Goal: Task Accomplishment & Management: Manage account settings

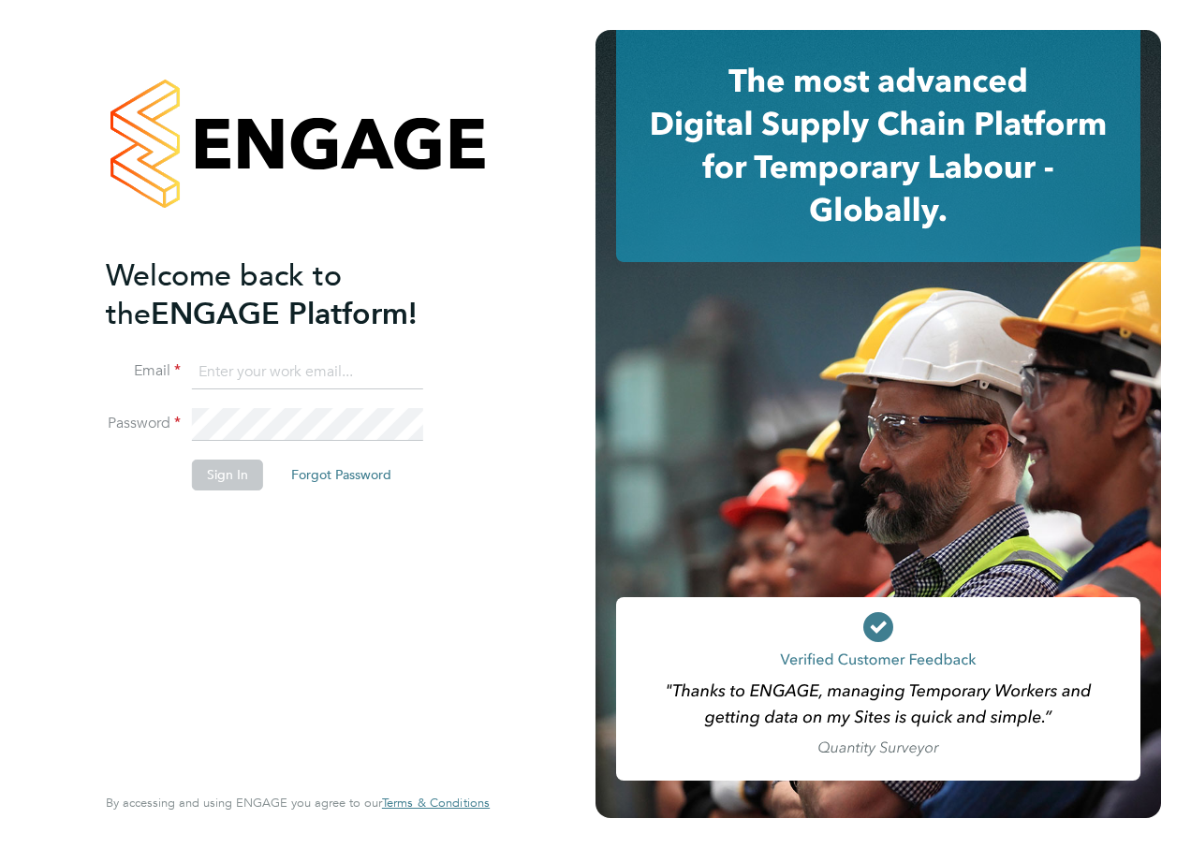
type input "adrian.mic@roehampton.ac.uk"
click at [347, 551] on div "Welcome back to the ENGAGE Platform! Email adrian.mic@roehampton.ac.uk Password…" at bounding box center [288, 518] width 365 height 523
click at [227, 465] on button "Sign In" at bounding box center [227, 475] width 71 height 30
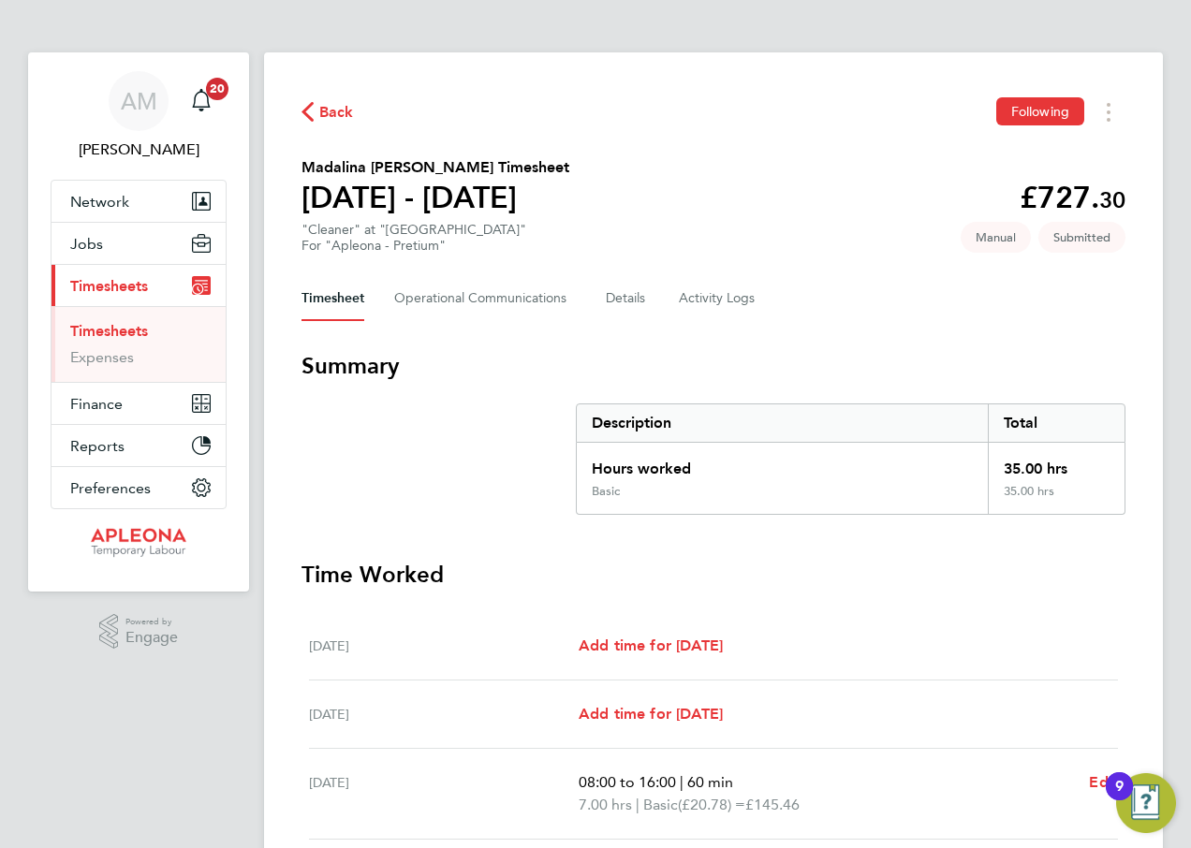
click at [329, 111] on span "Back" at bounding box center [336, 112] width 35 height 22
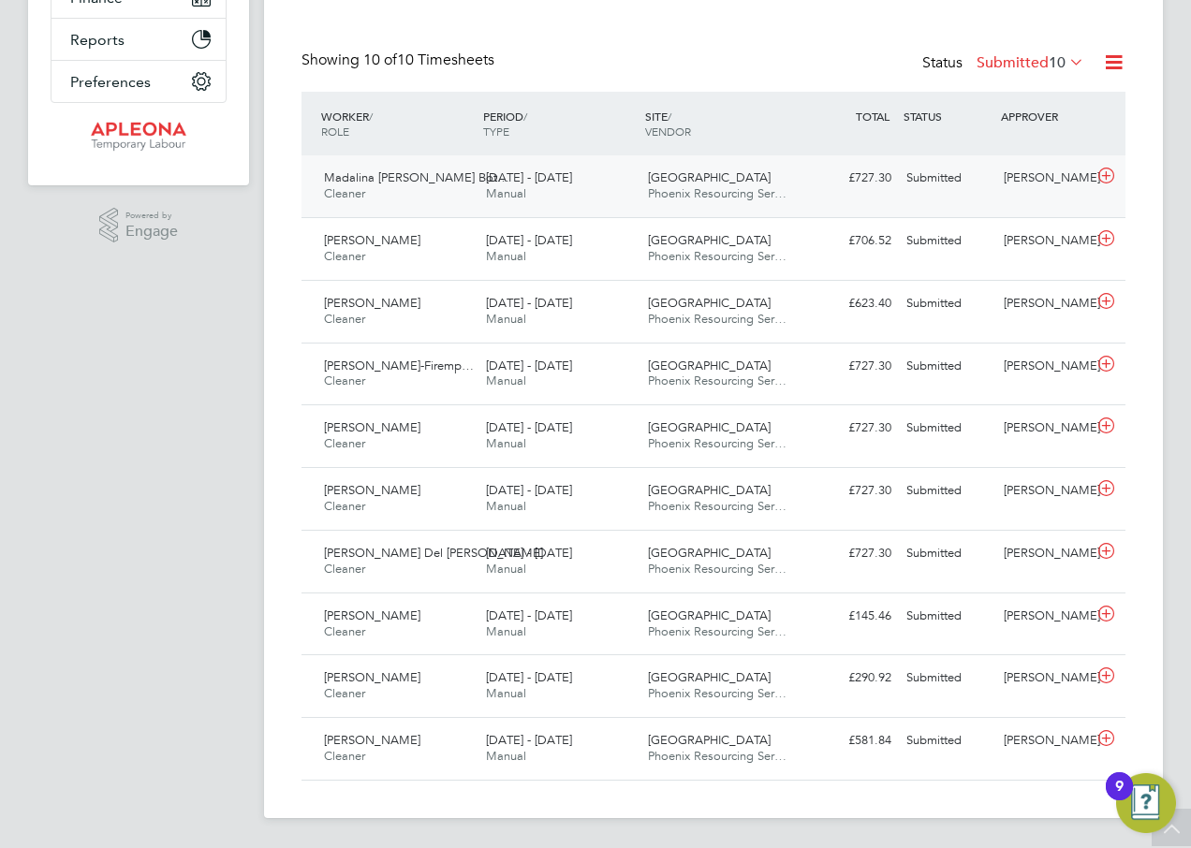
click at [927, 177] on div "Submitted" at bounding box center [947, 178] width 97 height 31
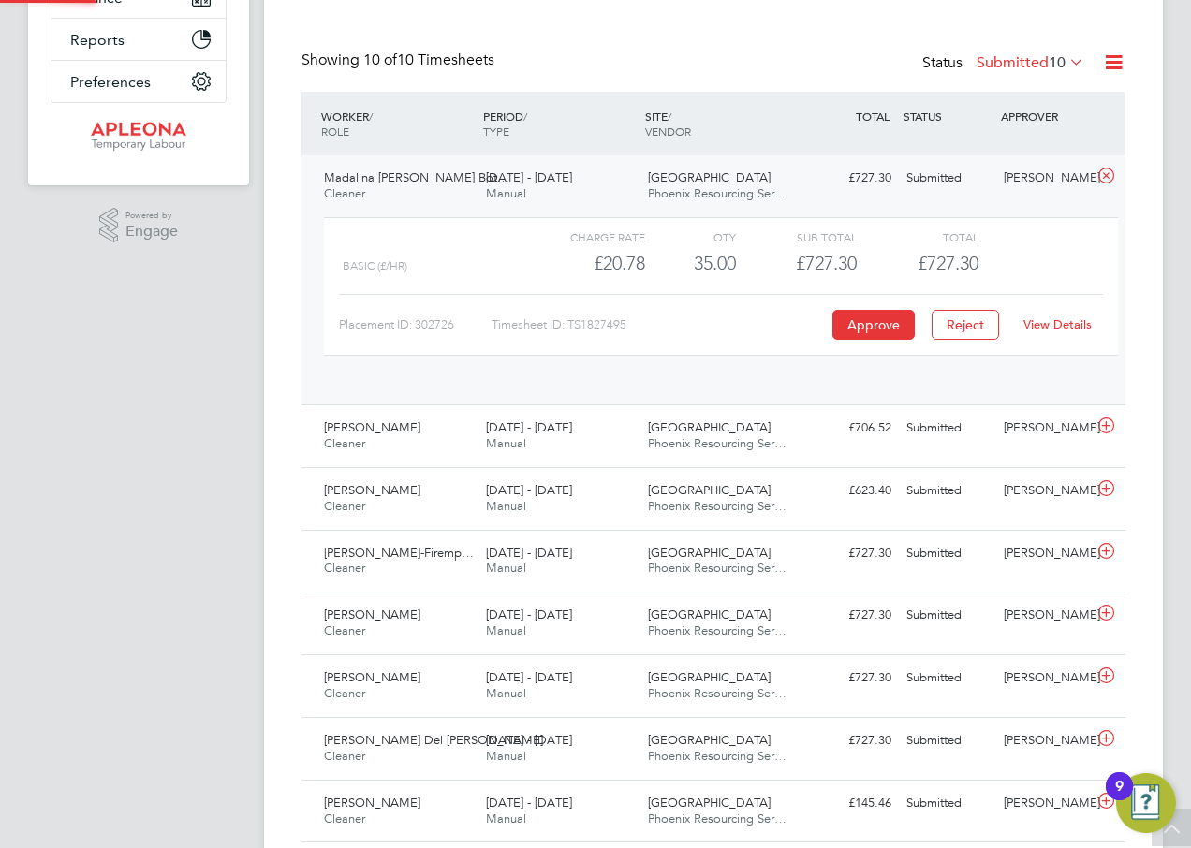
scroll to position [32, 183]
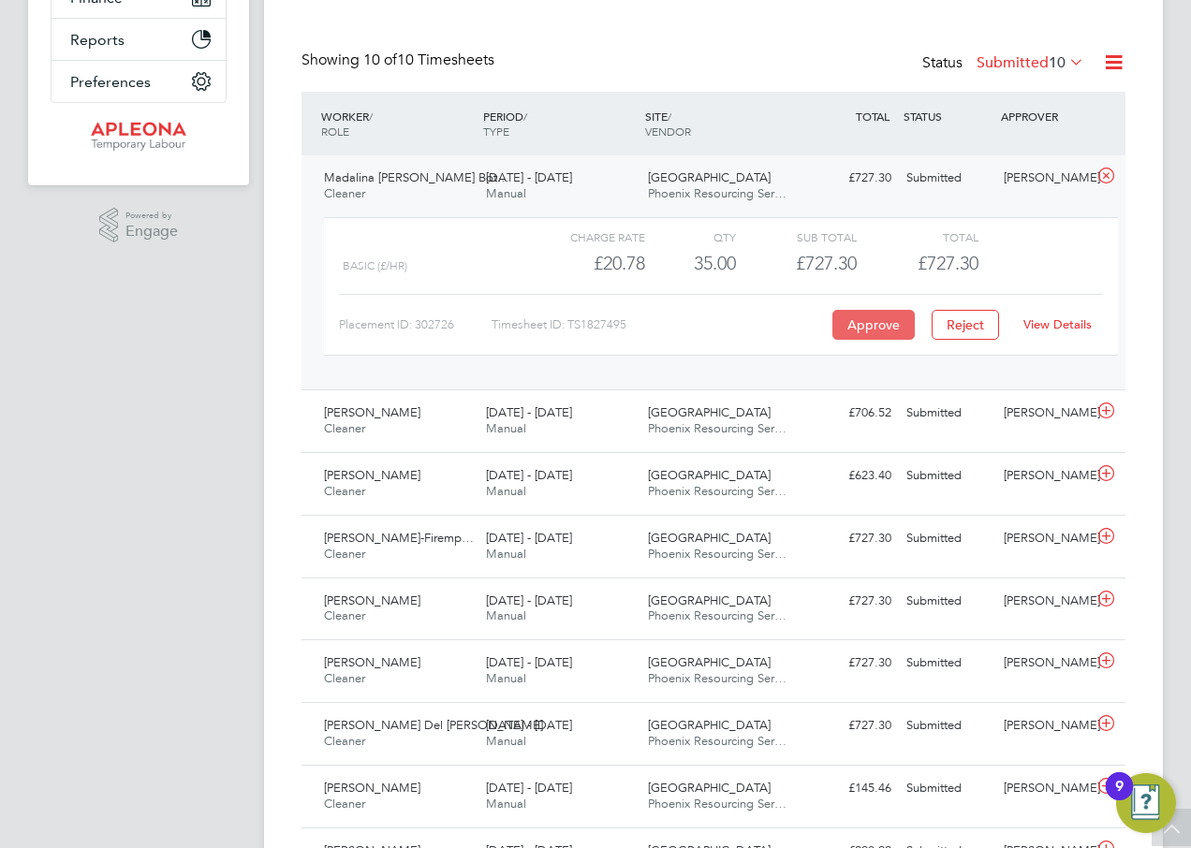
click at [869, 322] on button "Approve" at bounding box center [874, 325] width 82 height 30
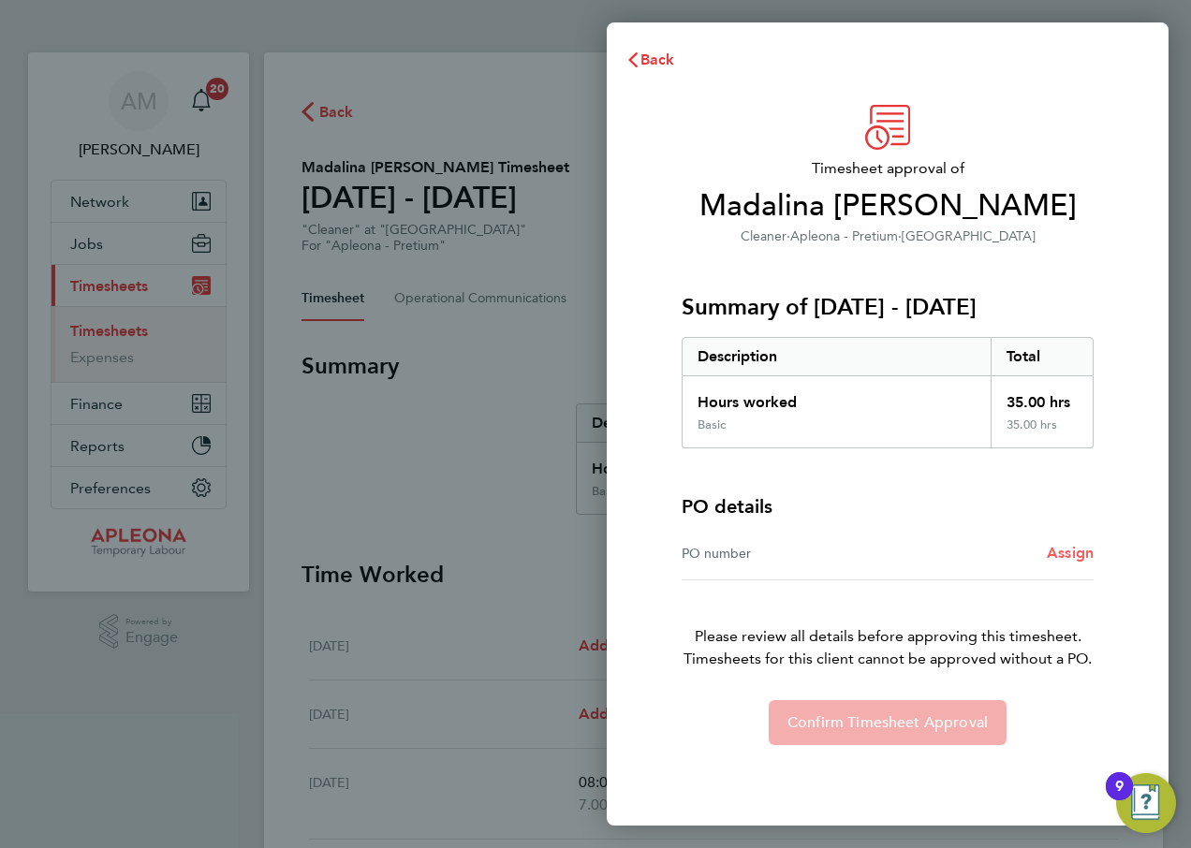
click at [1071, 551] on span "Assign" at bounding box center [1070, 553] width 47 height 18
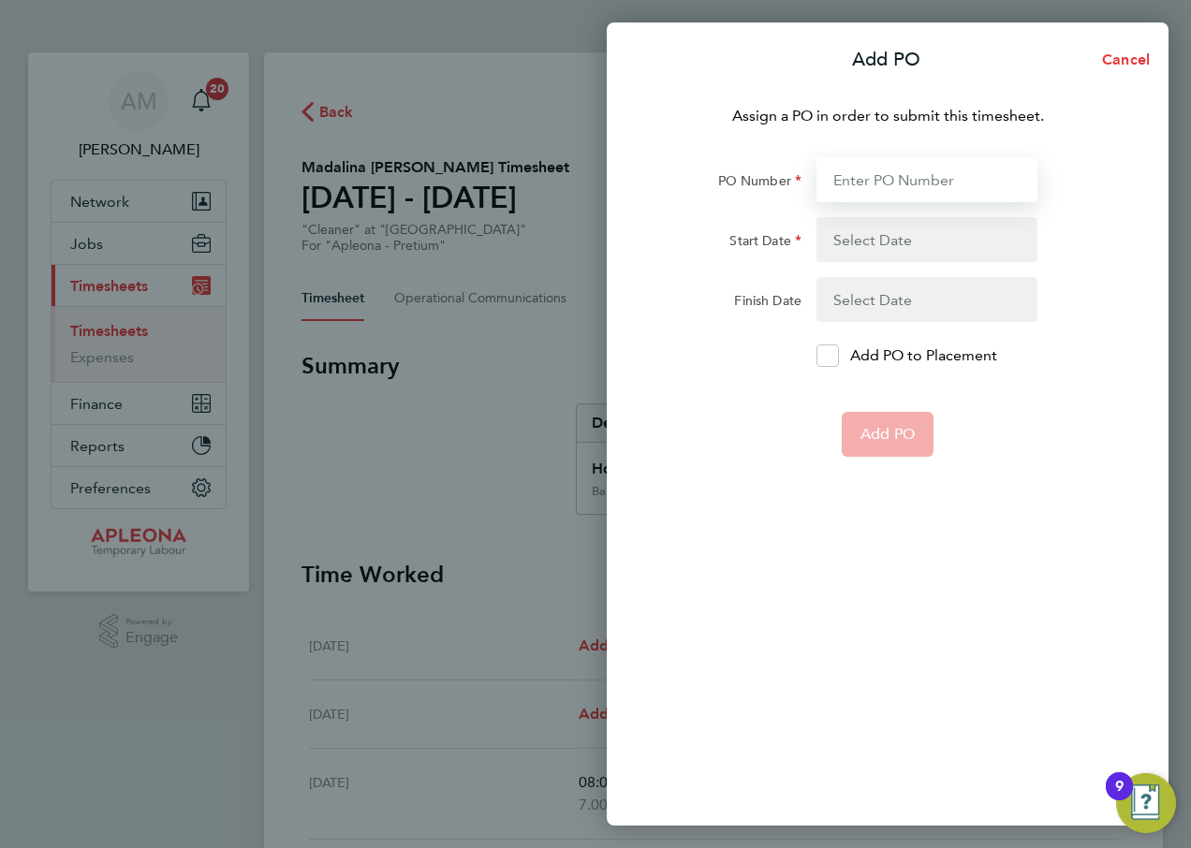
click at [873, 178] on input "PO Number" at bounding box center [927, 179] width 221 height 45
type input "PO2526733"
click at [862, 234] on button "button" at bounding box center [927, 239] width 221 height 45
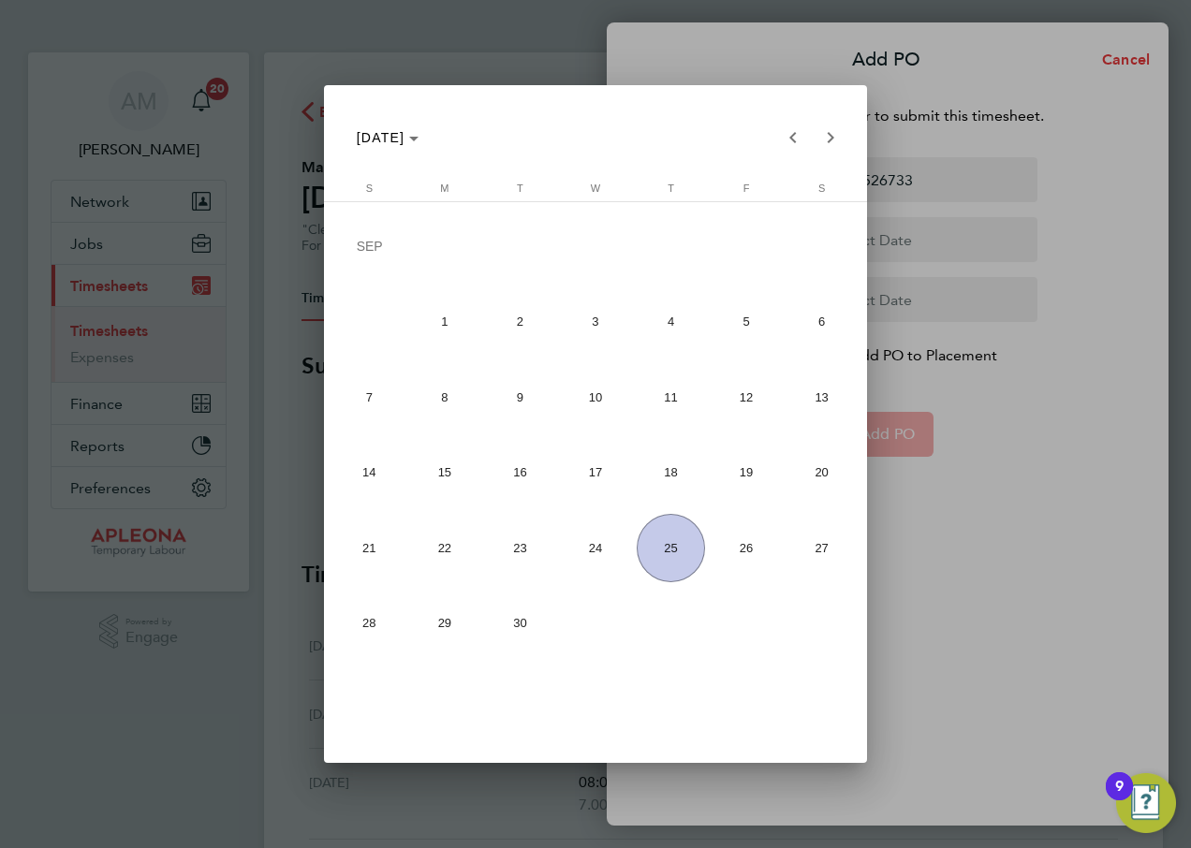
click at [821, 394] on span "13" at bounding box center [821, 396] width 67 height 67
type input "[DATE]"
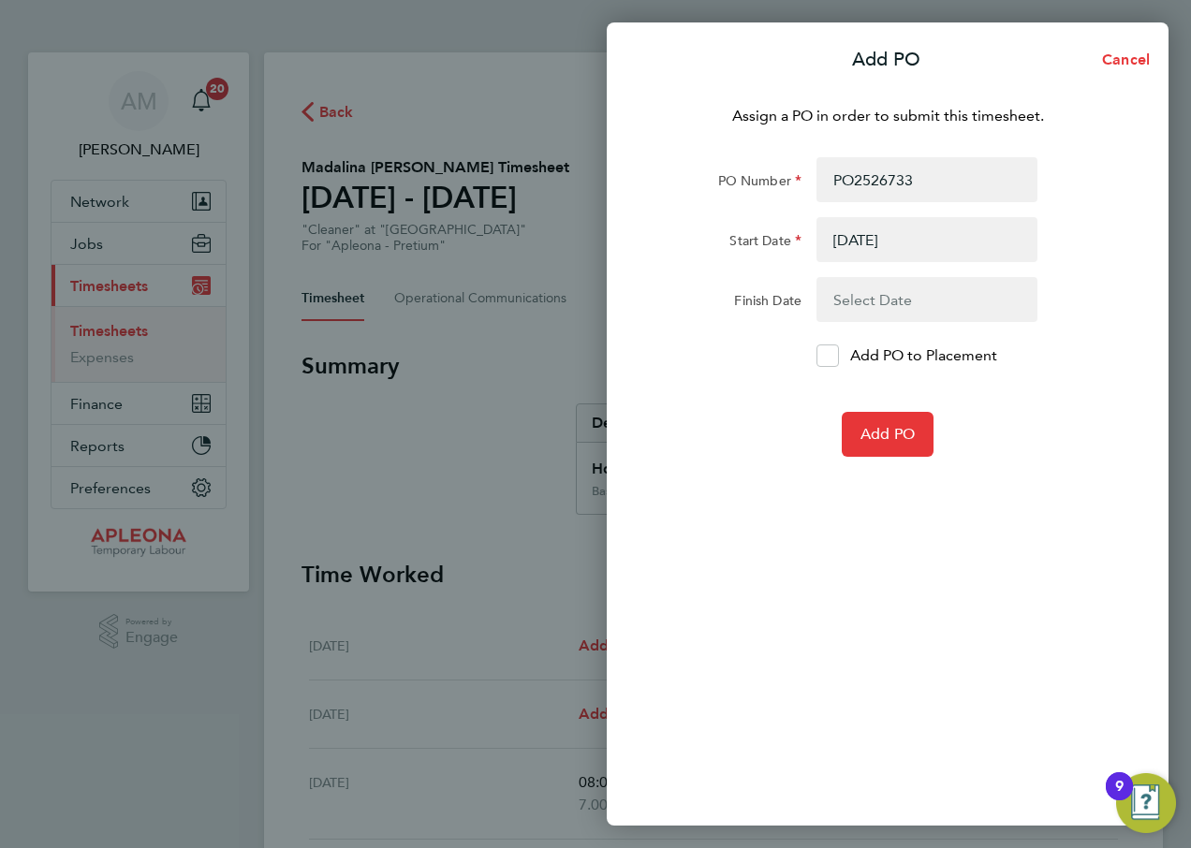
click at [867, 295] on button "button" at bounding box center [927, 299] width 221 height 45
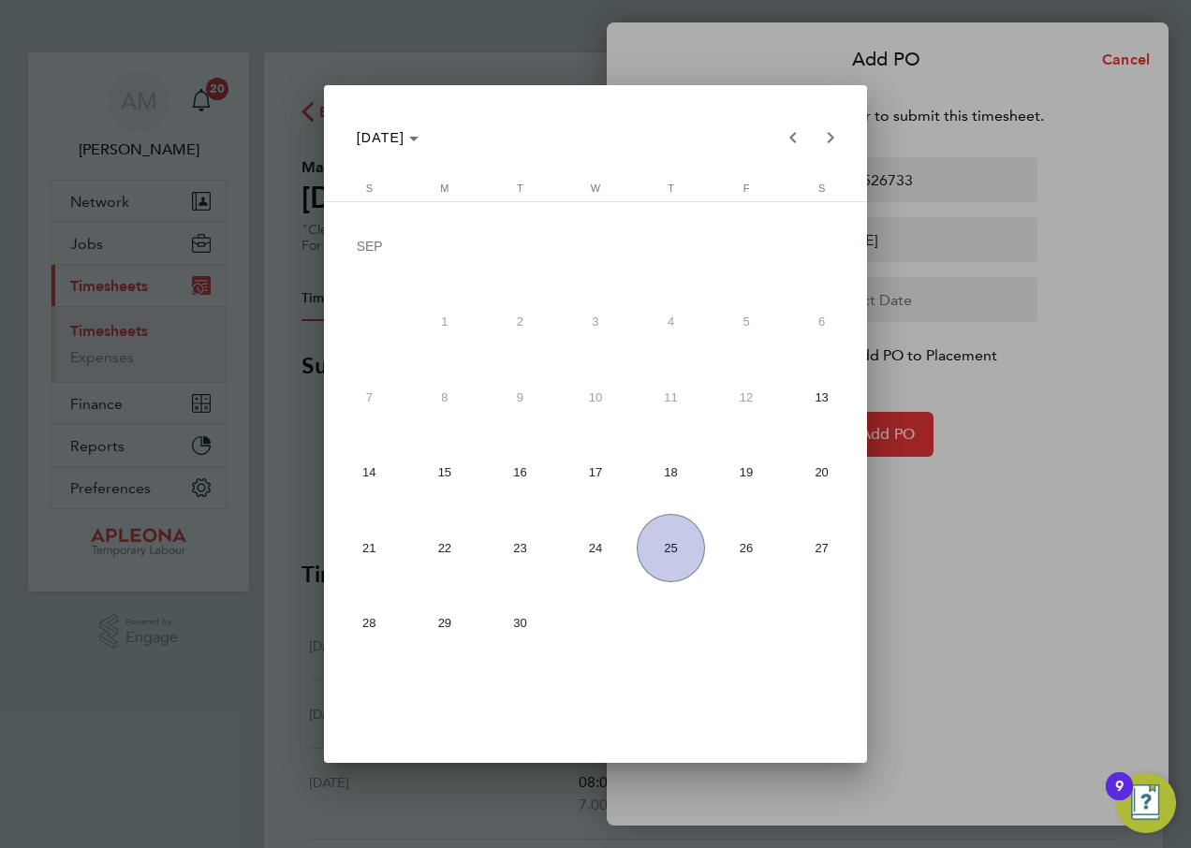
click at [743, 471] on span "19" at bounding box center [746, 472] width 67 height 67
type input "[DATE]"
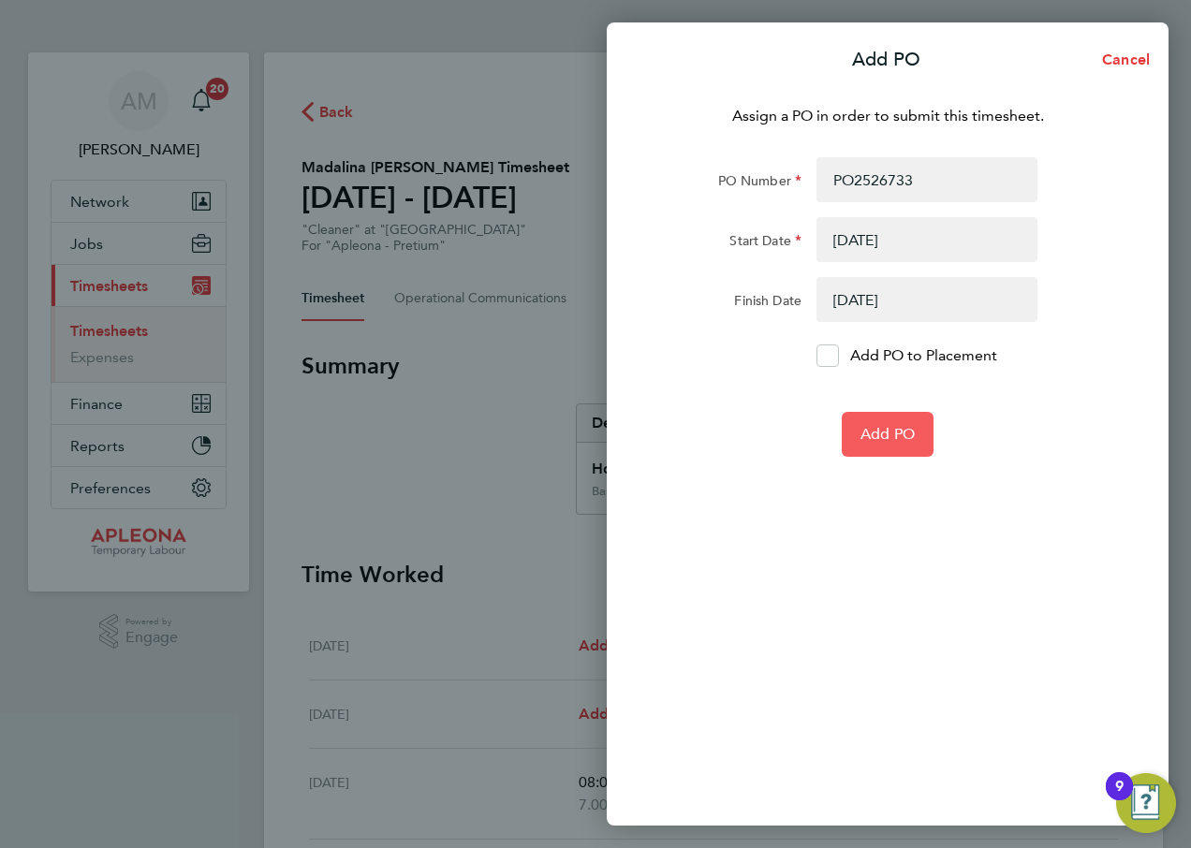
click at [889, 434] on span "Add PO" at bounding box center [888, 434] width 54 height 19
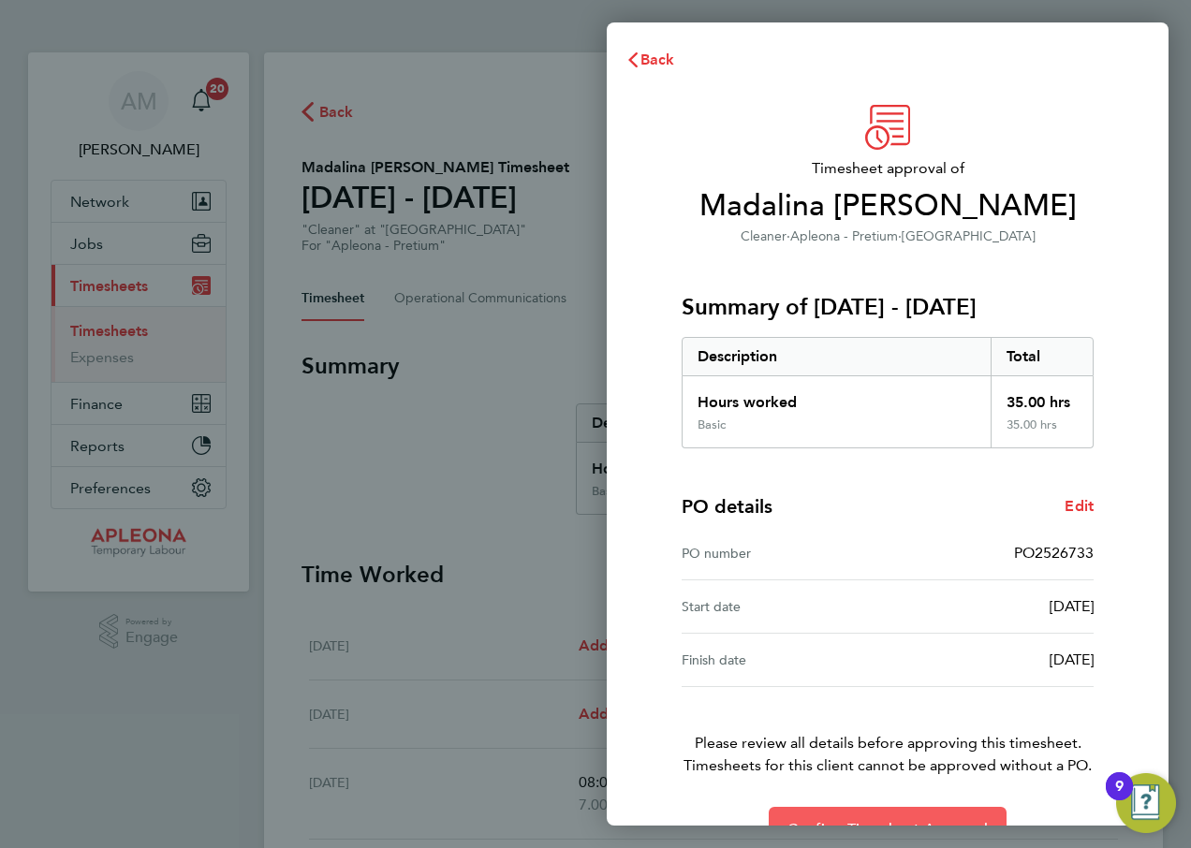
click at [876, 817] on button "Confirm Timesheet Approval" at bounding box center [888, 829] width 238 height 45
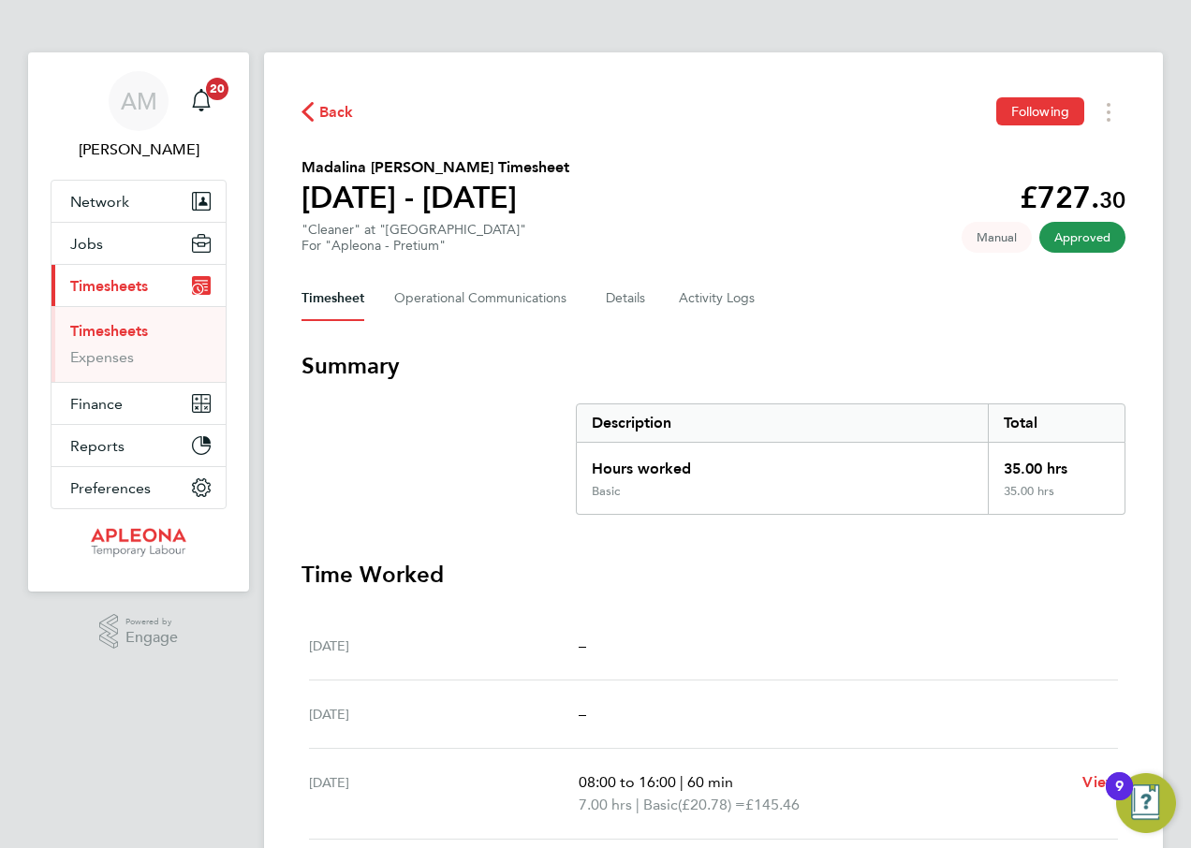
click at [327, 112] on span "Back" at bounding box center [336, 112] width 35 height 22
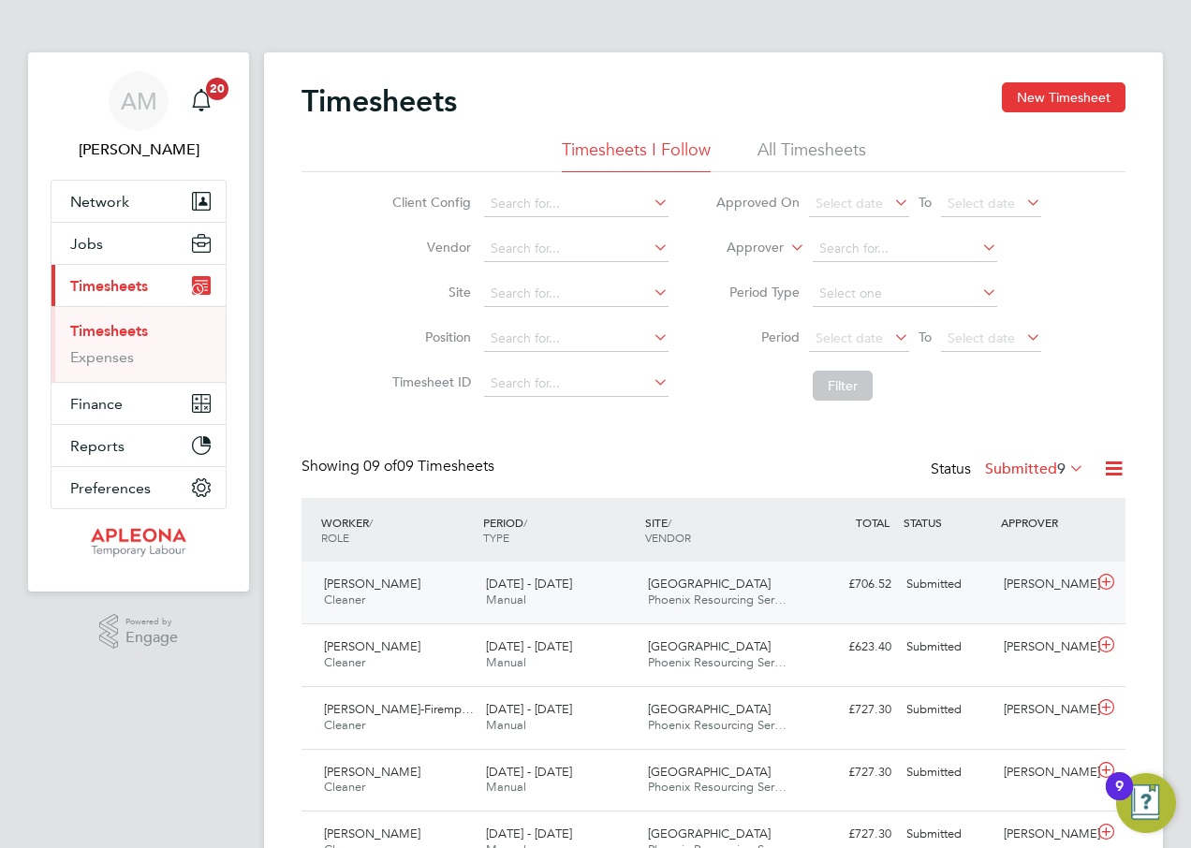
click at [939, 584] on div "Submitted" at bounding box center [947, 584] width 97 height 31
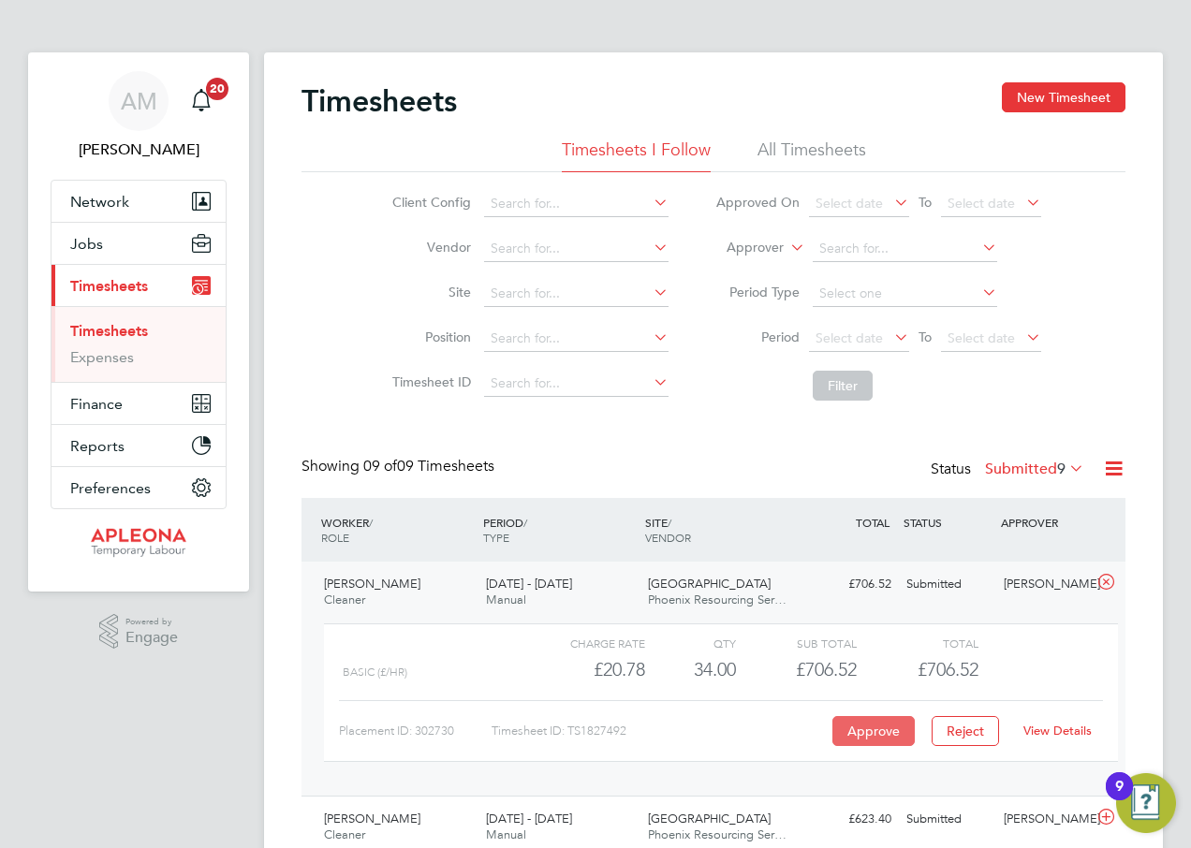
click at [860, 729] on button "Approve" at bounding box center [874, 731] width 82 height 30
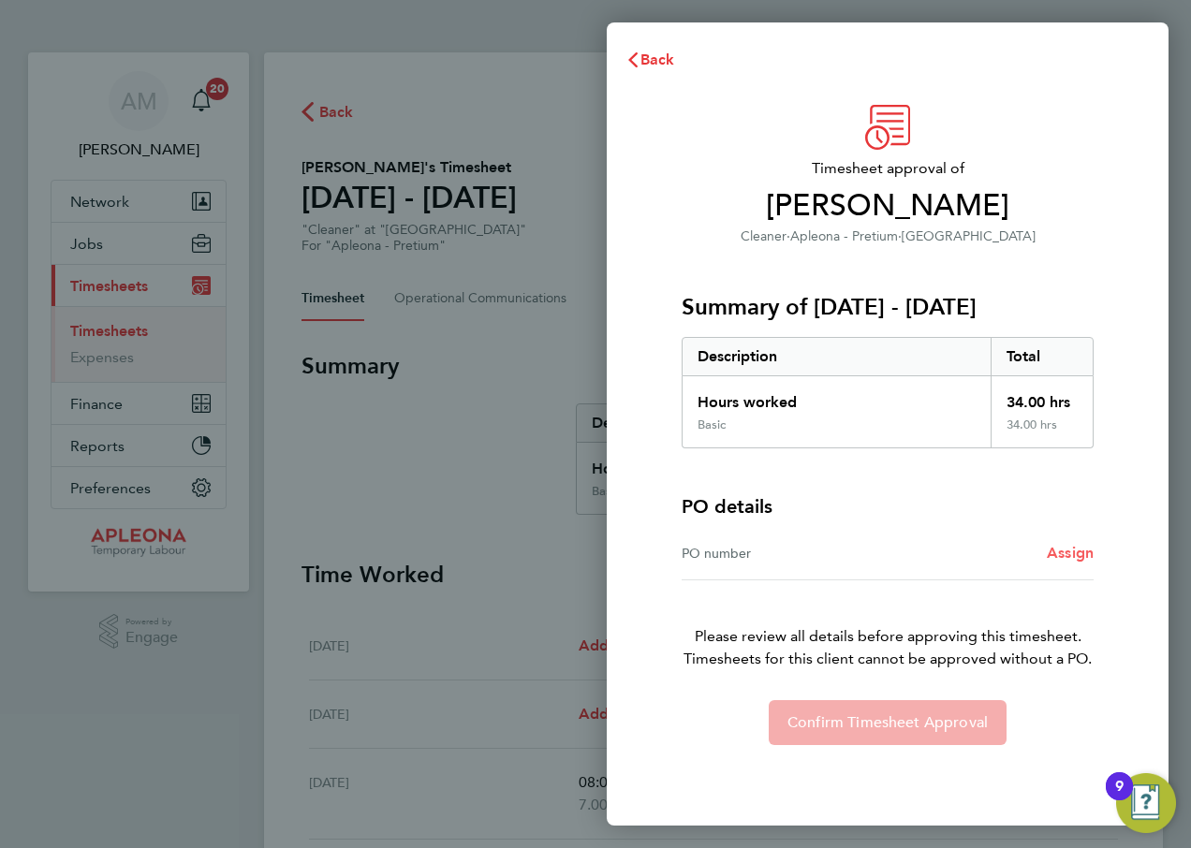
click at [1068, 554] on span "Assign" at bounding box center [1070, 553] width 47 height 18
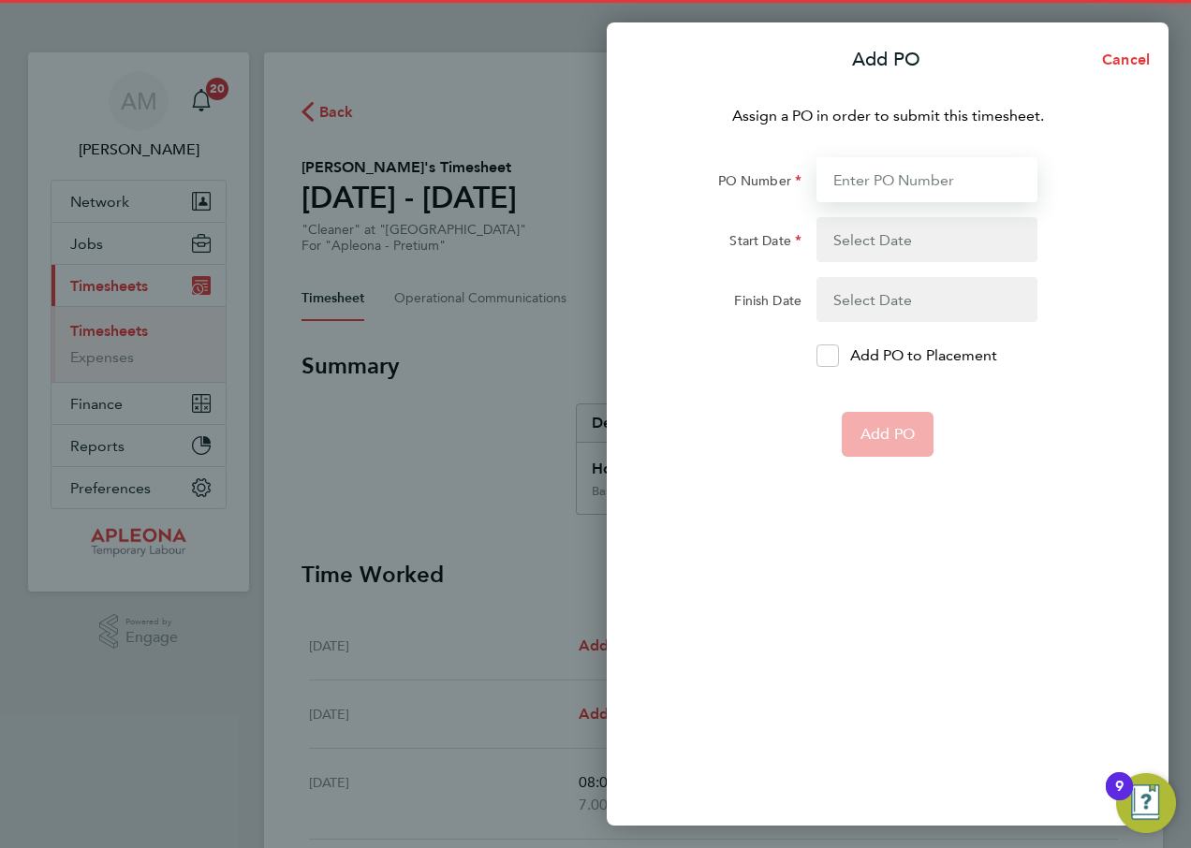
click at [914, 178] on input "PO Number" at bounding box center [927, 179] width 221 height 45
type input "PO2526733"
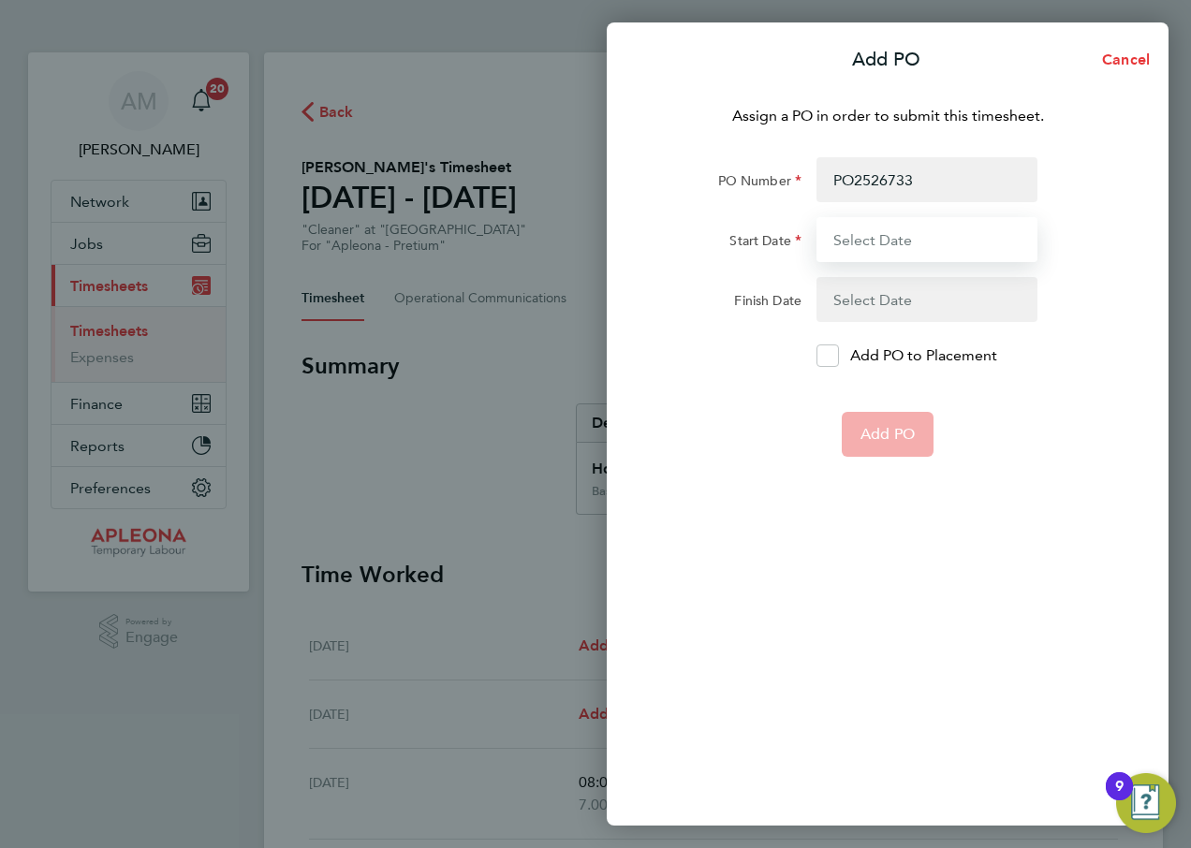
type input "[DATE]"
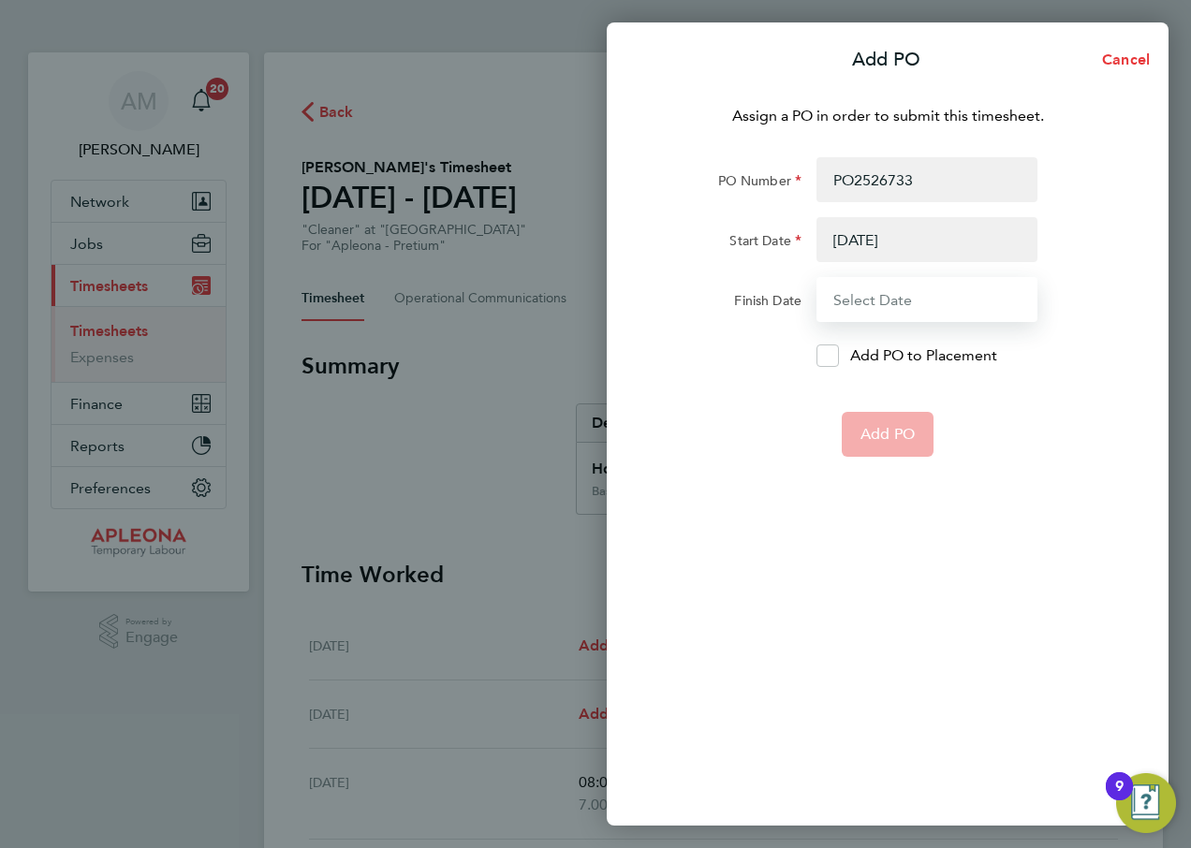
type input "[DATE]"
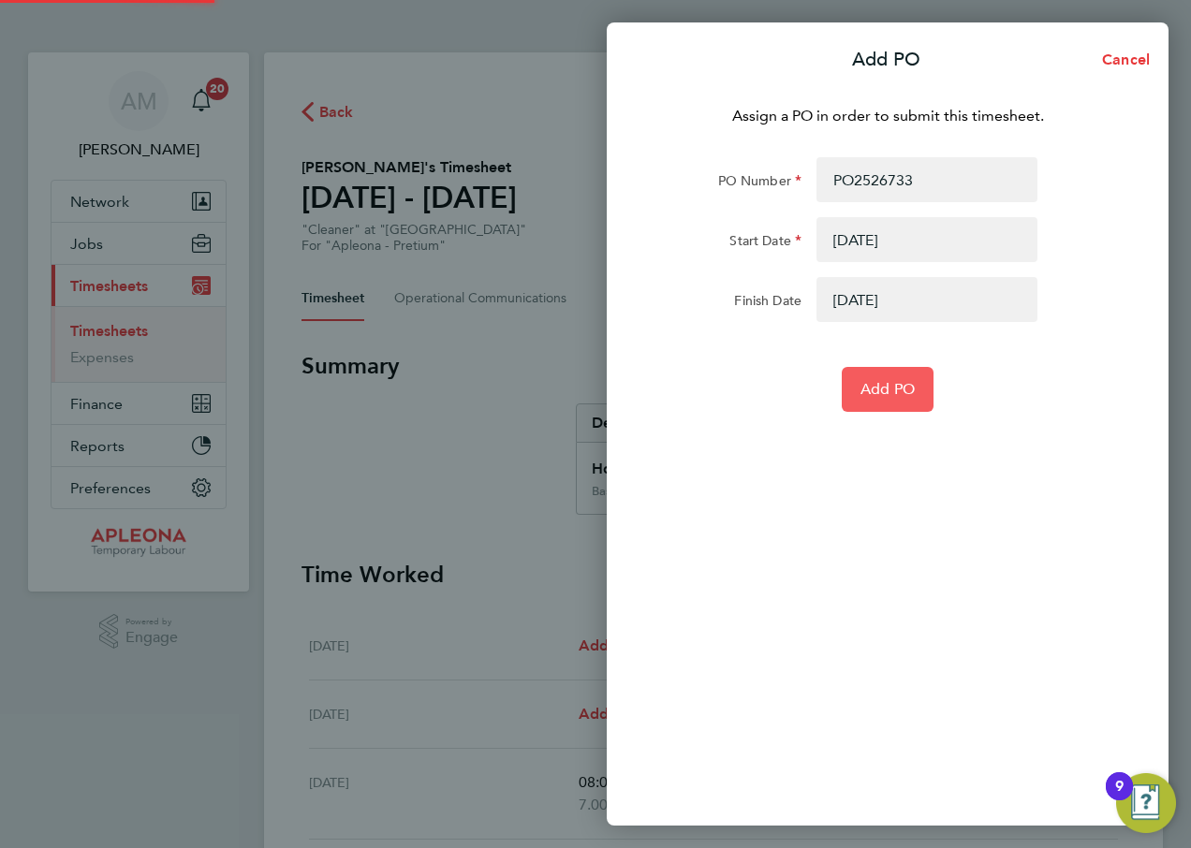
click at [891, 390] on span "Add PO" at bounding box center [888, 389] width 54 height 19
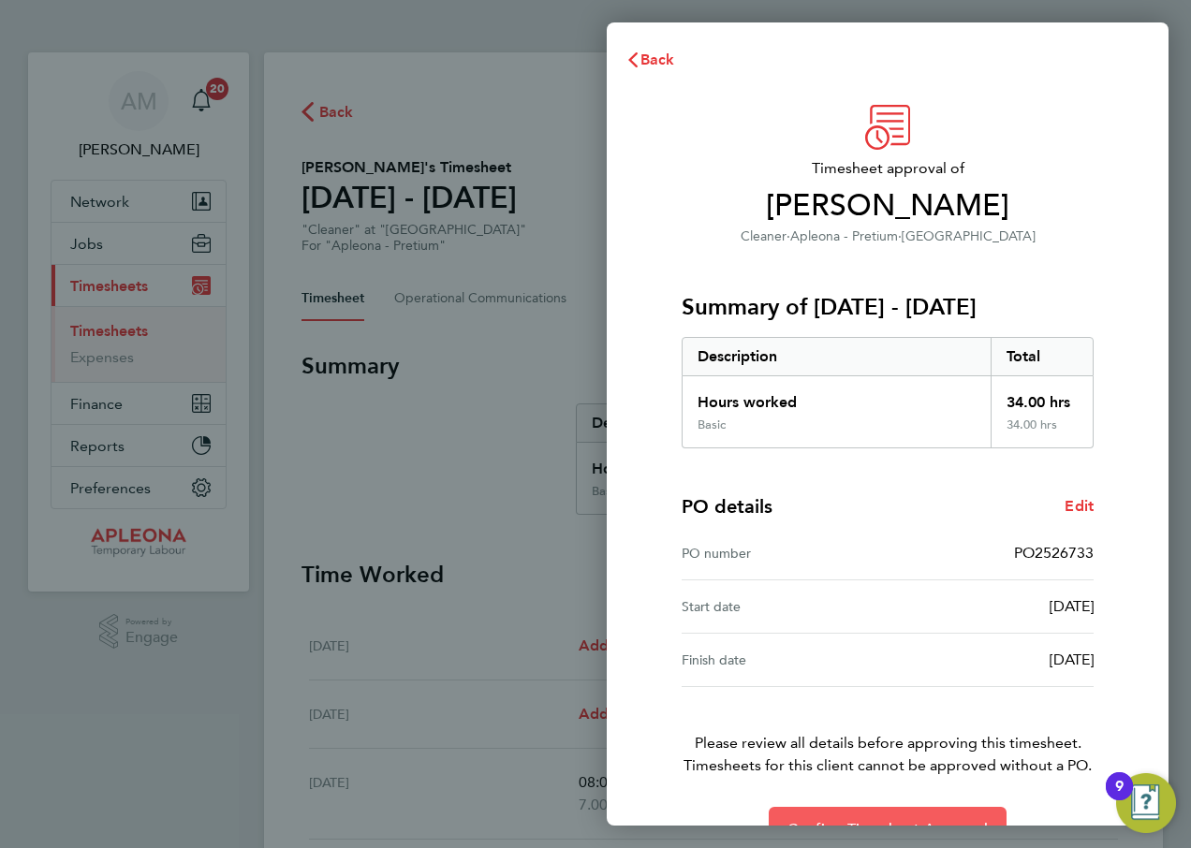
click at [893, 814] on button "Confirm Timesheet Approval" at bounding box center [888, 829] width 238 height 45
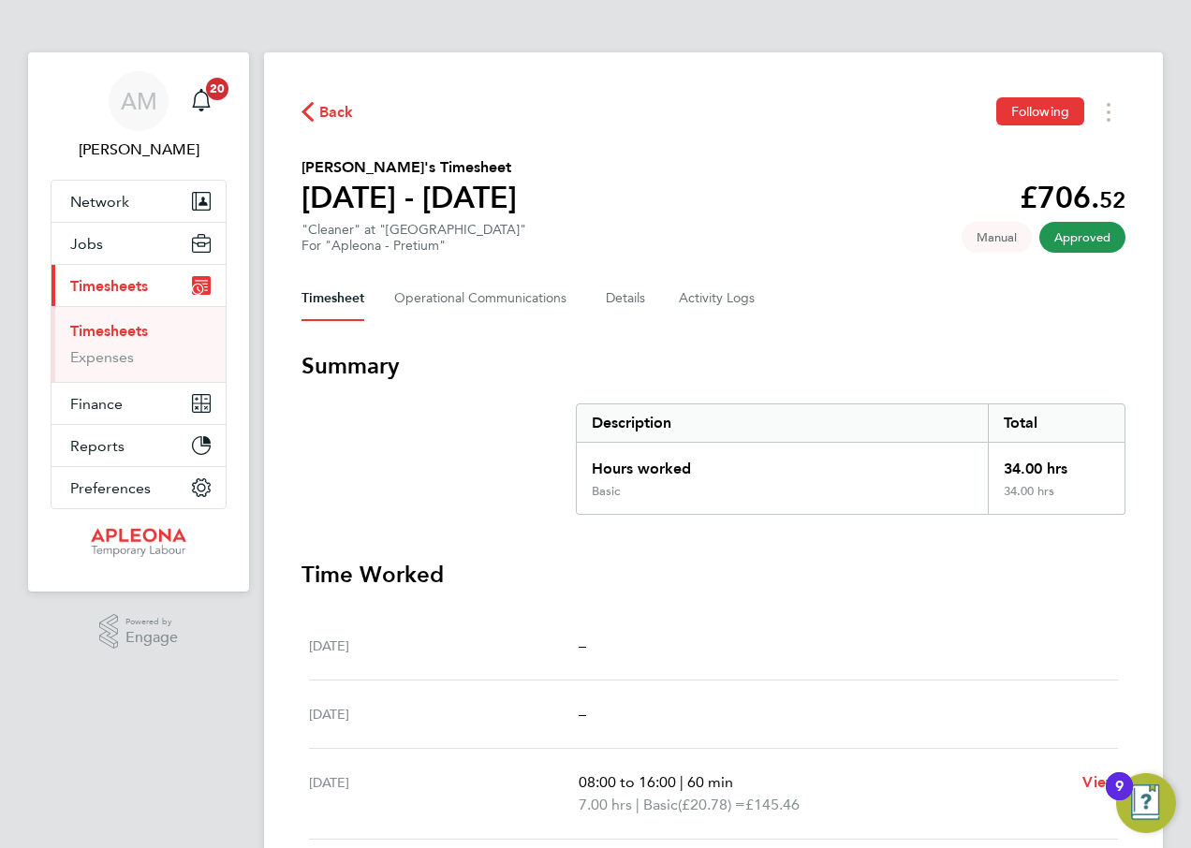
click at [337, 111] on span "Back" at bounding box center [336, 112] width 35 height 22
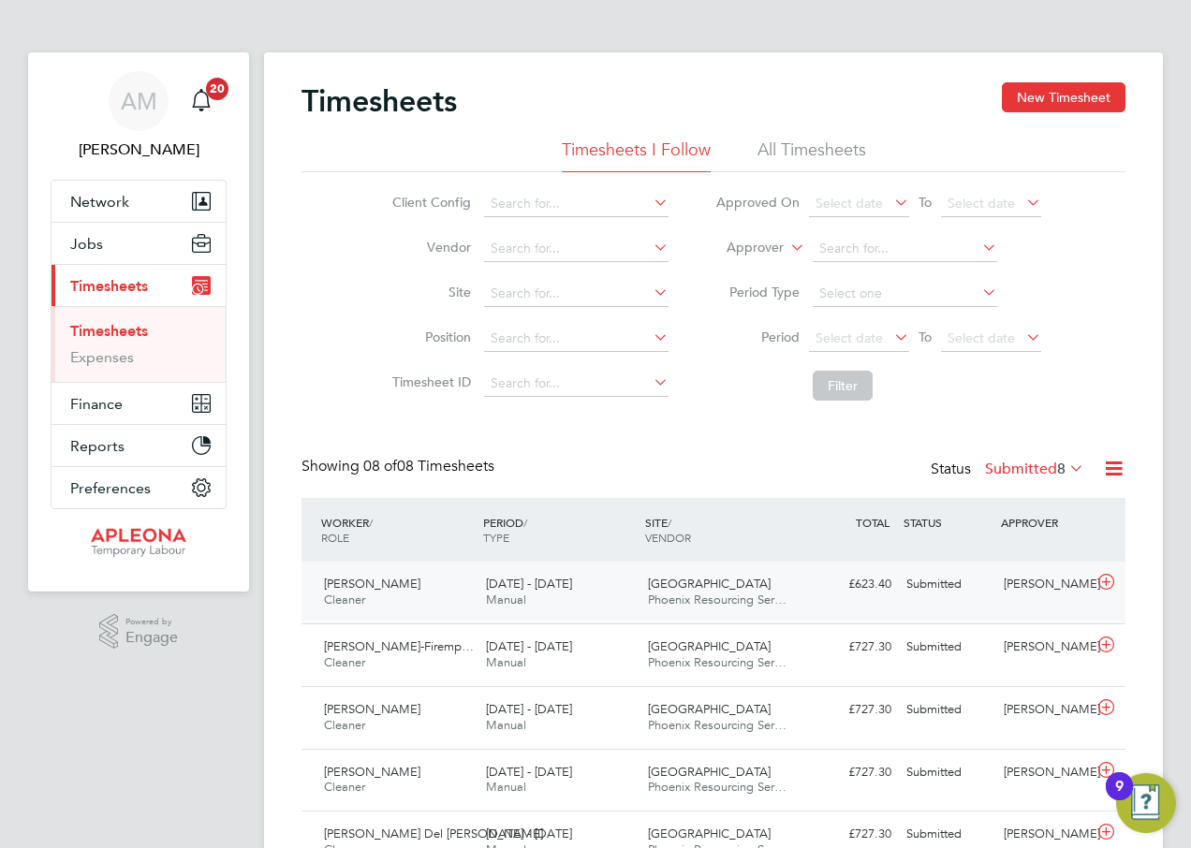
click at [935, 586] on div "Submitted" at bounding box center [947, 584] width 97 height 31
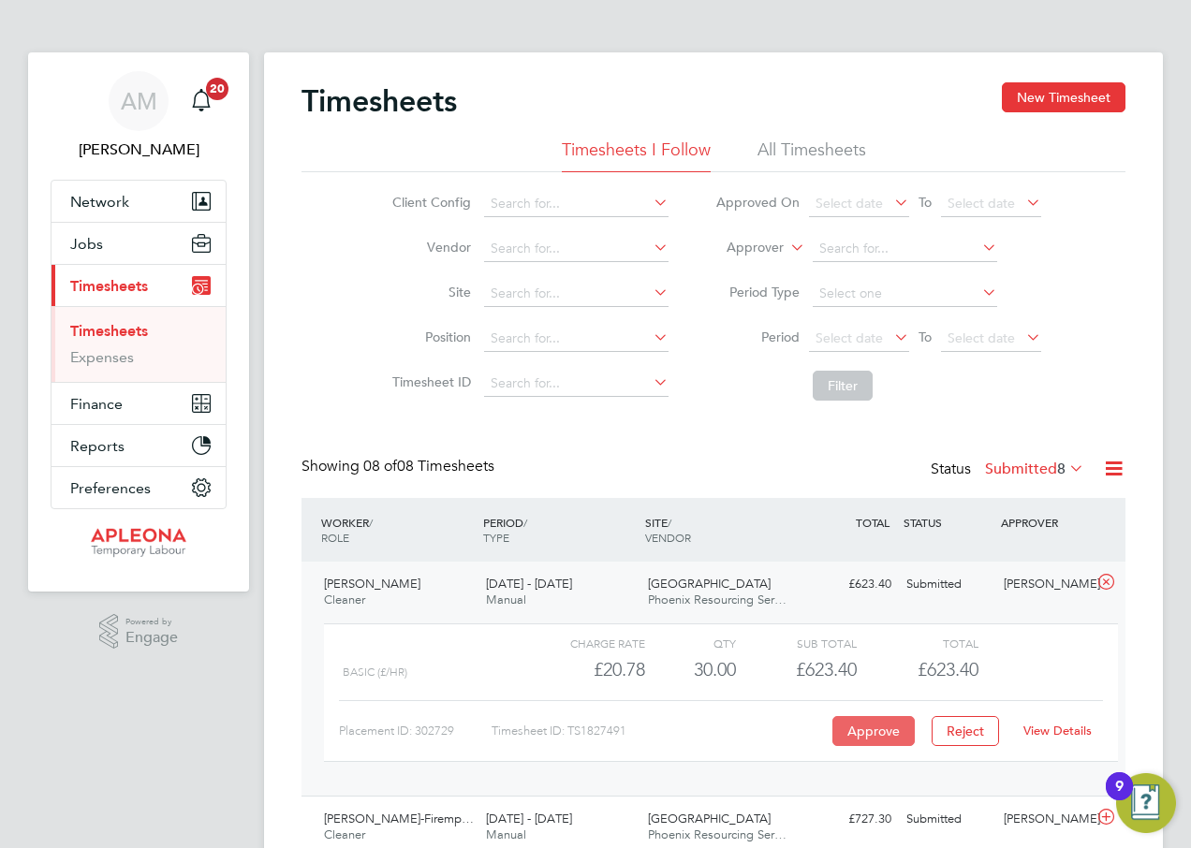
click at [866, 732] on button "Approve" at bounding box center [874, 731] width 82 height 30
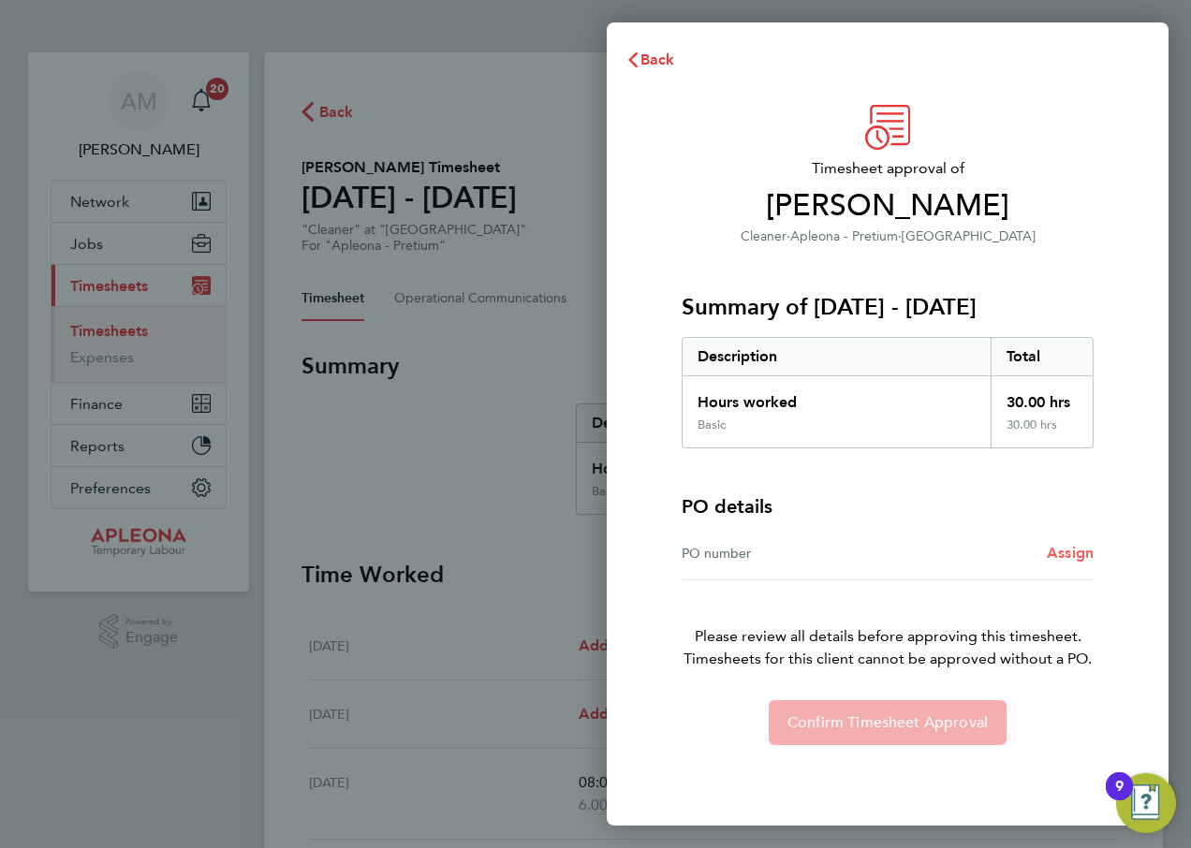
click at [1068, 552] on span "Assign" at bounding box center [1070, 553] width 47 height 18
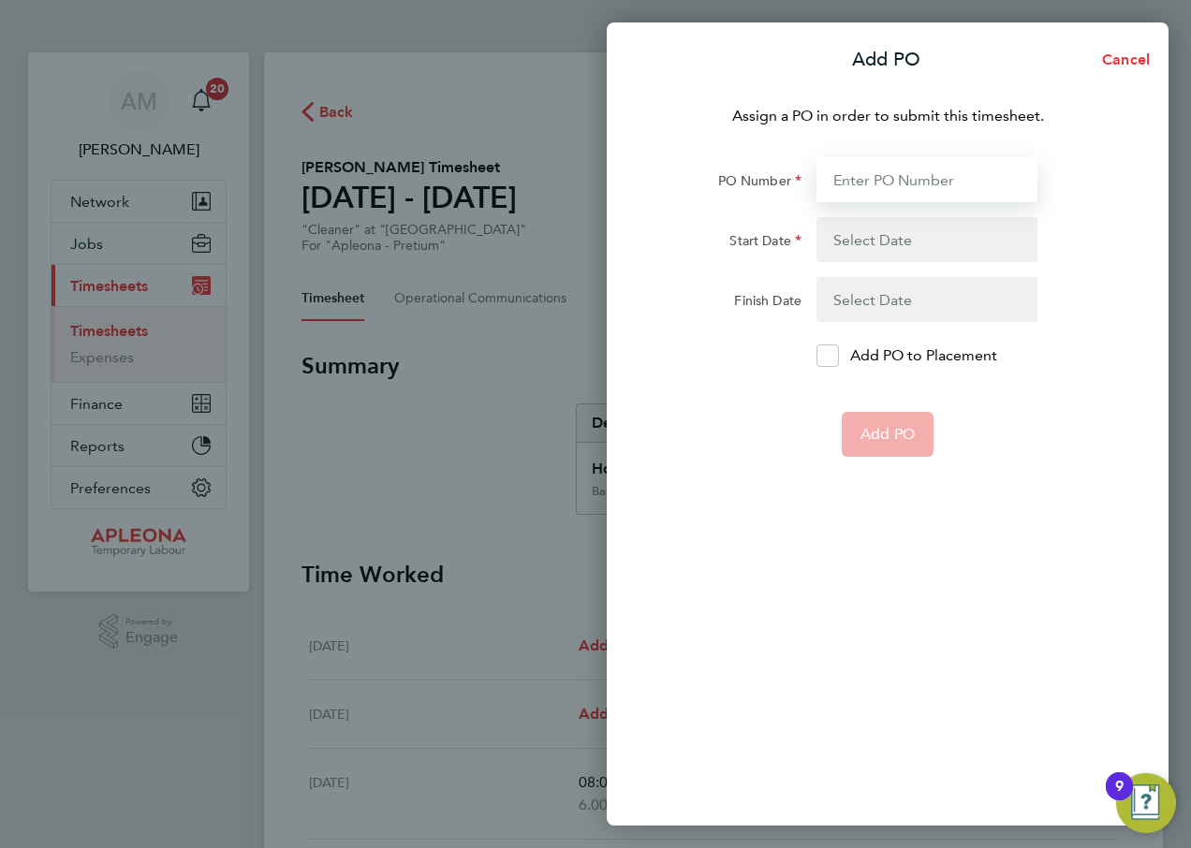
click at [903, 177] on input "PO Number" at bounding box center [927, 179] width 221 height 45
type input "PO2526733"
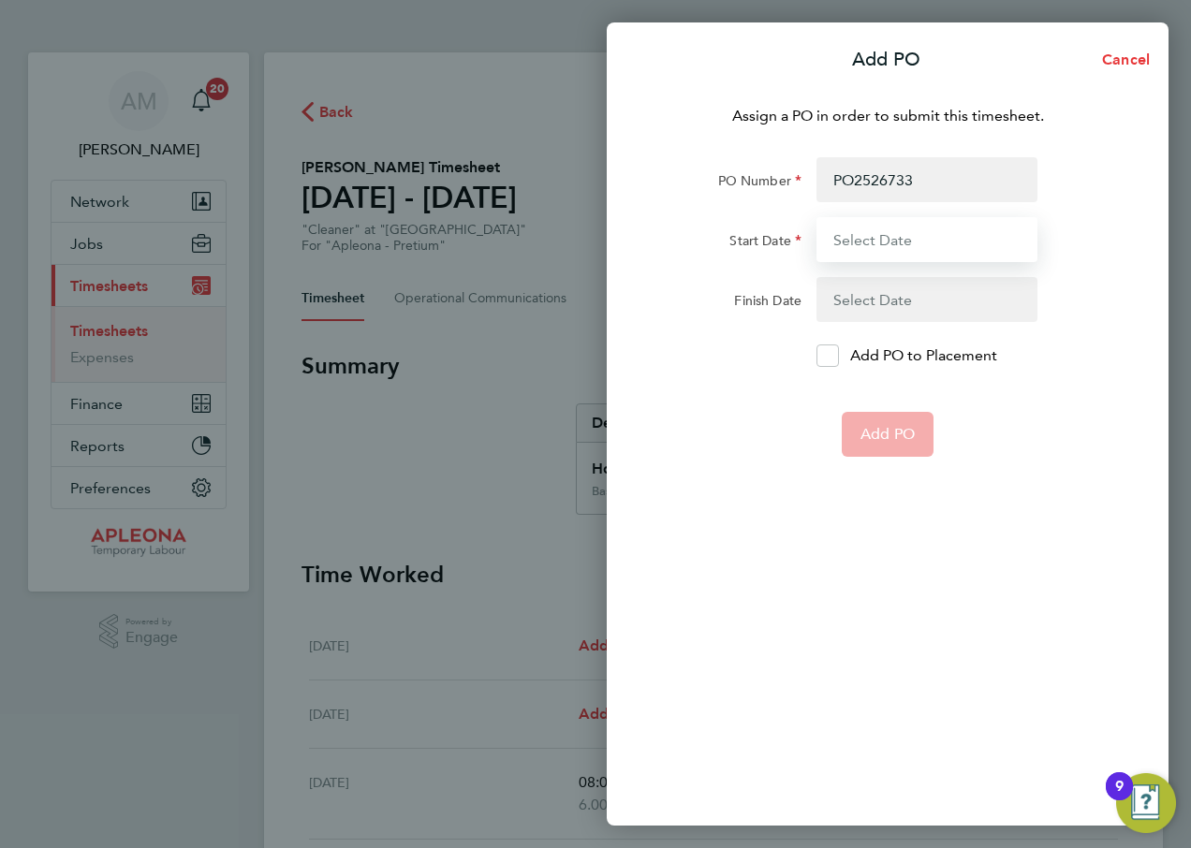
type input "[DATE]"
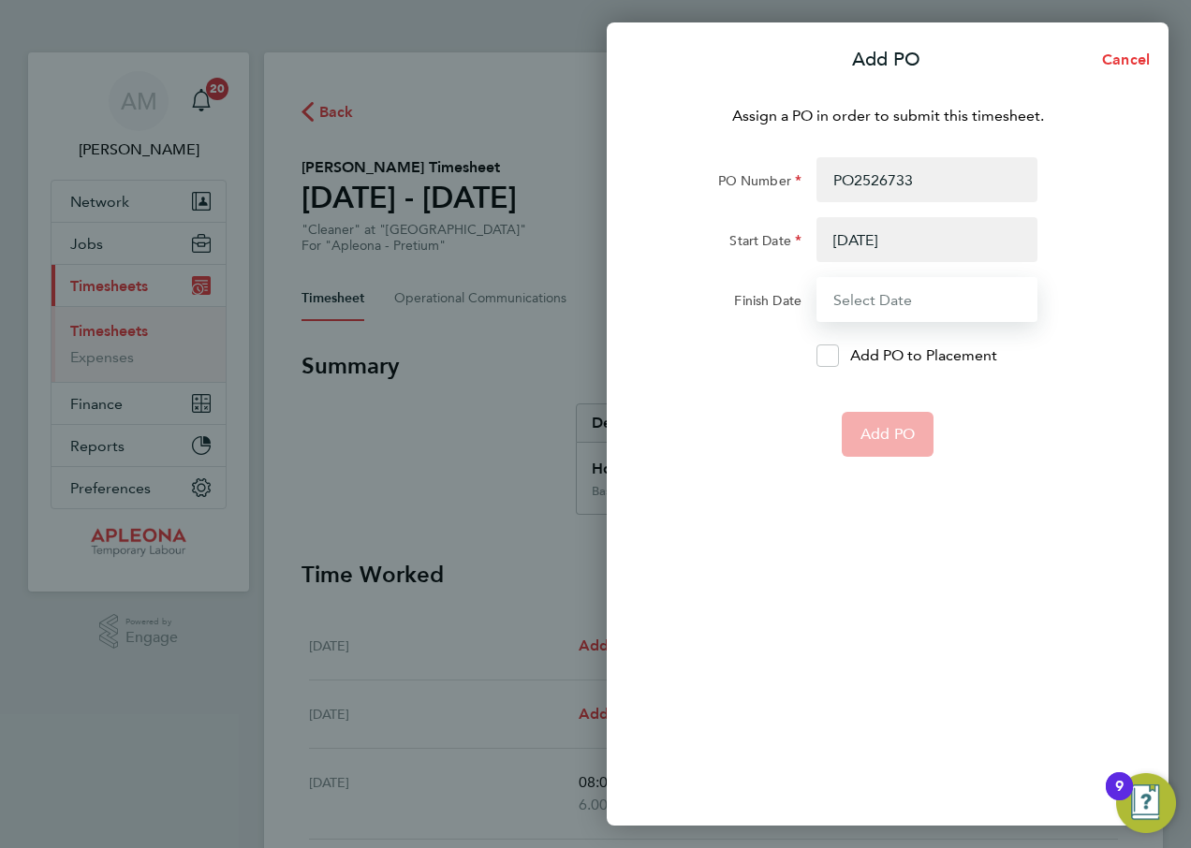
type input "[DATE]"
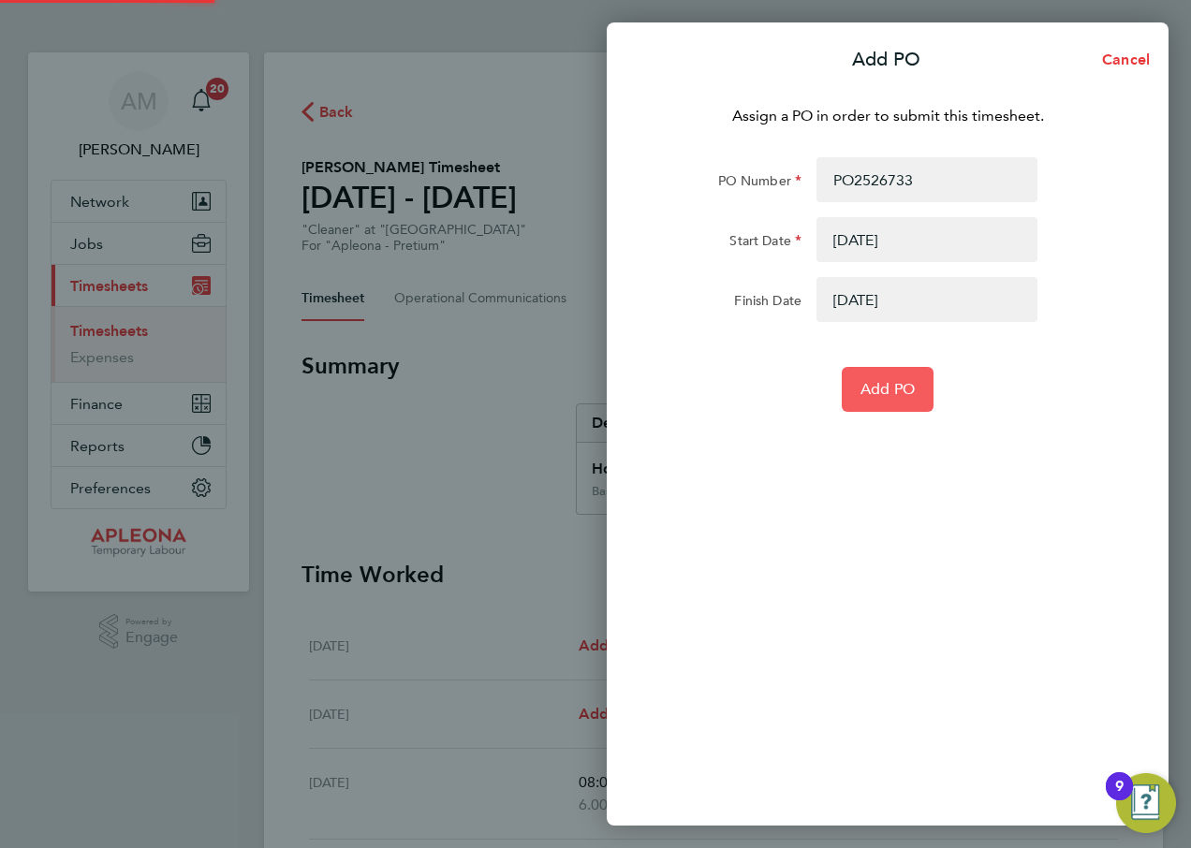
click at [880, 397] on span "Add PO" at bounding box center [888, 389] width 54 height 19
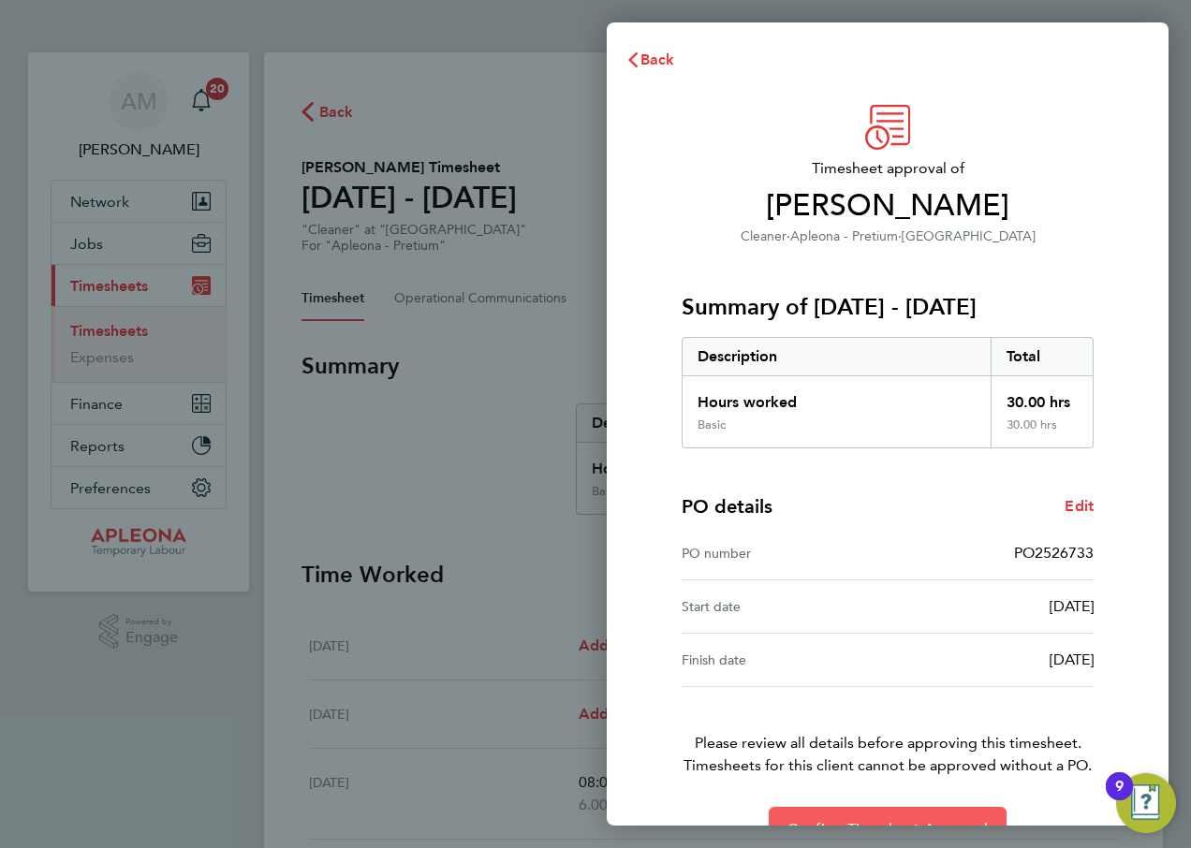
click at [892, 816] on button "Confirm Timesheet Approval" at bounding box center [888, 829] width 238 height 45
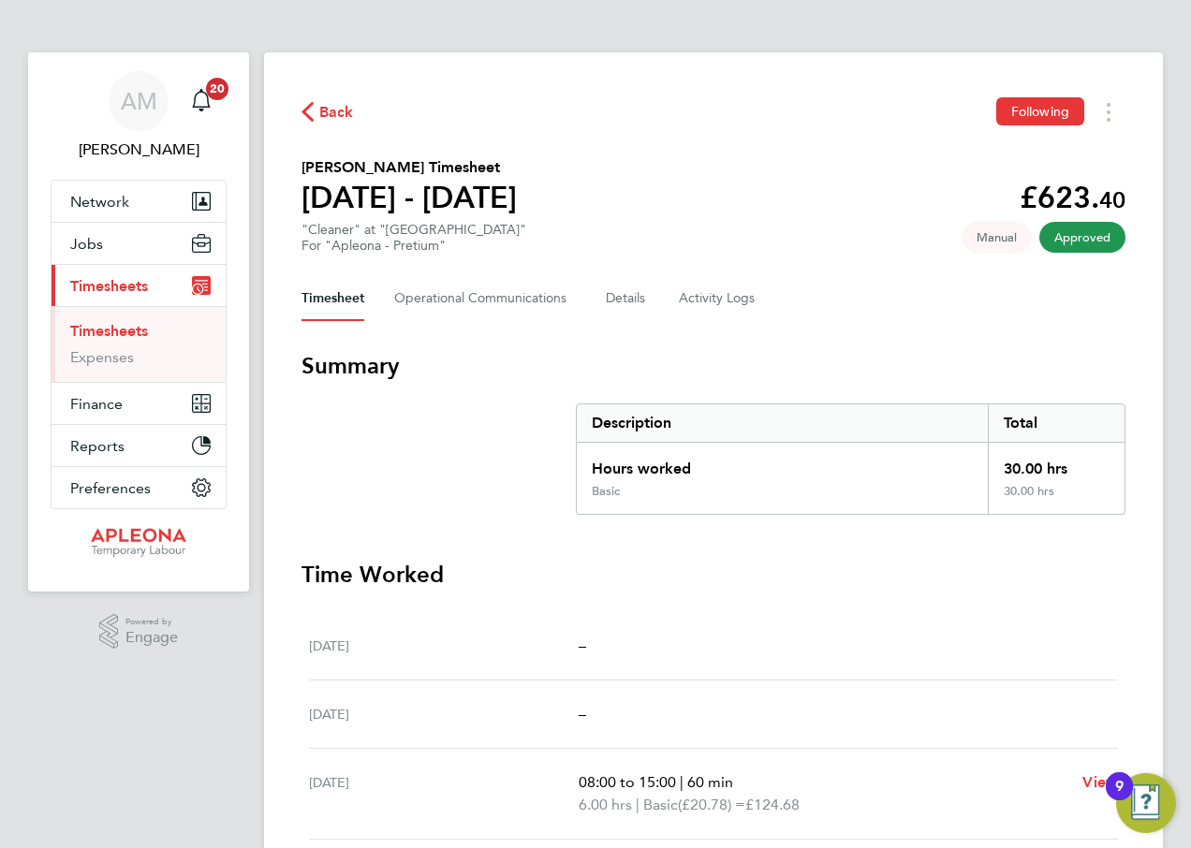
click at [336, 105] on span "Back" at bounding box center [336, 112] width 35 height 22
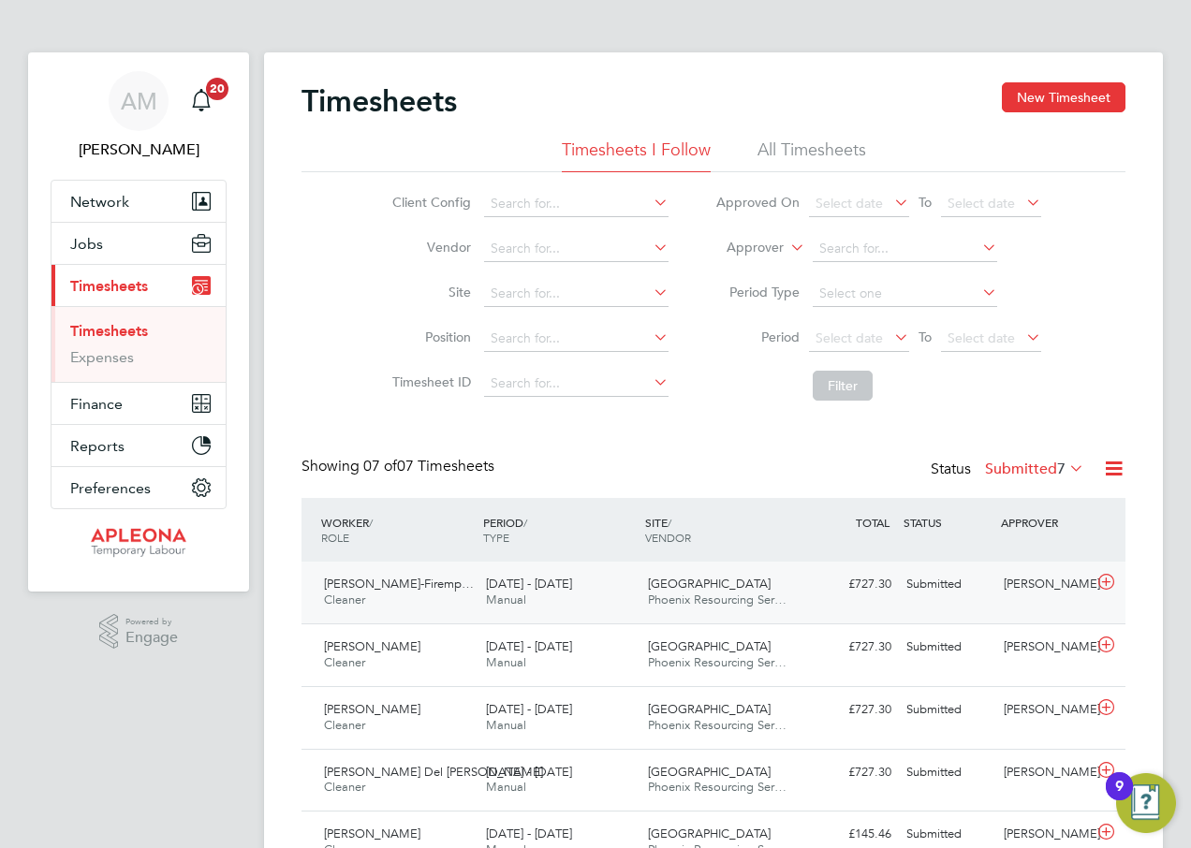
click at [937, 585] on div "Submitted" at bounding box center [947, 584] width 97 height 31
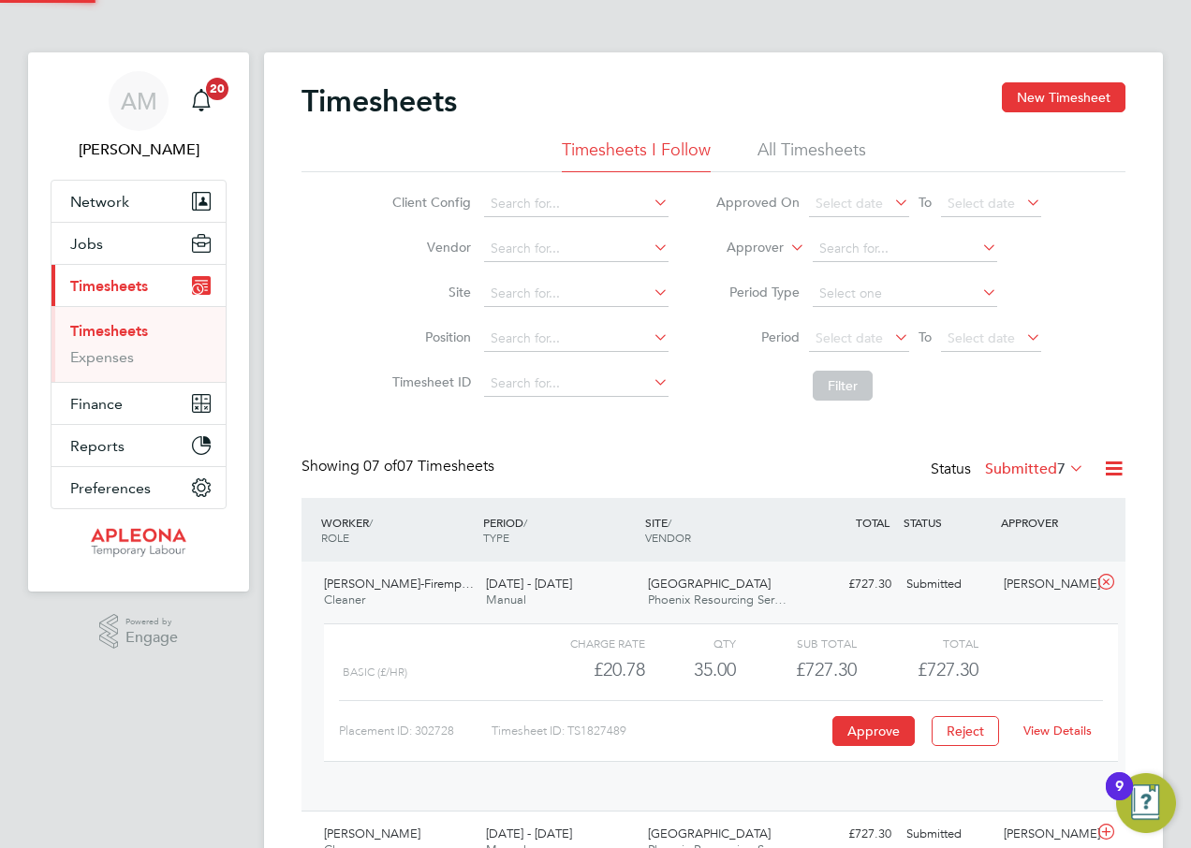
scroll to position [9, 9]
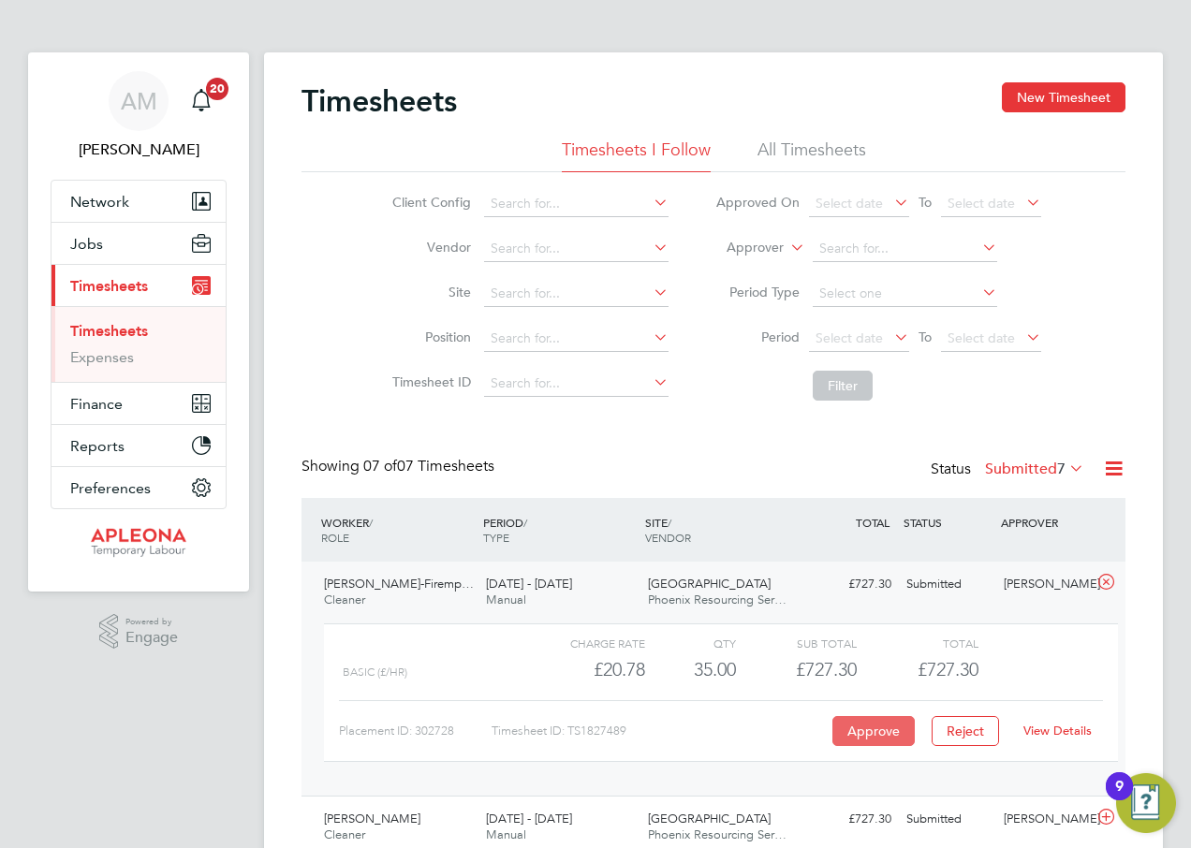
click at [863, 728] on button "Approve" at bounding box center [874, 731] width 82 height 30
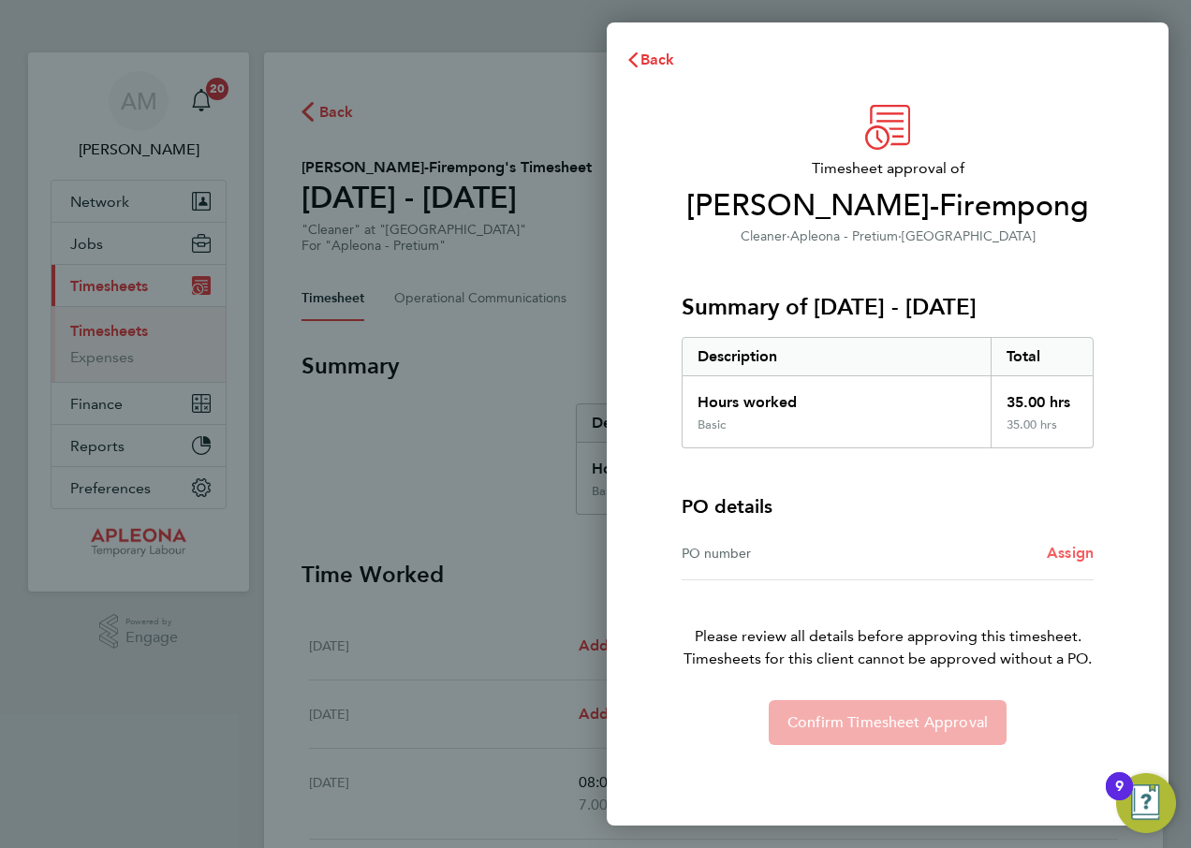
click at [1070, 552] on span "Assign" at bounding box center [1070, 553] width 47 height 18
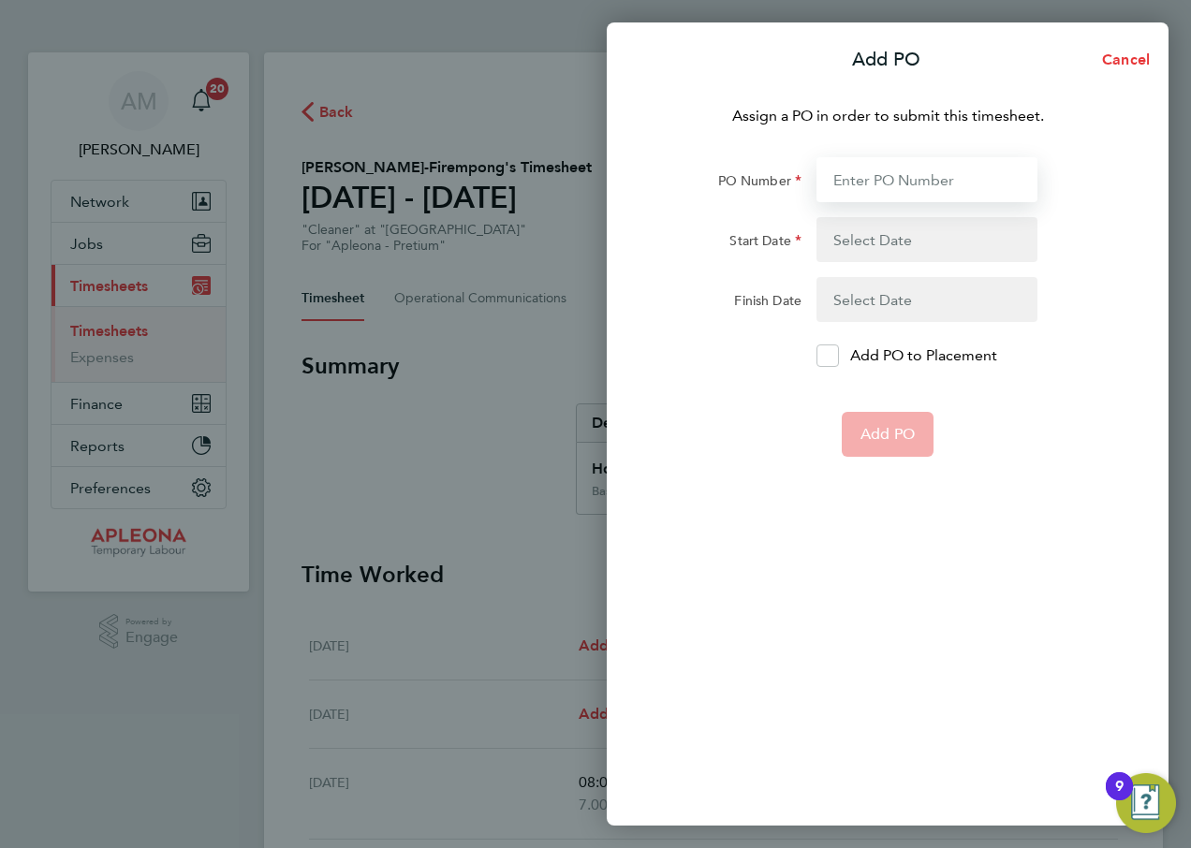
click at [910, 181] on input "PO Number" at bounding box center [927, 179] width 221 height 45
type input "PO2526733"
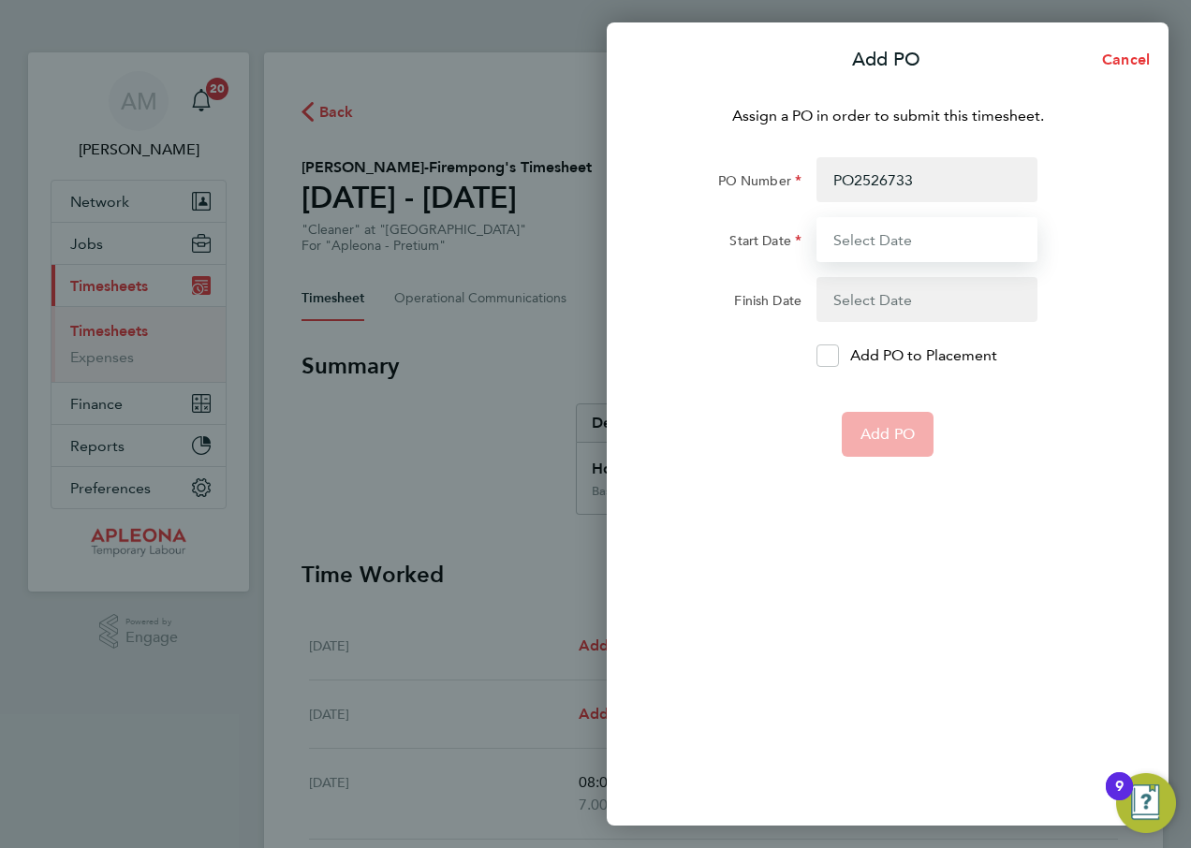
type input "[DATE]"
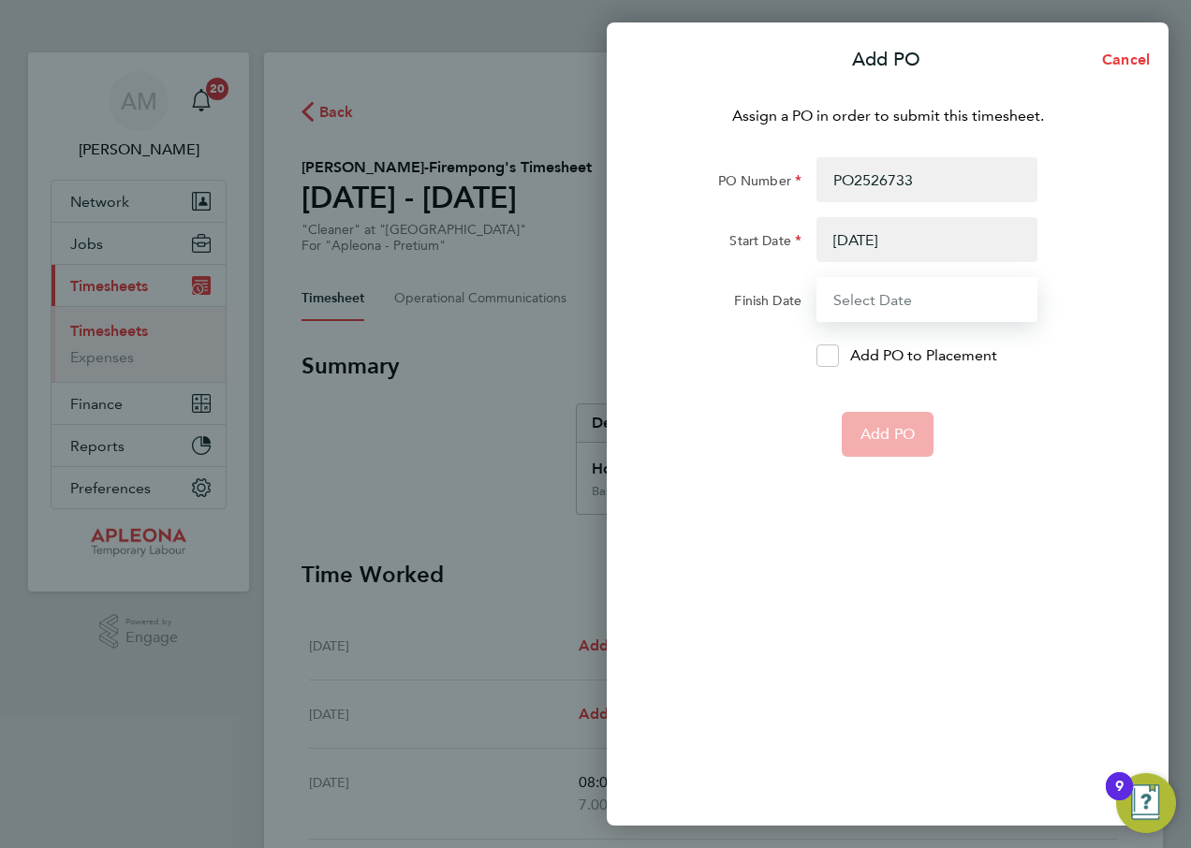
type input "[DATE]"
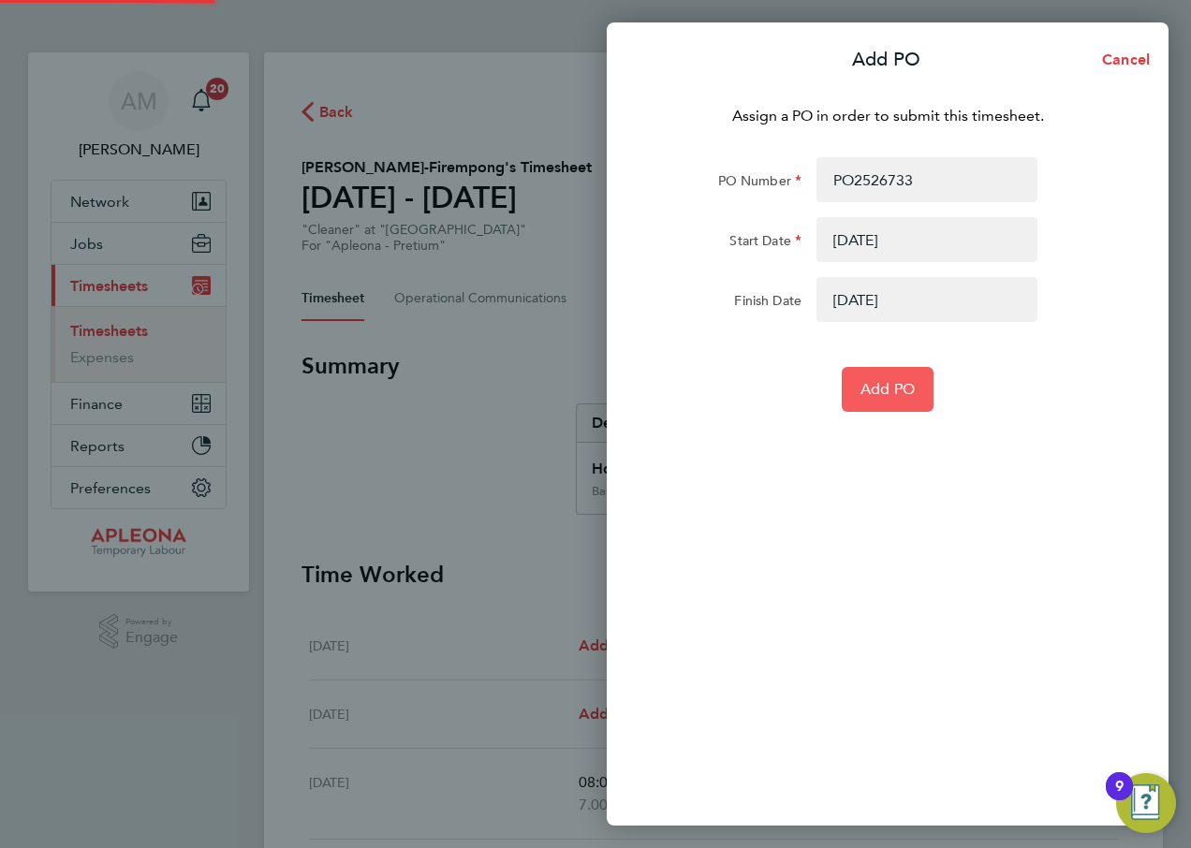
click at [883, 389] on span "Add PO" at bounding box center [888, 389] width 54 height 19
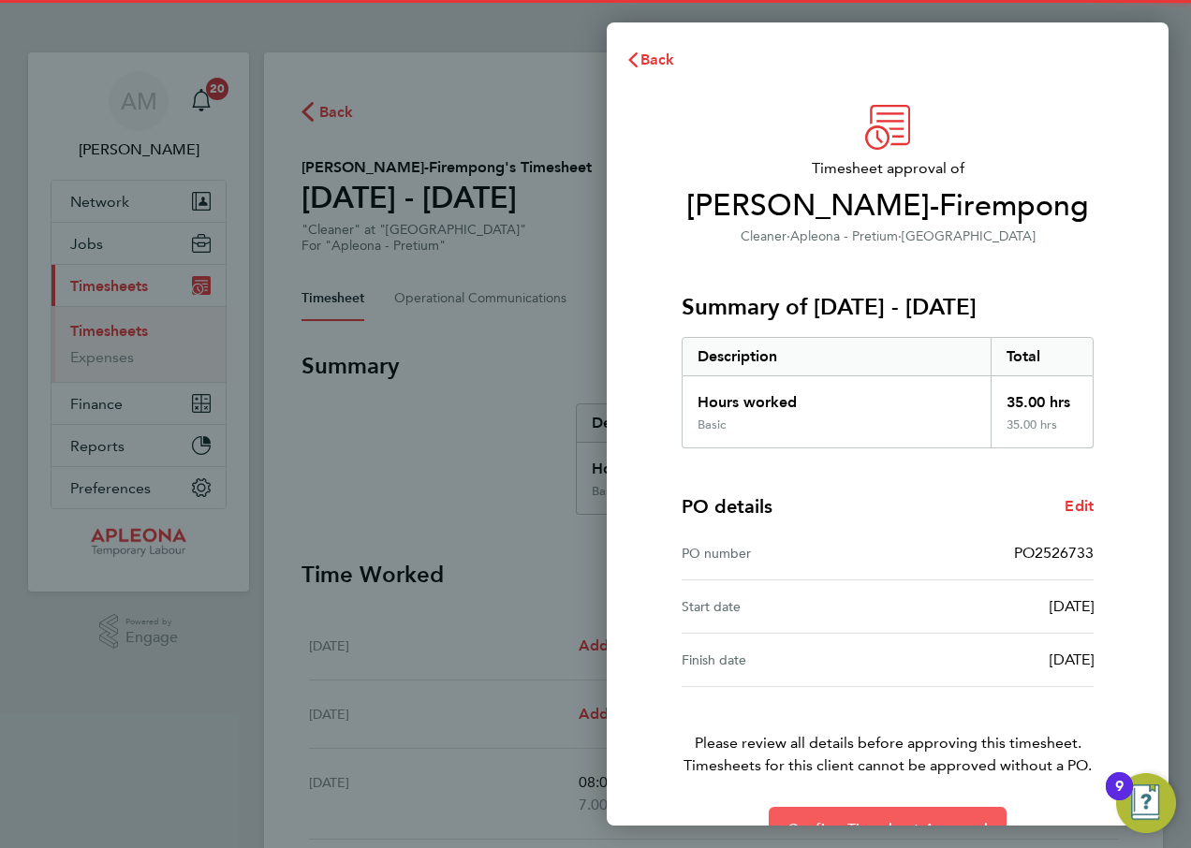
click at [906, 817] on button "Confirm Timesheet Approval" at bounding box center [888, 829] width 238 height 45
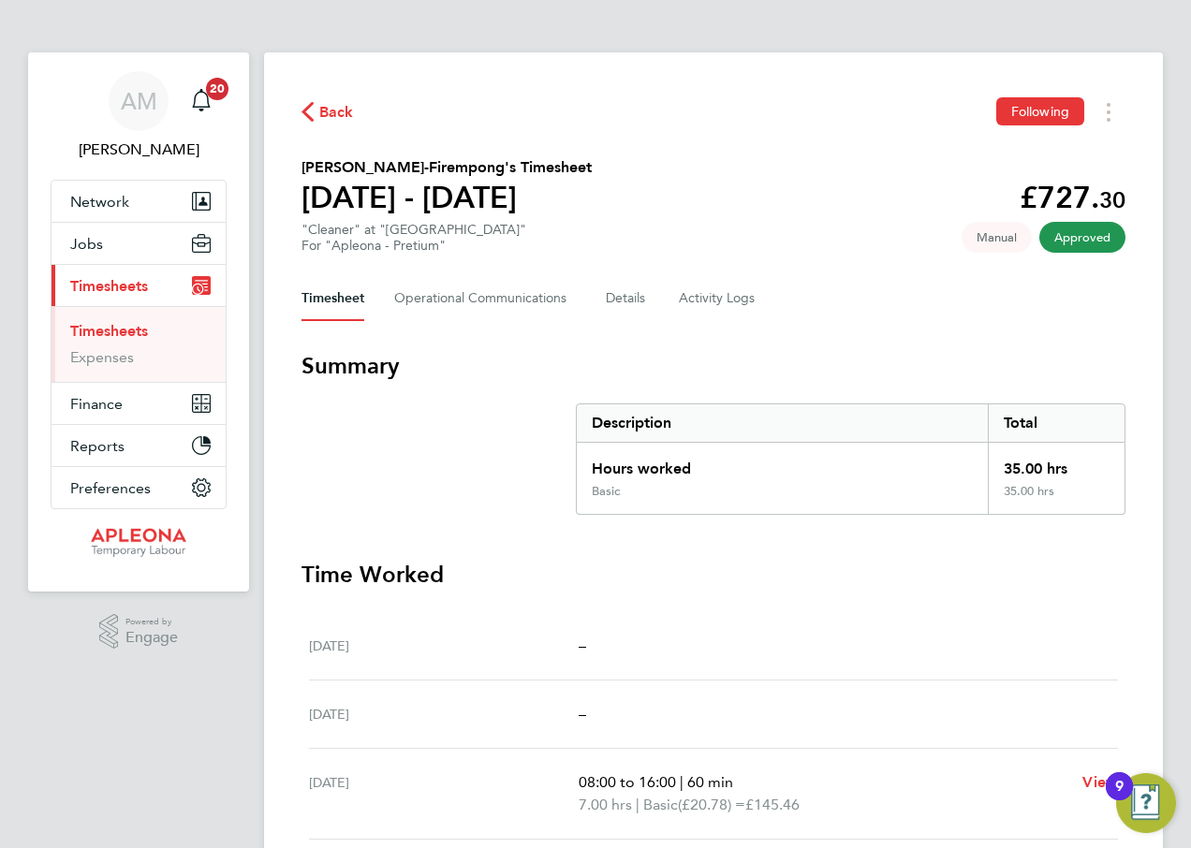
click at [334, 112] on span "Back" at bounding box center [336, 112] width 35 height 22
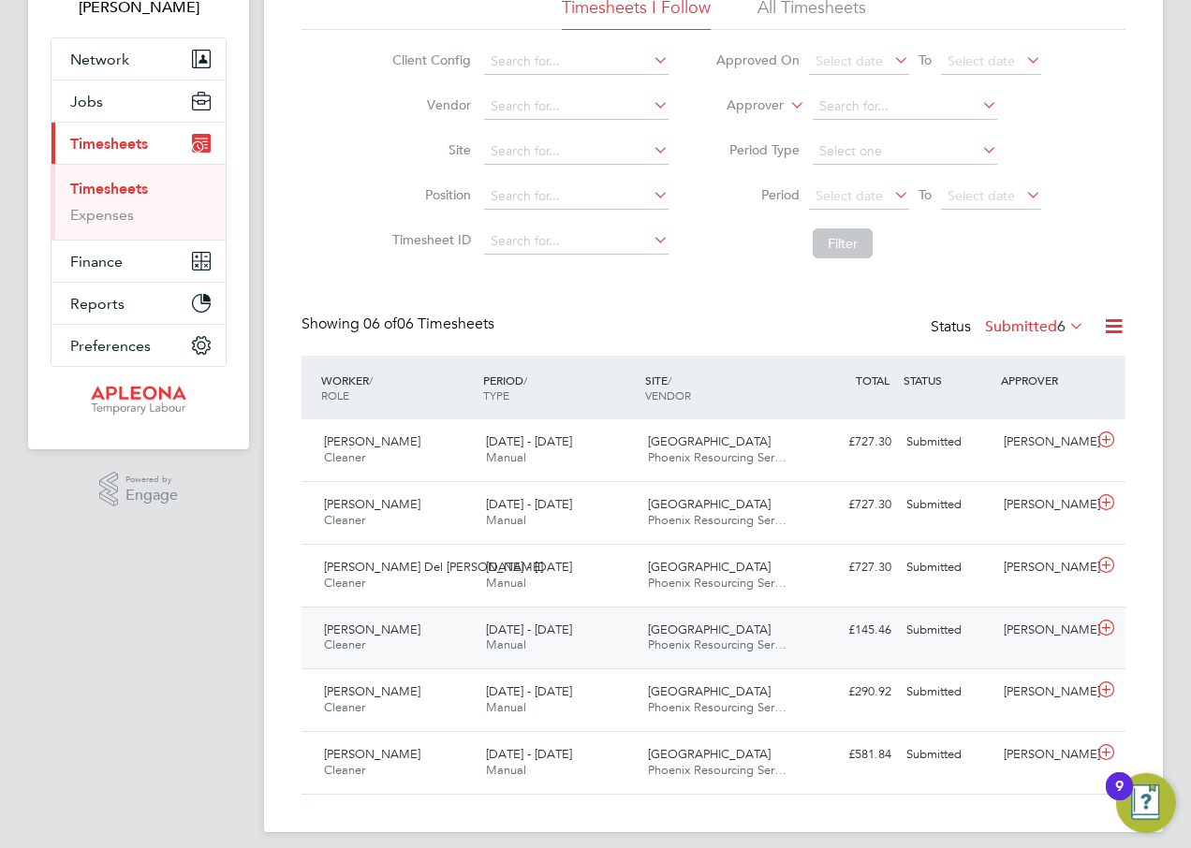
scroll to position [156, 0]
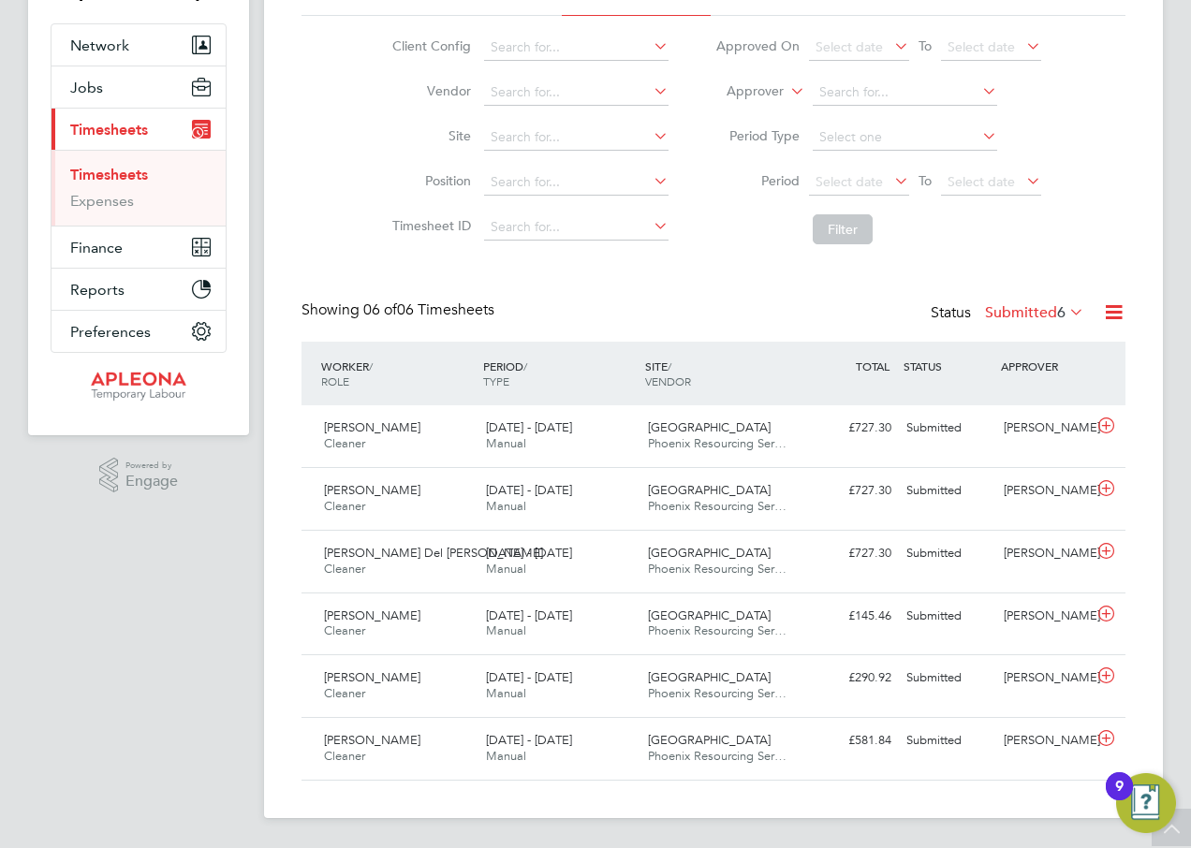
click at [214, 609] on app-navbar "AM Adrian Mic Notifications 20 Applications: Network Businesses Sites Workers C…" at bounding box center [138, 372] width 221 height 952
click at [931, 428] on div "Submitted" at bounding box center [947, 428] width 97 height 31
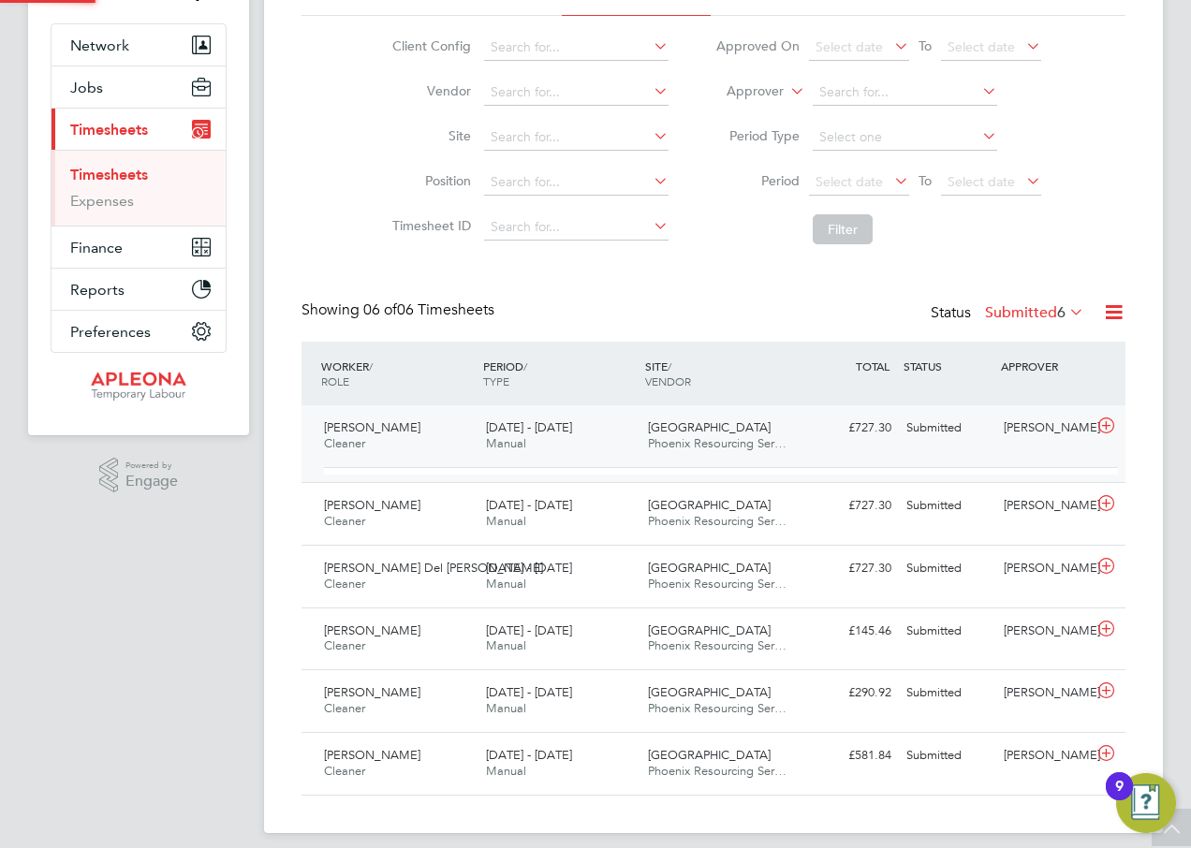
scroll to position [32, 183]
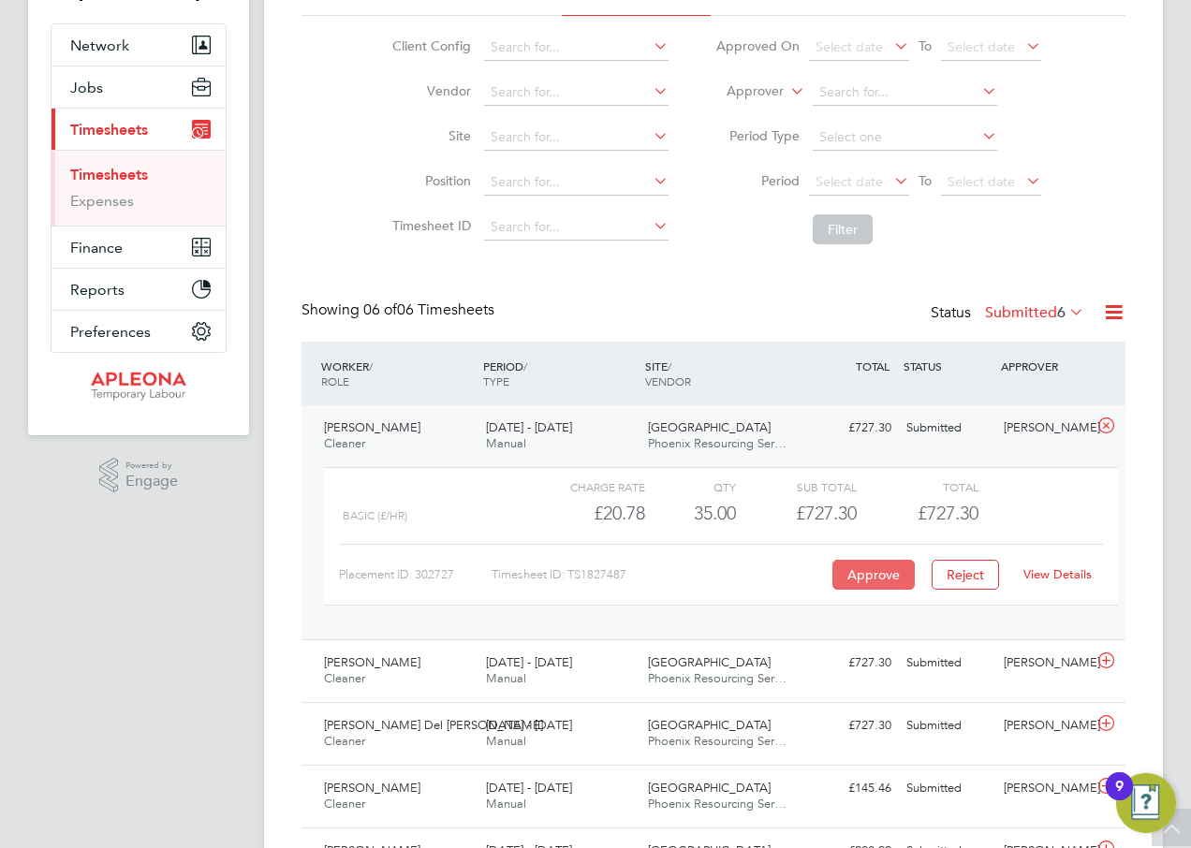
click at [872, 574] on button "Approve" at bounding box center [874, 575] width 82 height 30
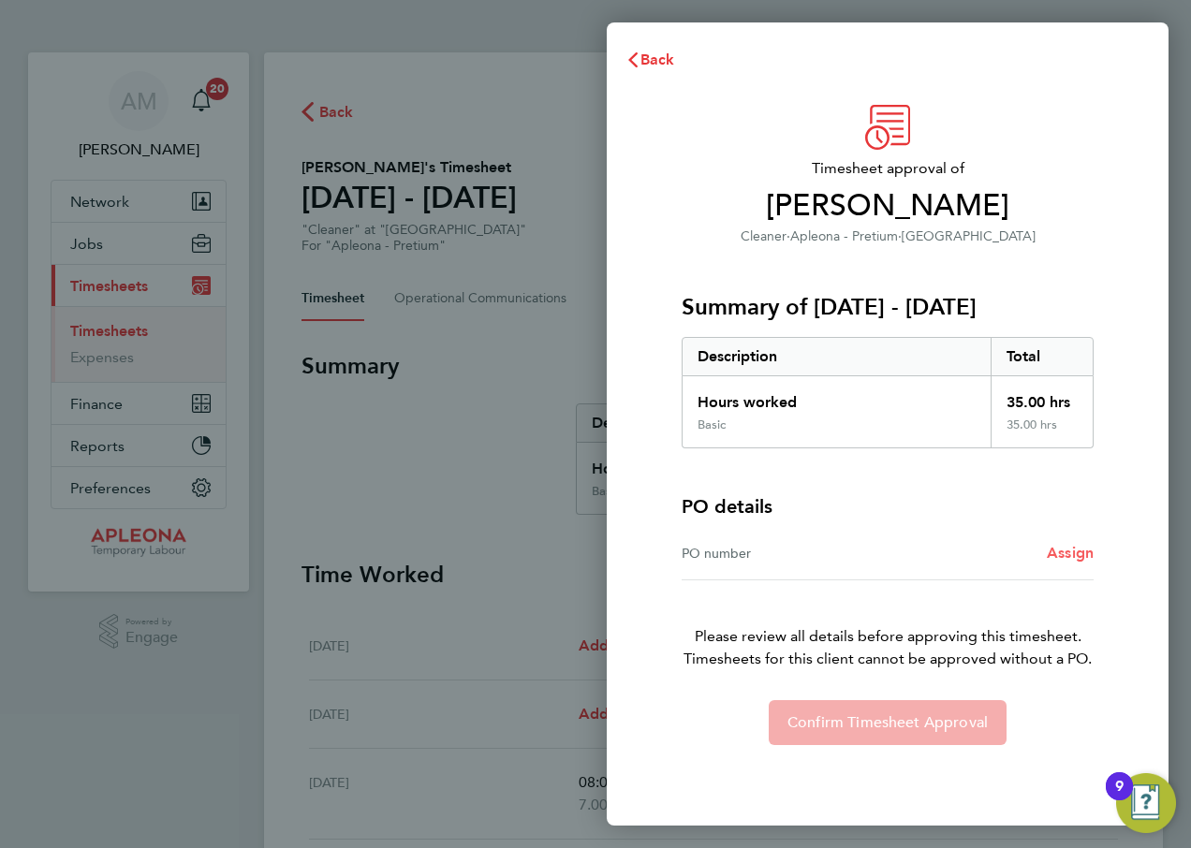
click at [1068, 549] on span "Assign" at bounding box center [1070, 553] width 47 height 18
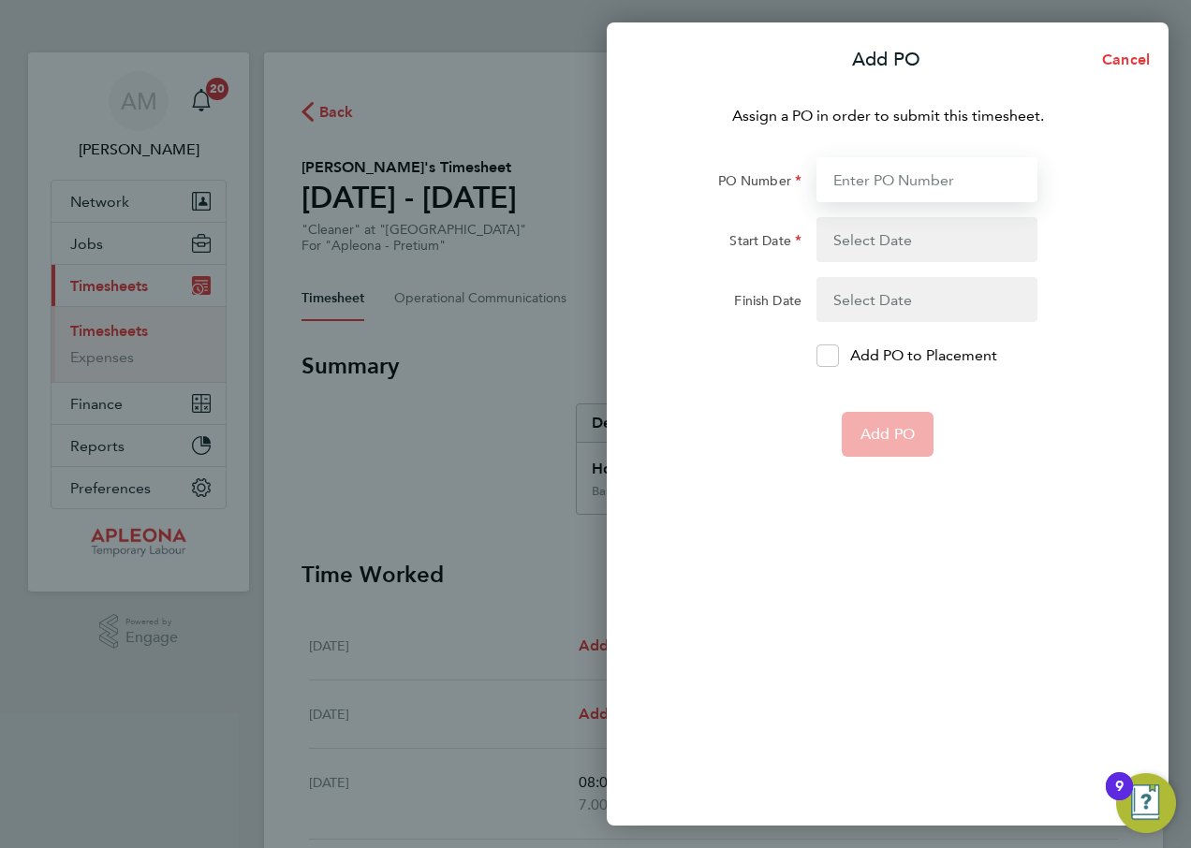
click at [904, 177] on input "PO Number" at bounding box center [927, 179] width 221 height 45
type input "PO2526734"
click at [894, 235] on button "button" at bounding box center [927, 239] width 221 height 45
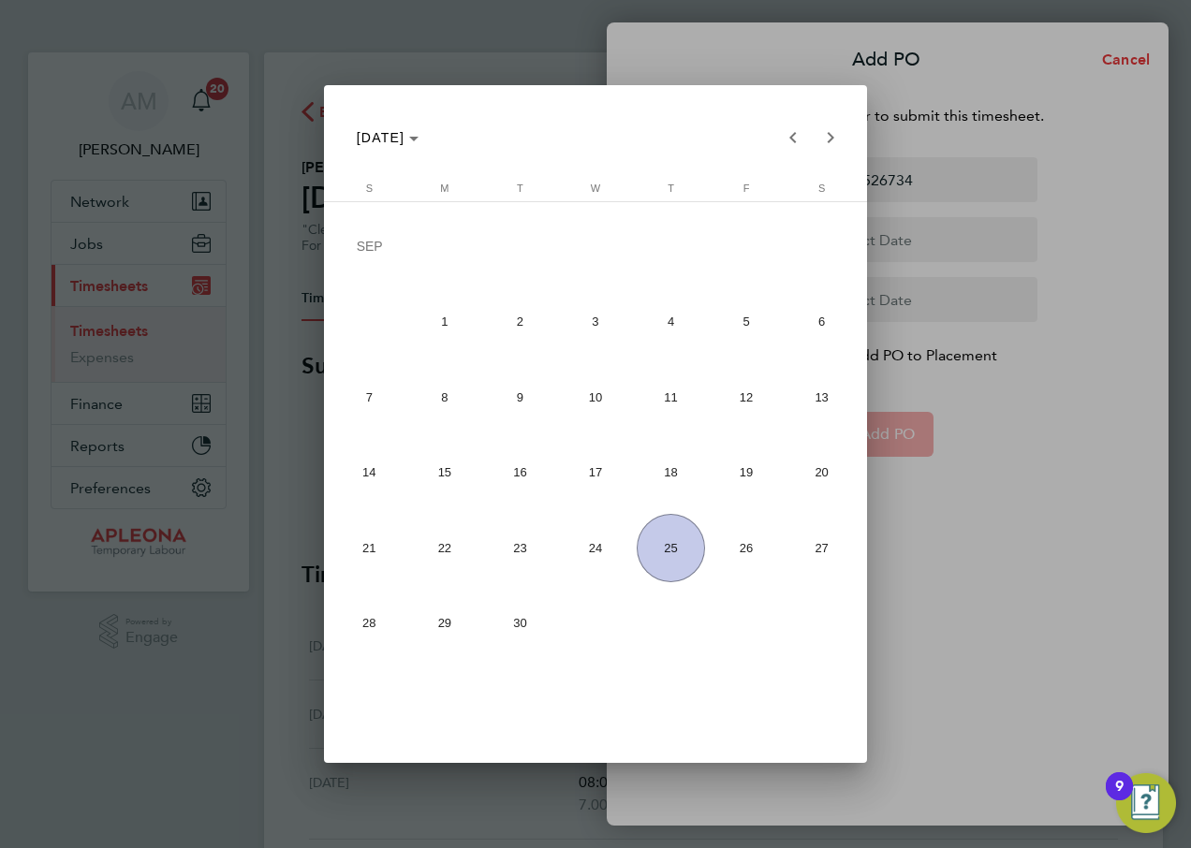
click at [816, 398] on span "13" at bounding box center [821, 396] width 67 height 67
type input "[DATE]"
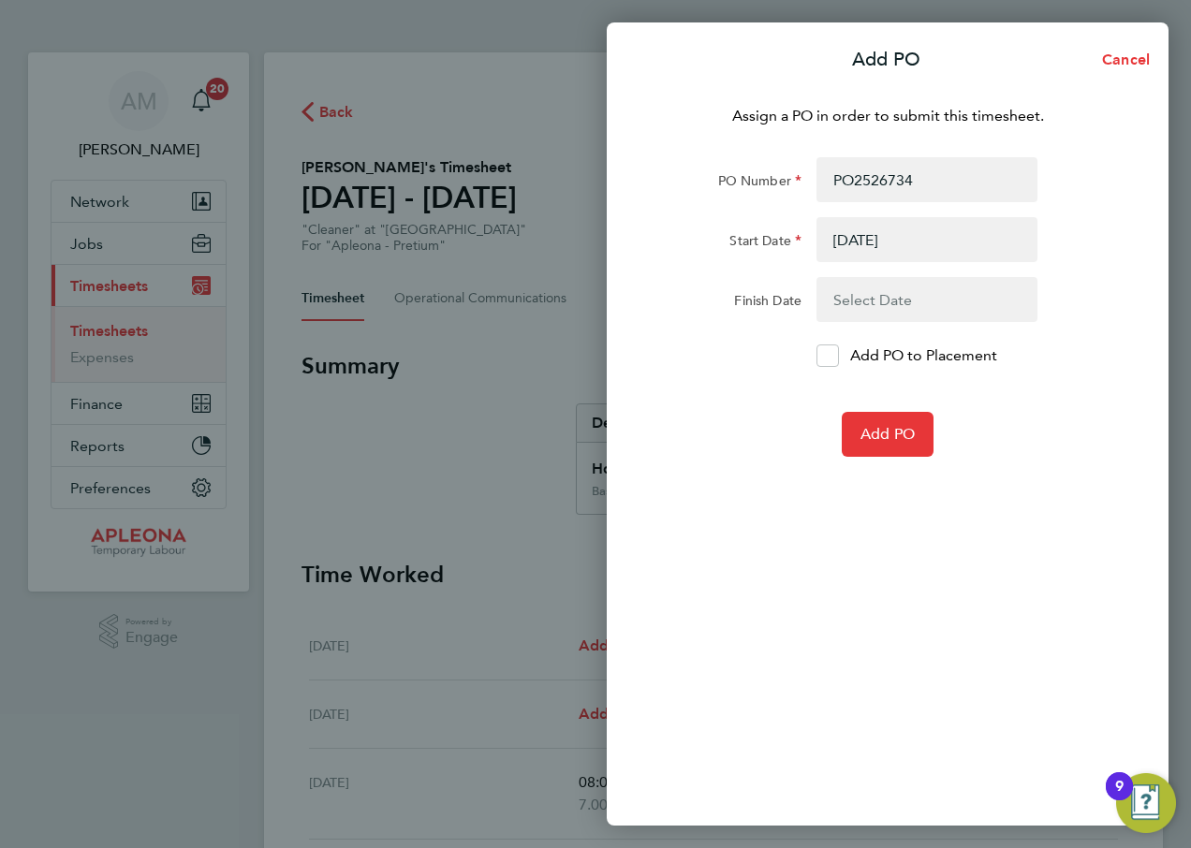
click at [876, 297] on button "button" at bounding box center [927, 299] width 221 height 45
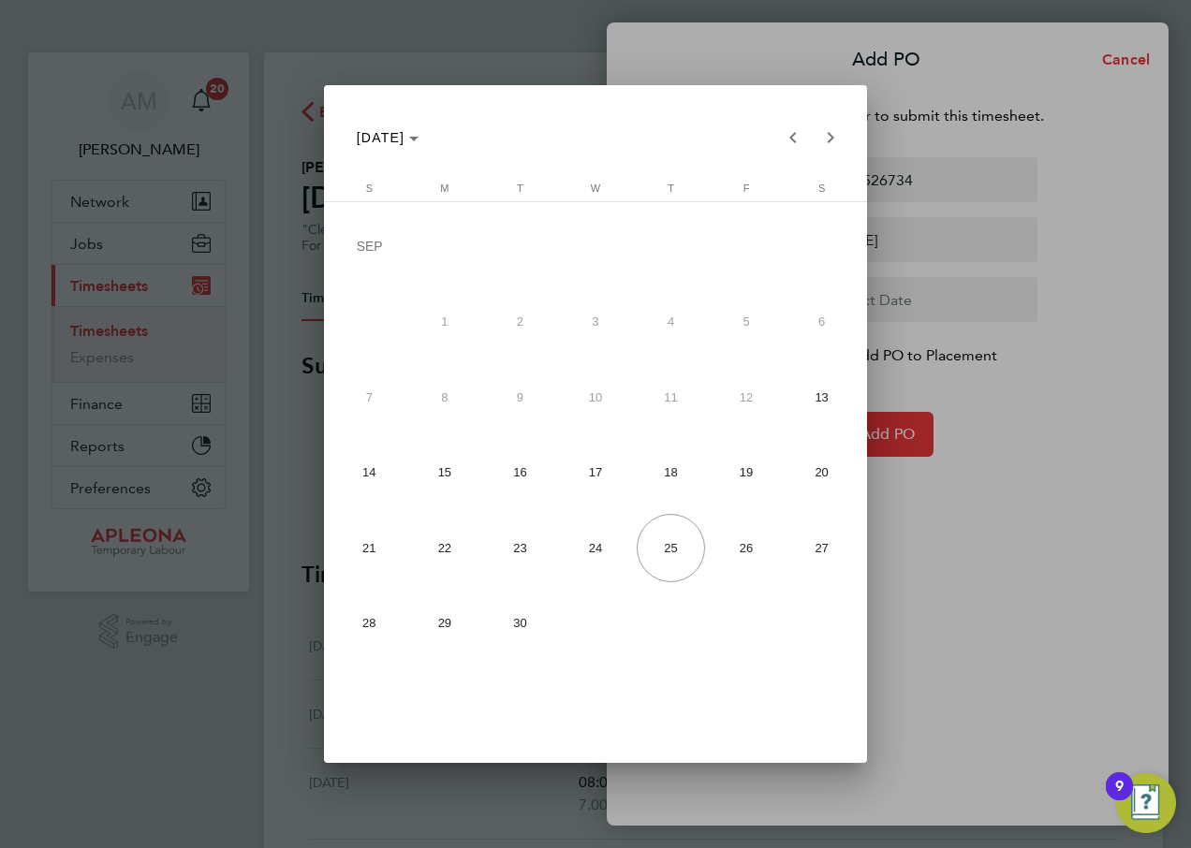
click at [746, 469] on span "19" at bounding box center [746, 472] width 67 height 67
type input "[DATE]"
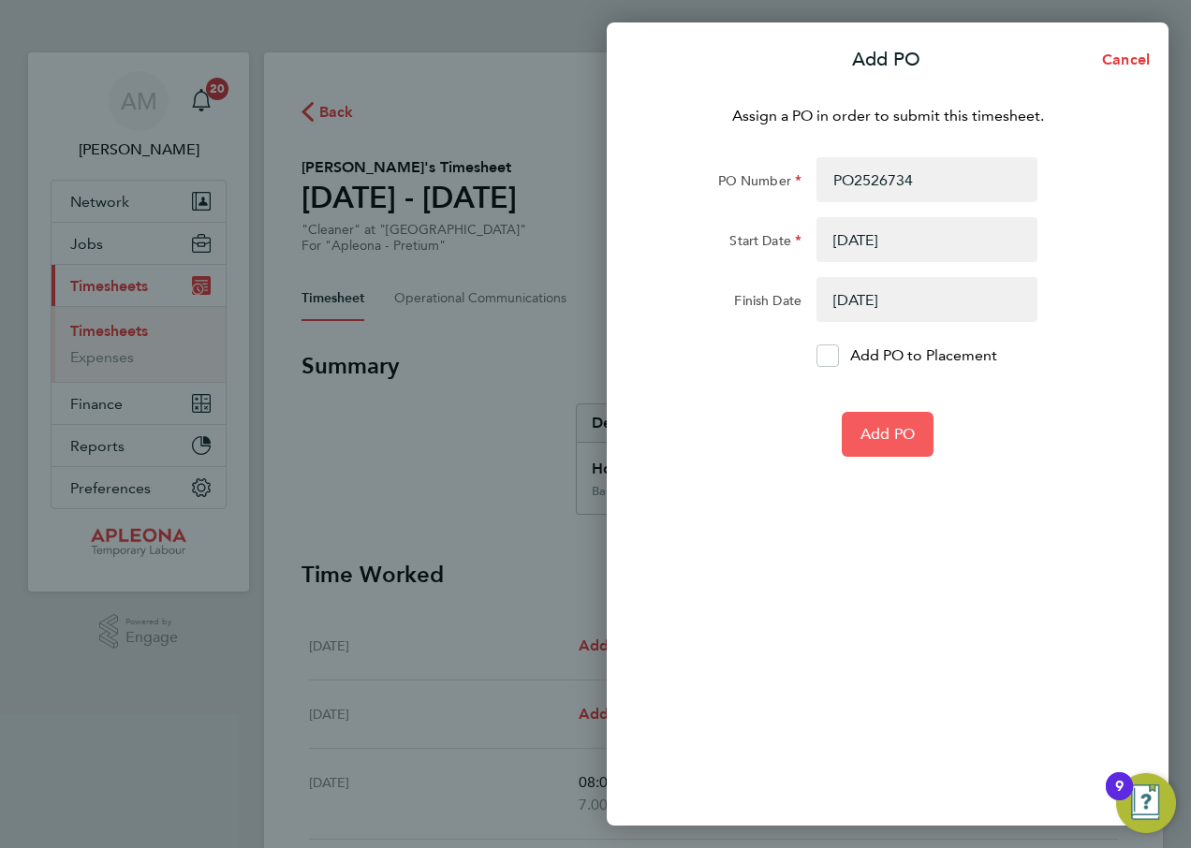
click at [883, 430] on span "Add PO" at bounding box center [888, 434] width 54 height 19
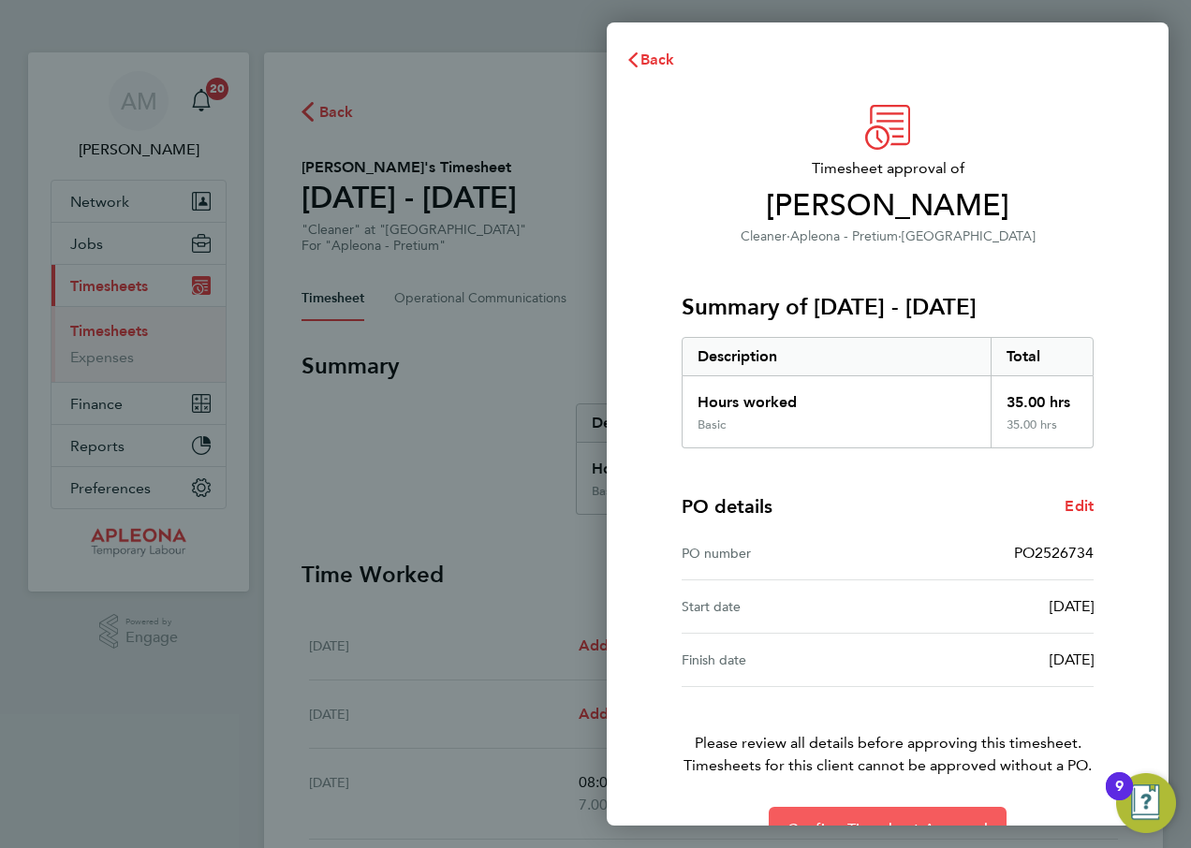
click at [881, 816] on button "Confirm Timesheet Approval" at bounding box center [888, 829] width 238 height 45
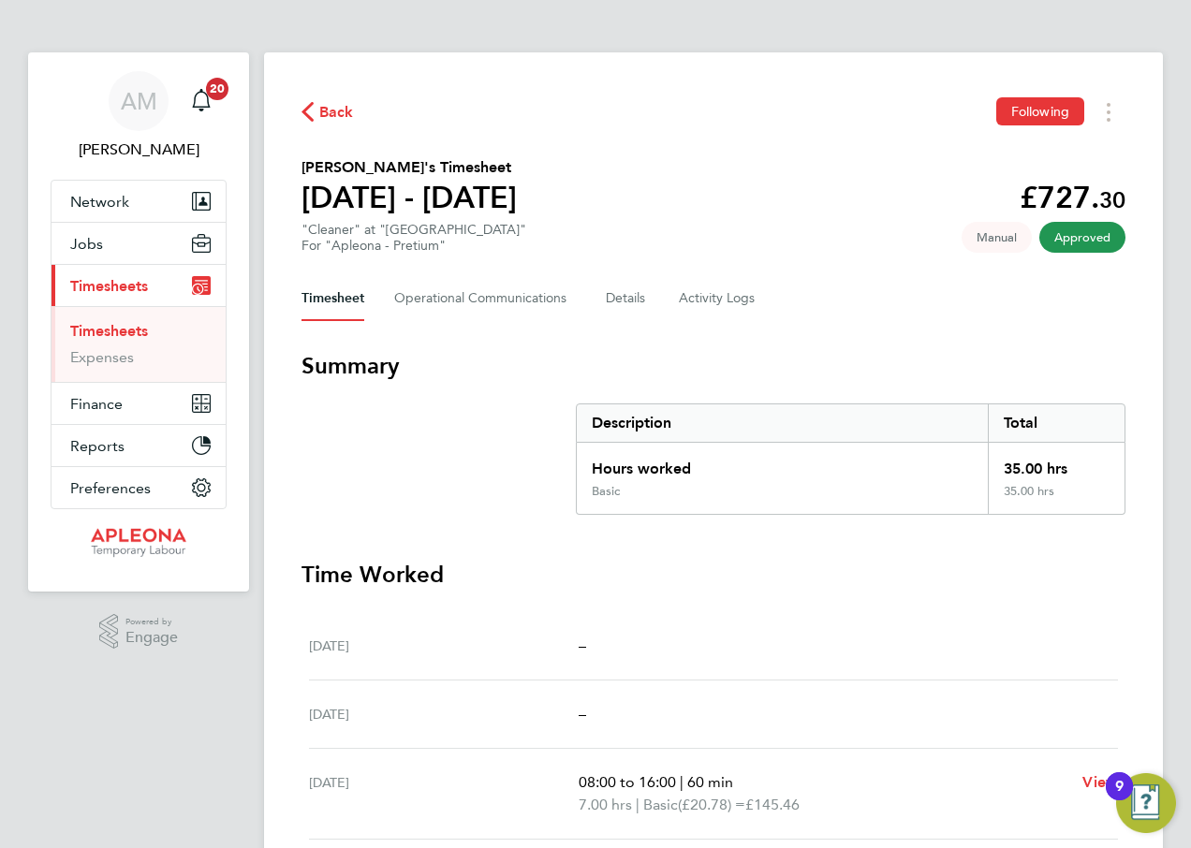
click at [332, 109] on span "Back" at bounding box center [336, 112] width 35 height 22
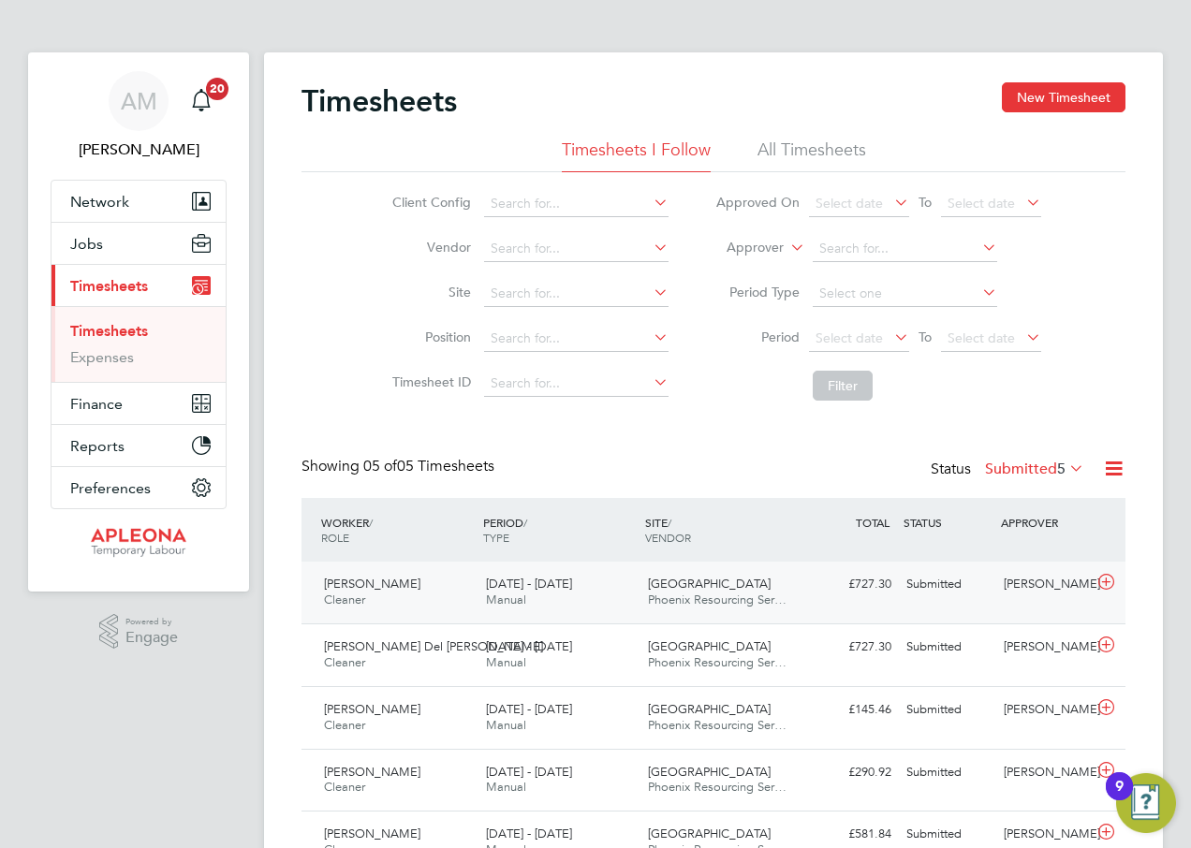
click at [933, 585] on div "Submitted" at bounding box center [947, 584] width 97 height 31
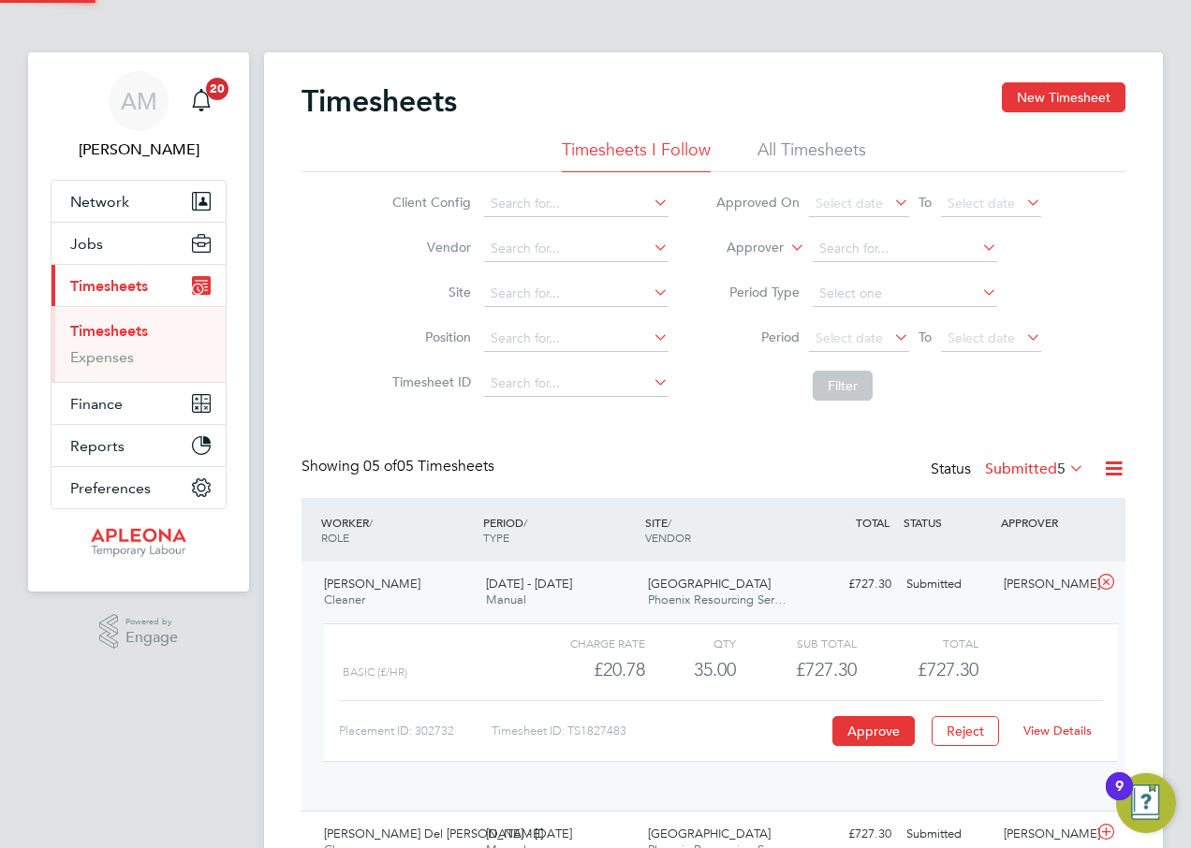
scroll to position [32, 183]
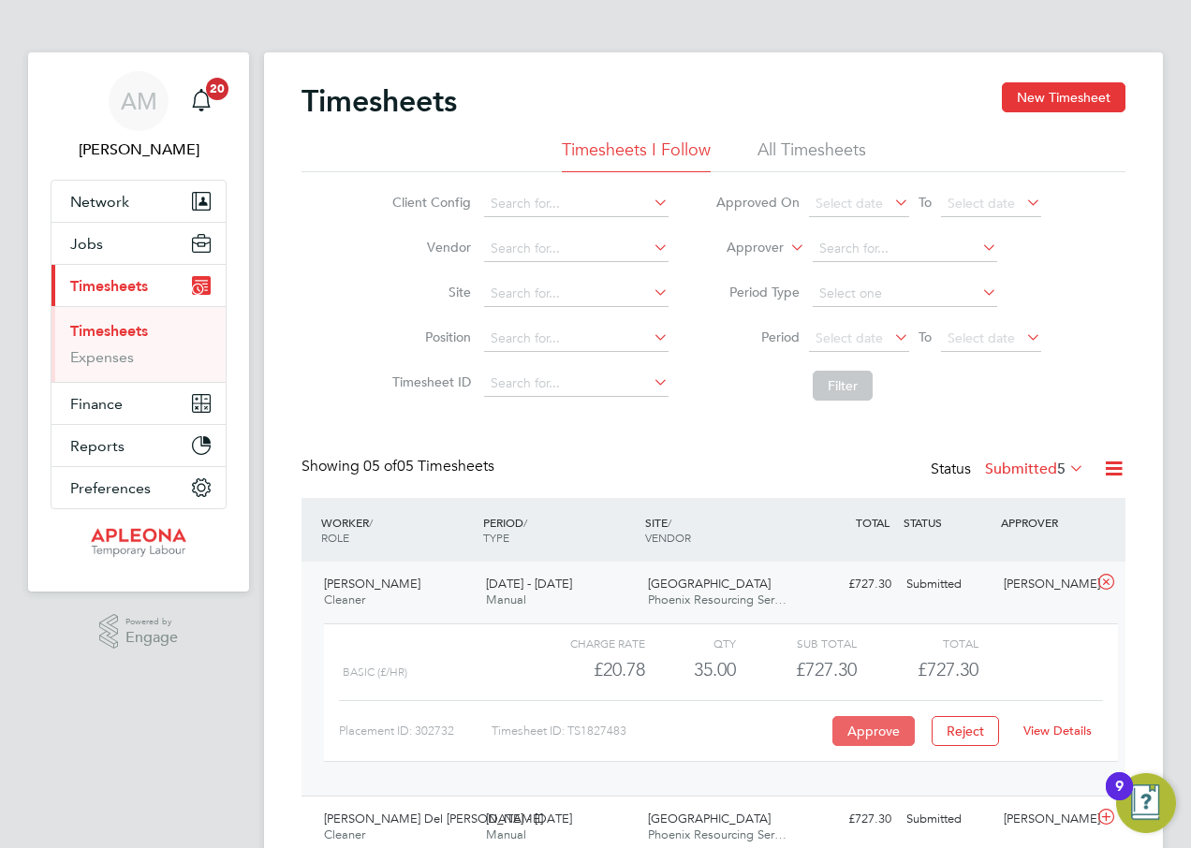
click at [862, 729] on button "Approve" at bounding box center [874, 731] width 82 height 30
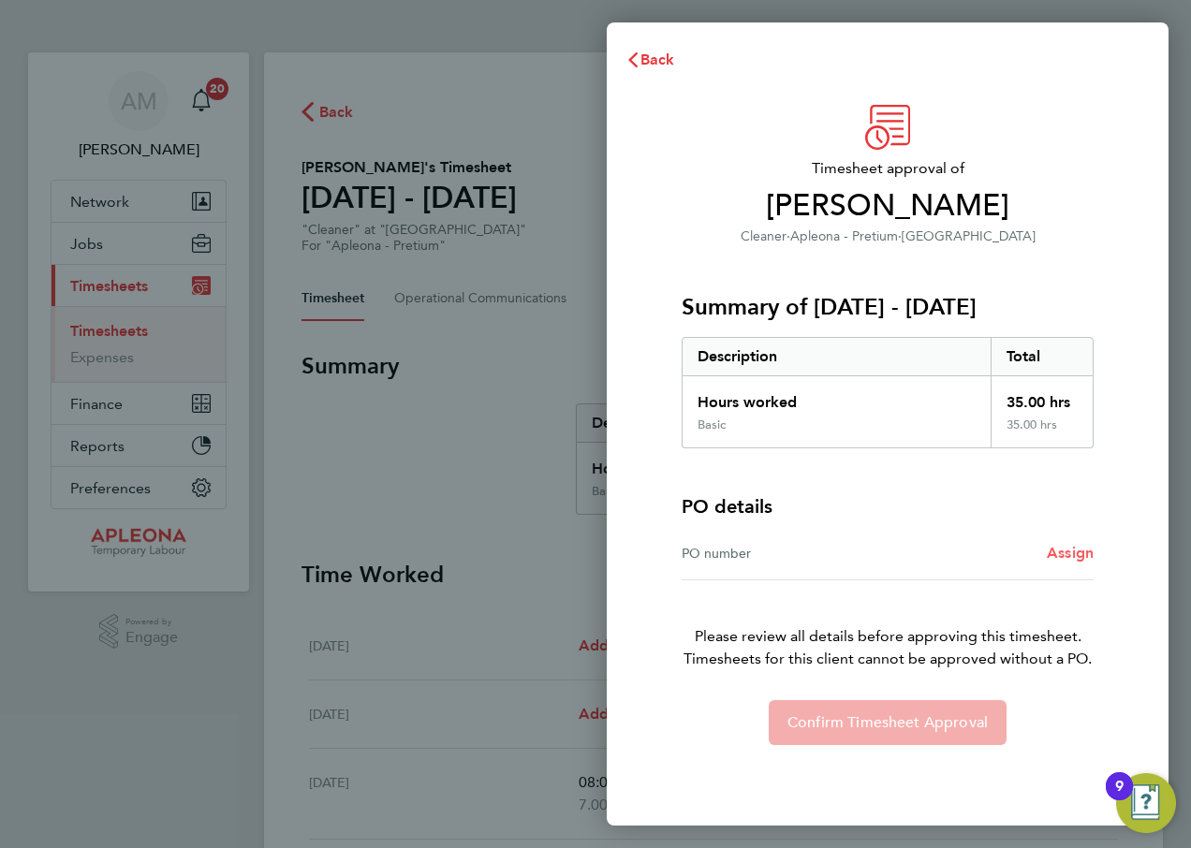
click at [1068, 553] on span "Assign" at bounding box center [1070, 553] width 47 height 18
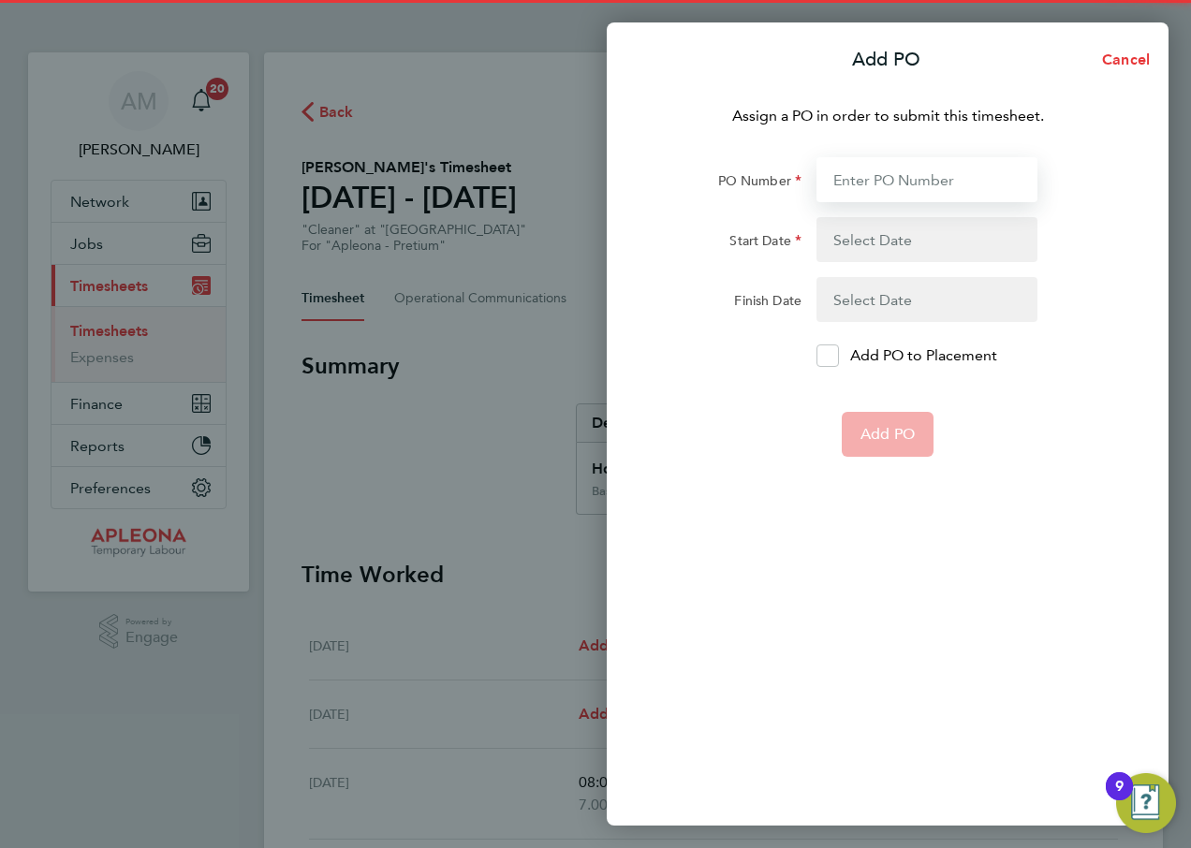
click at [897, 177] on input "PO Number" at bounding box center [927, 179] width 221 height 45
type input "PO2526734"
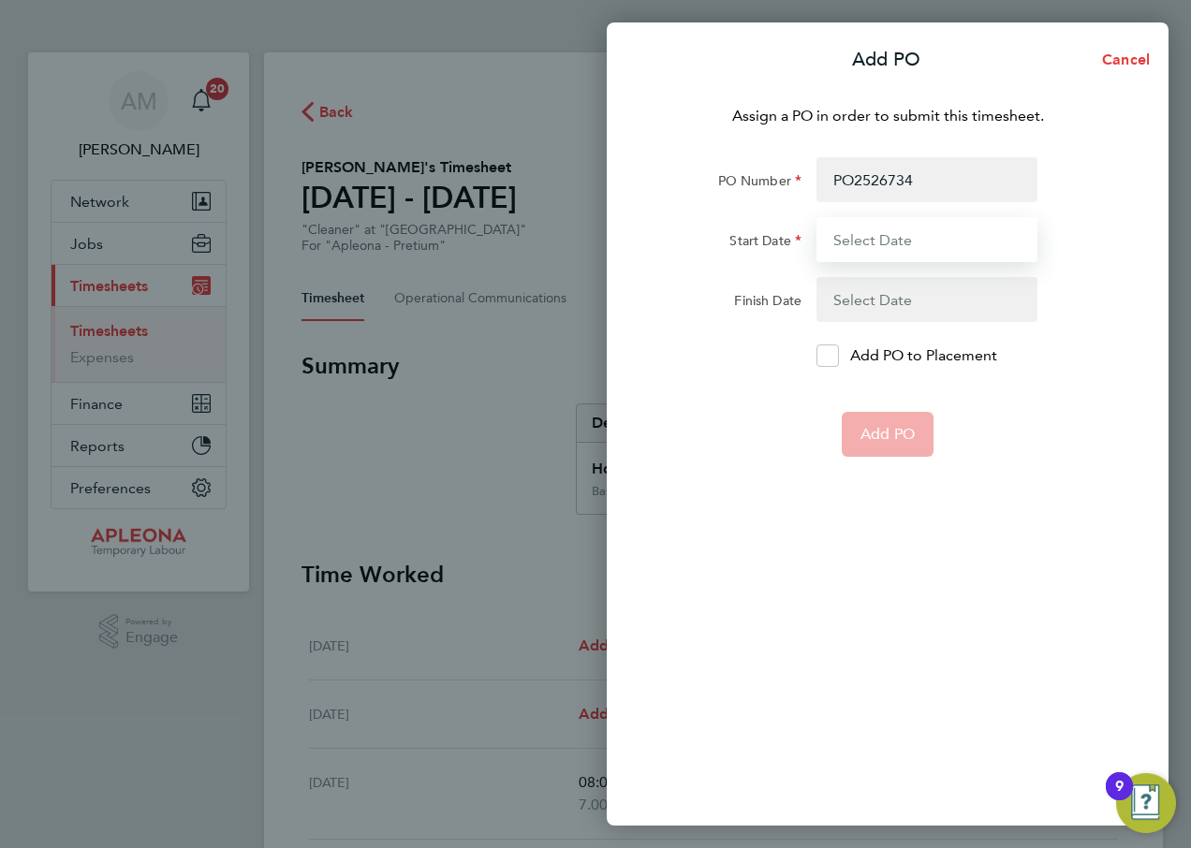
type input "[DATE]"
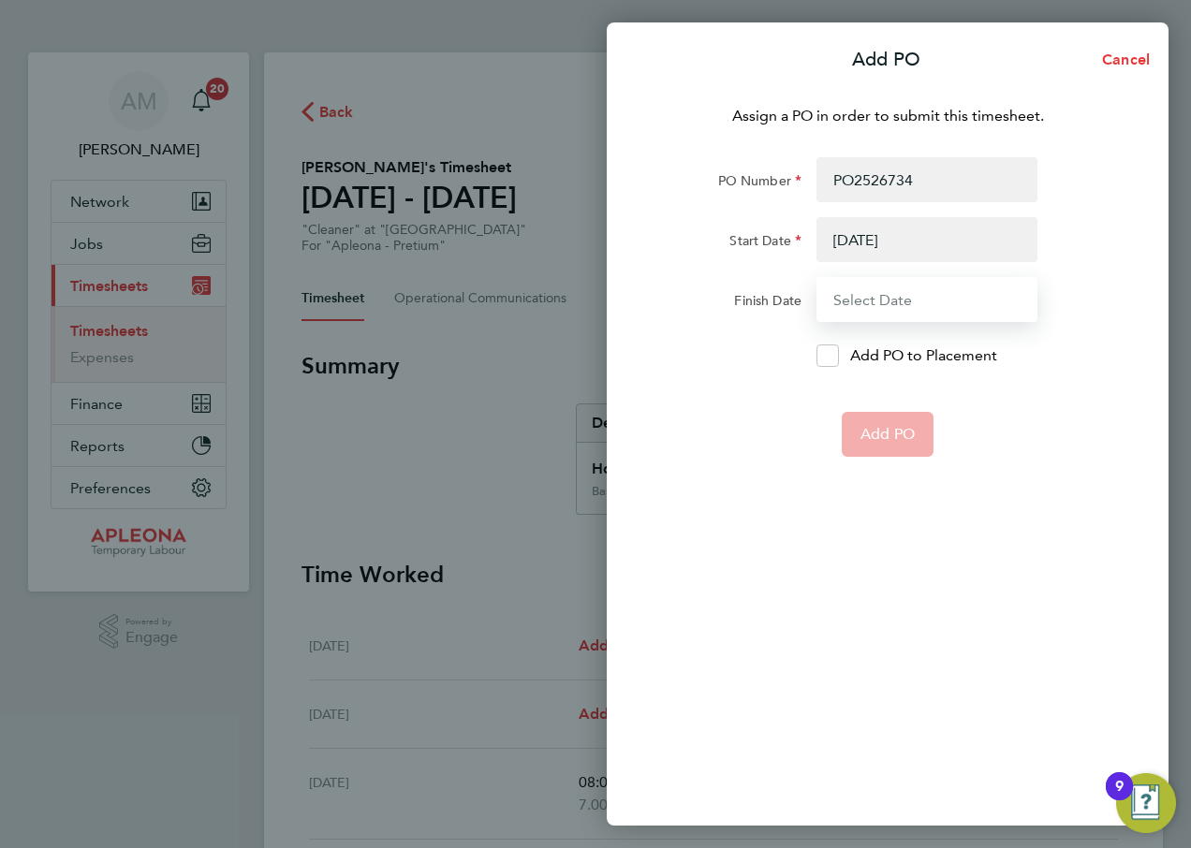
type input "[DATE]"
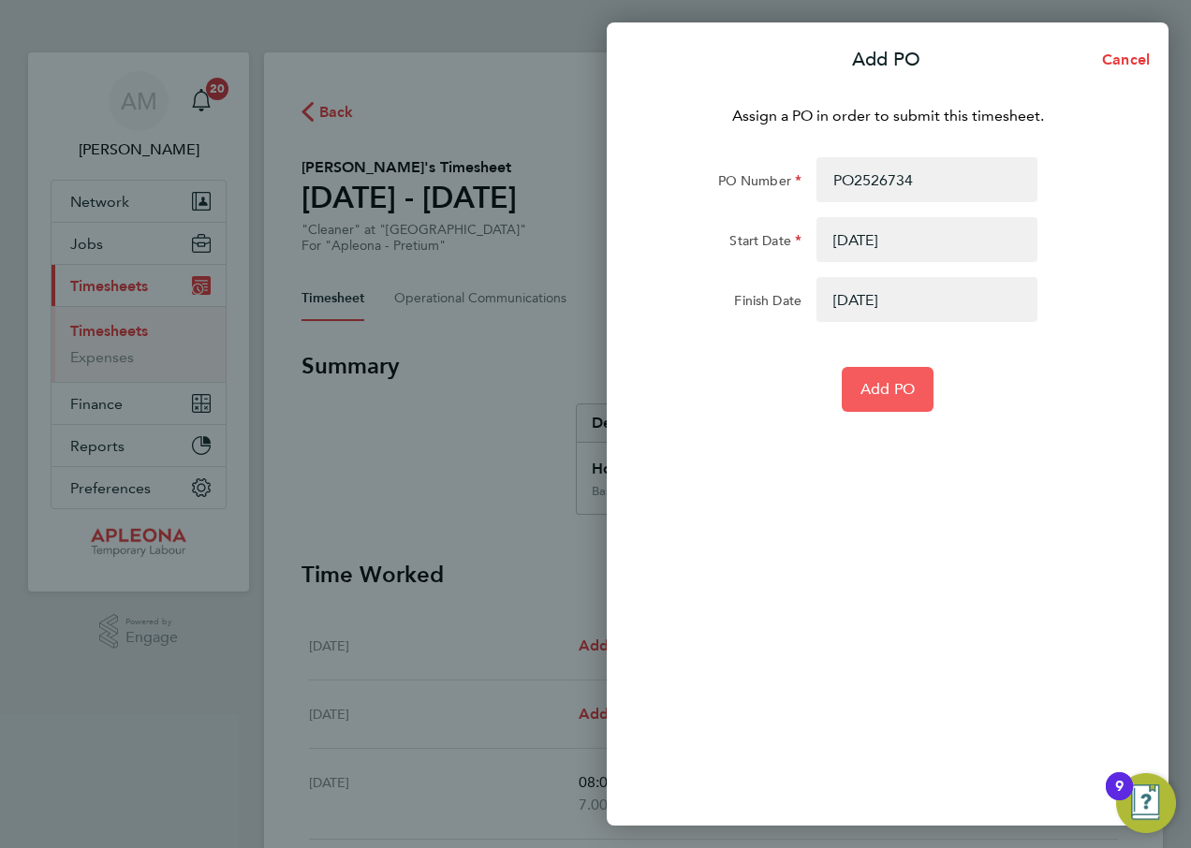
click at [893, 392] on span "Add PO" at bounding box center [888, 389] width 54 height 19
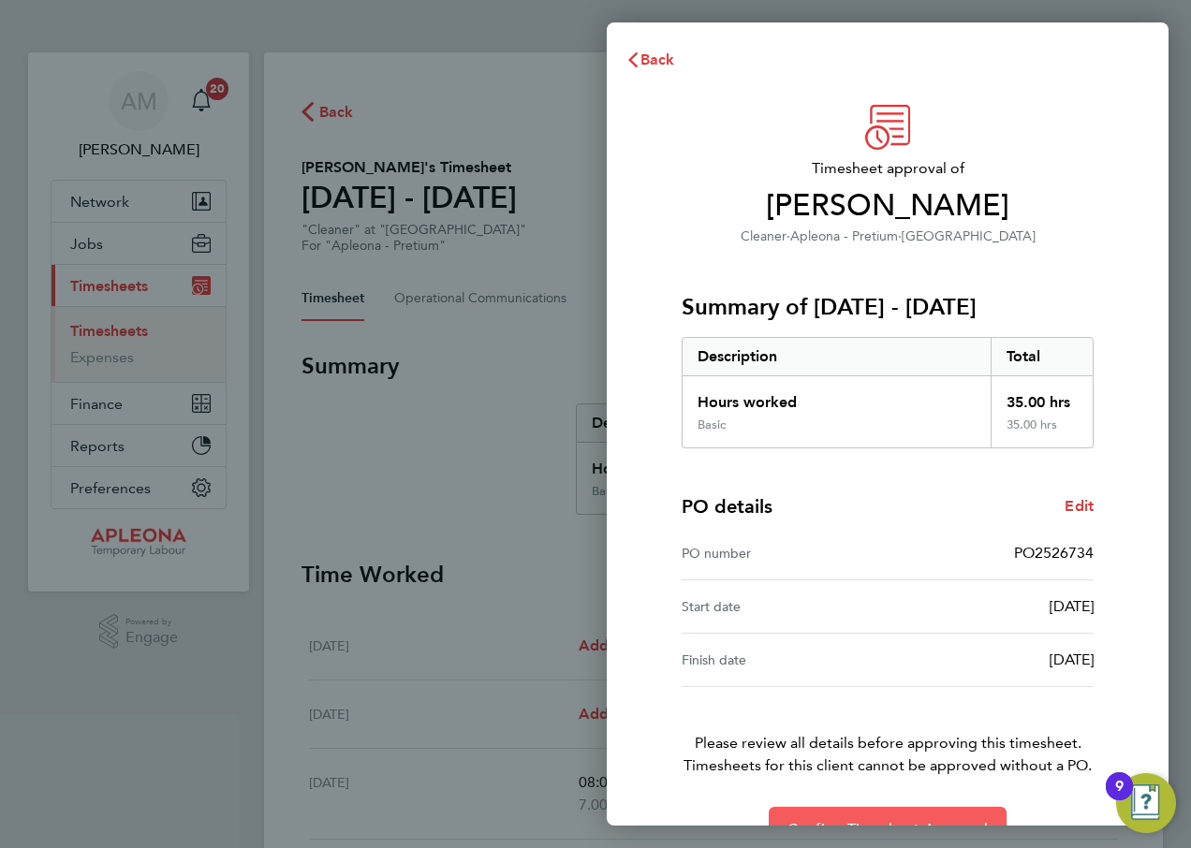
click at [878, 814] on button "Confirm Timesheet Approval" at bounding box center [888, 829] width 238 height 45
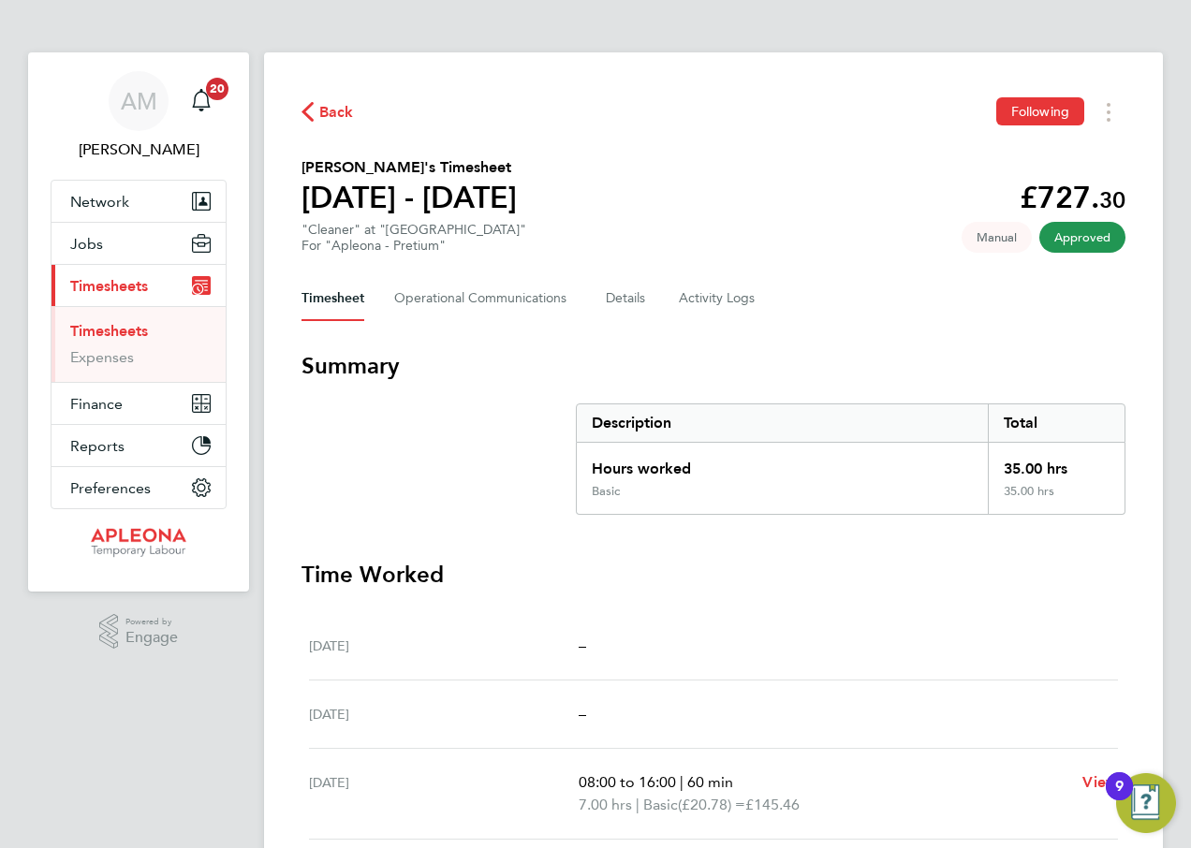
click at [318, 106] on span "Back" at bounding box center [328, 111] width 52 height 18
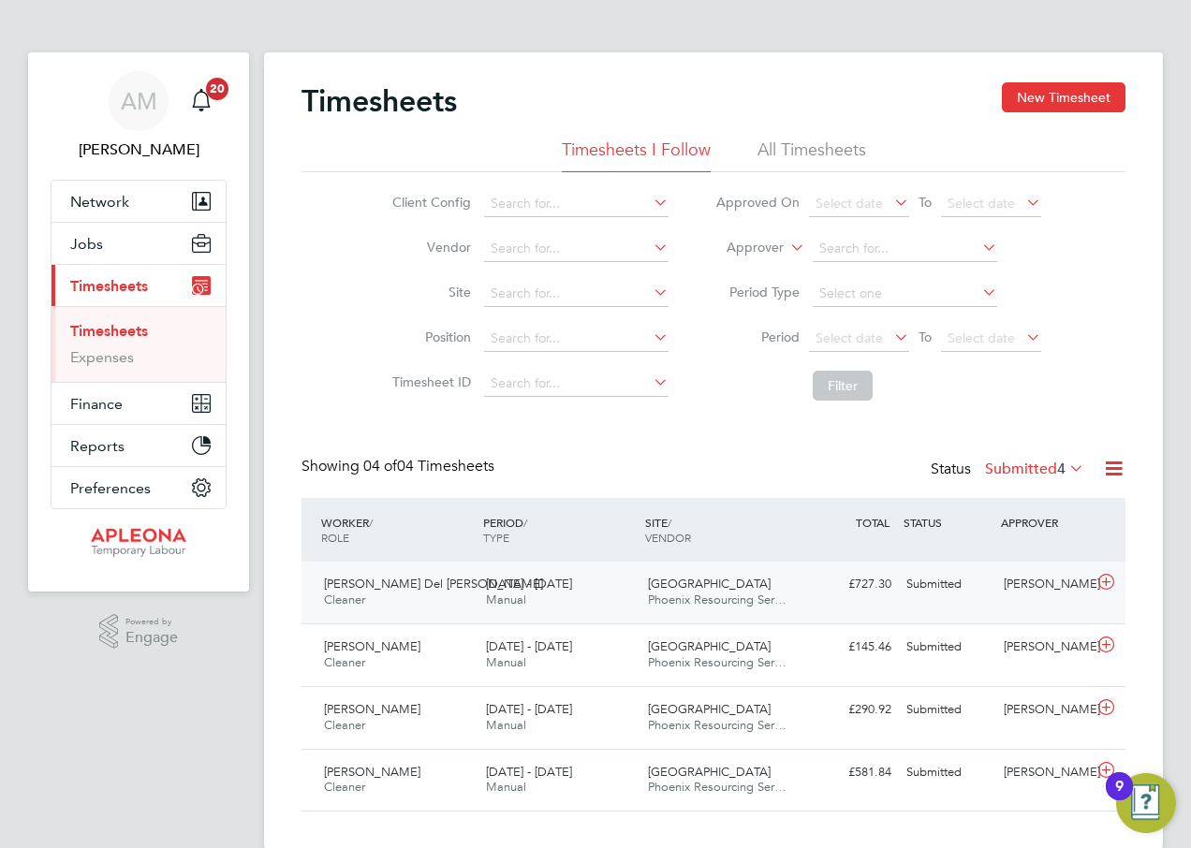
click at [931, 580] on div "Submitted" at bounding box center [947, 584] width 97 height 31
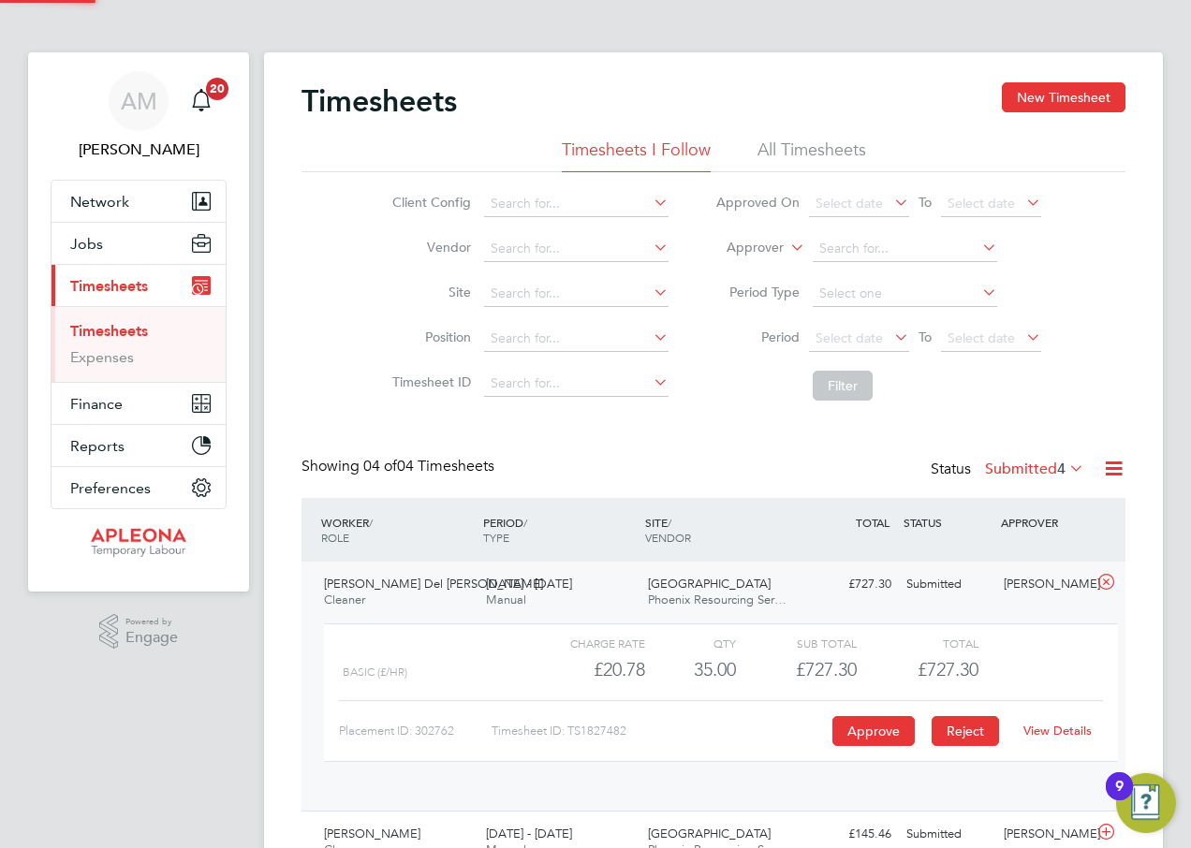
scroll to position [32, 183]
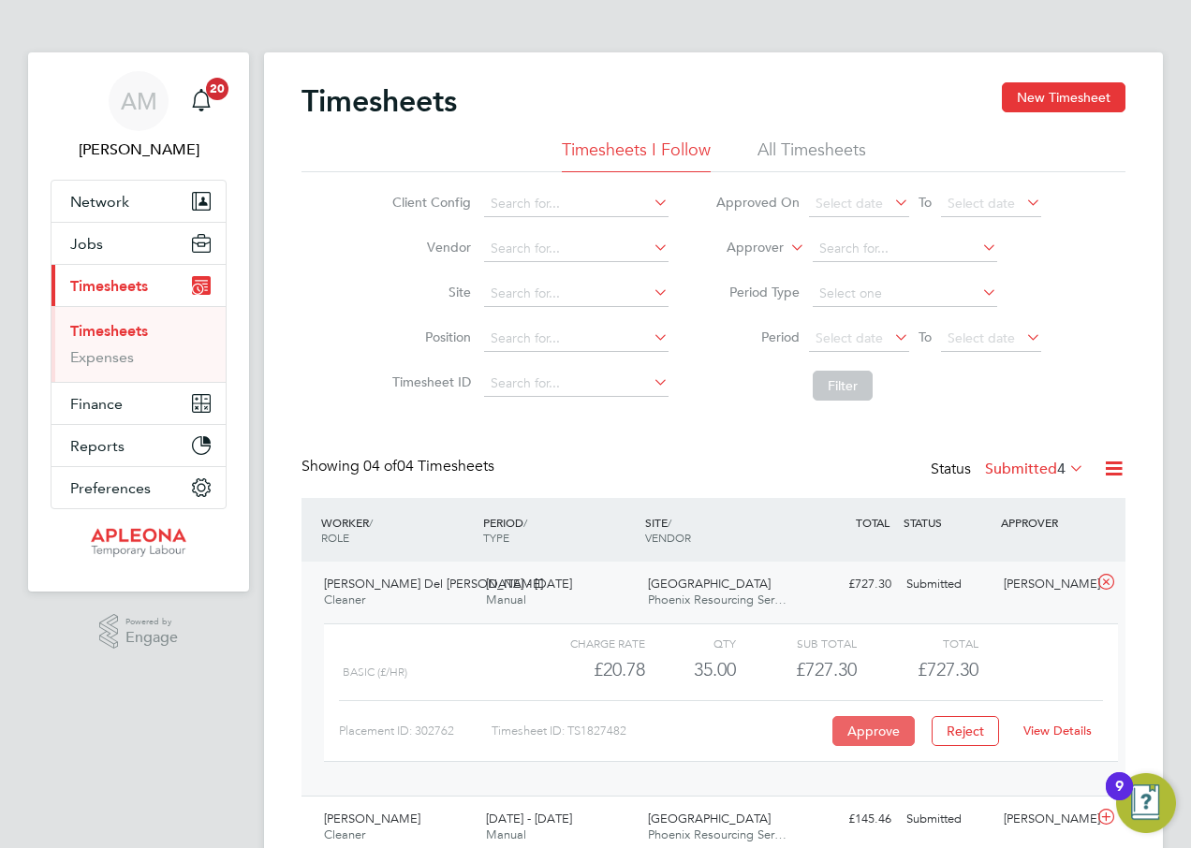
click at [870, 729] on button "Approve" at bounding box center [874, 731] width 82 height 30
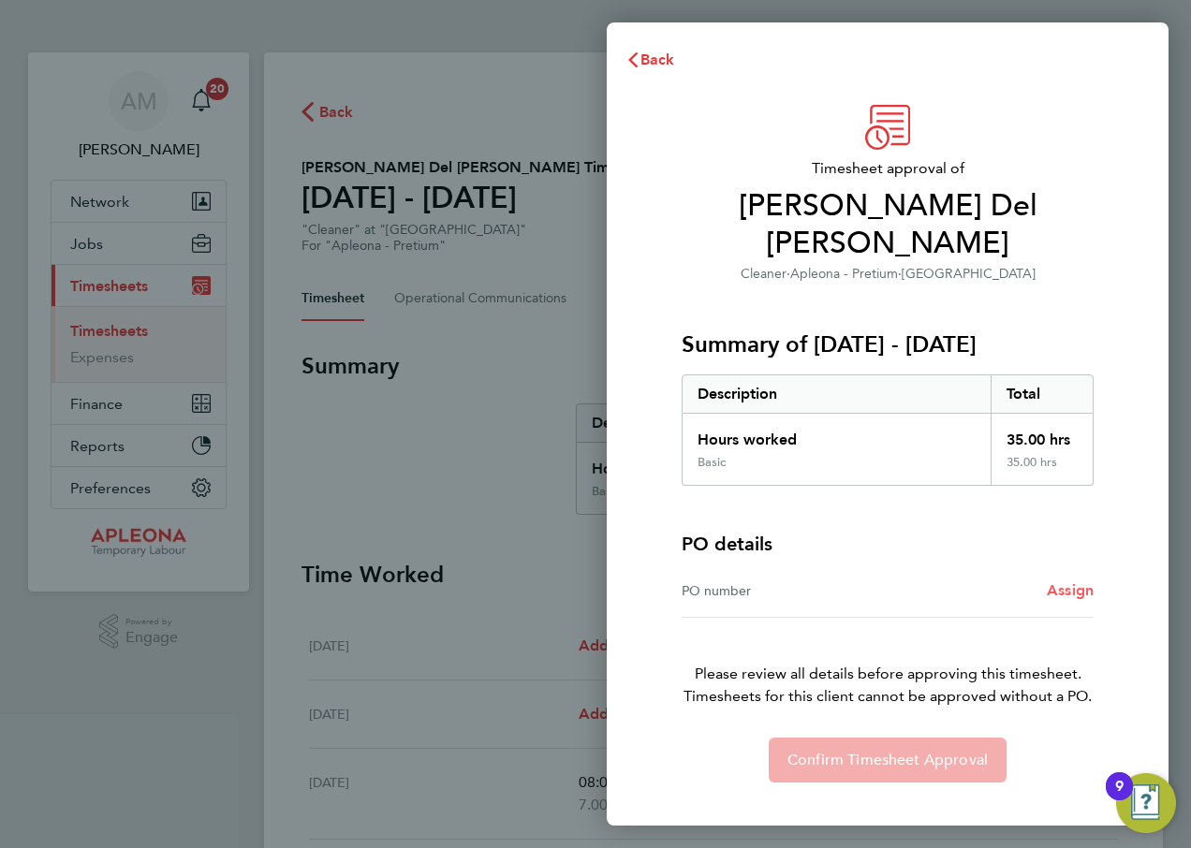
click at [1068, 582] on span "Assign" at bounding box center [1070, 591] width 47 height 18
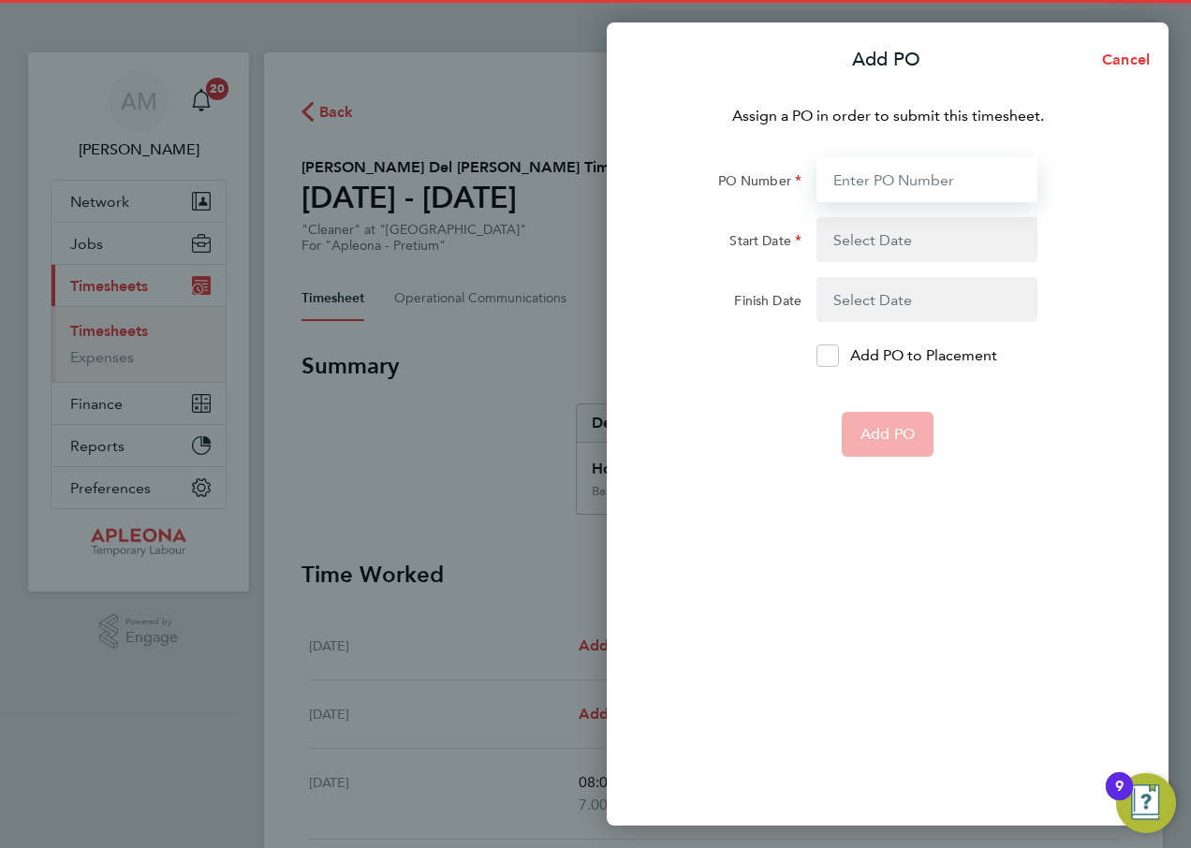
click at [871, 183] on input "PO Number" at bounding box center [927, 179] width 221 height 45
type input "PO2526734"
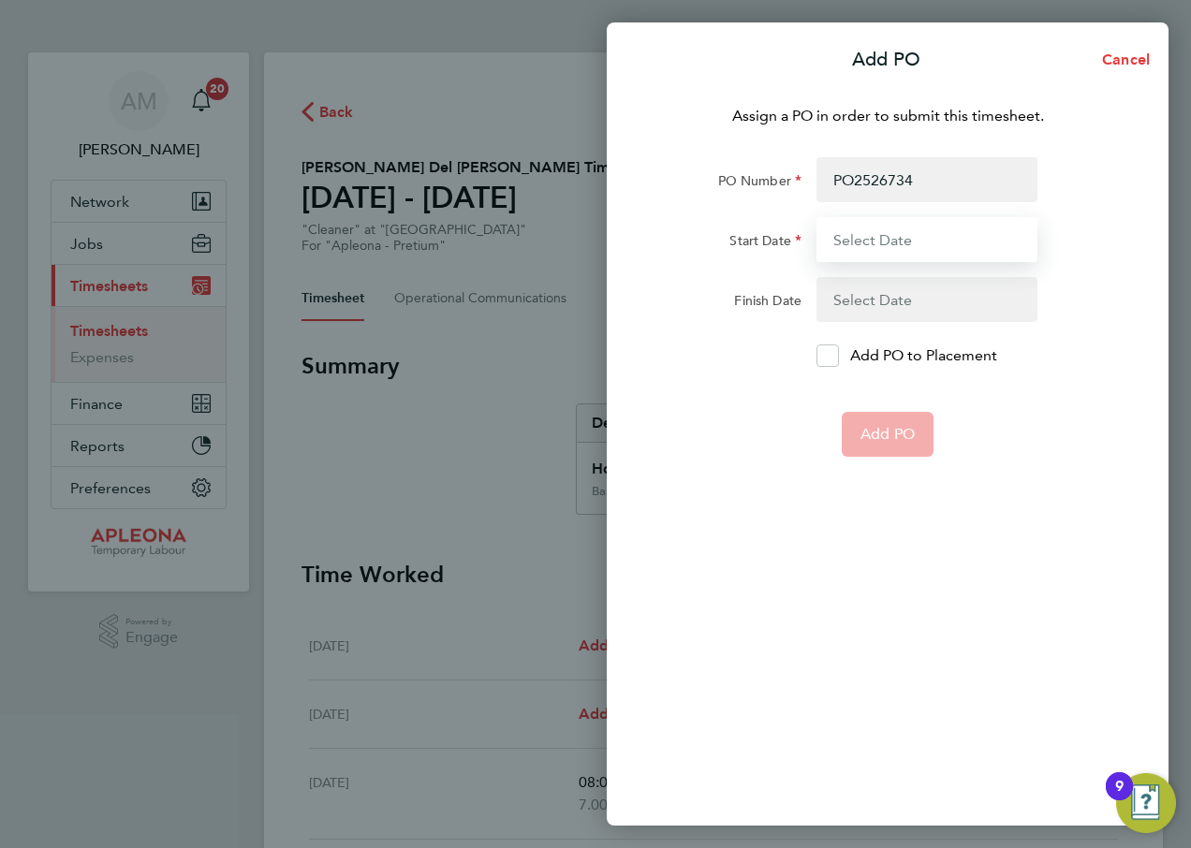
type input "13 Sep 25"
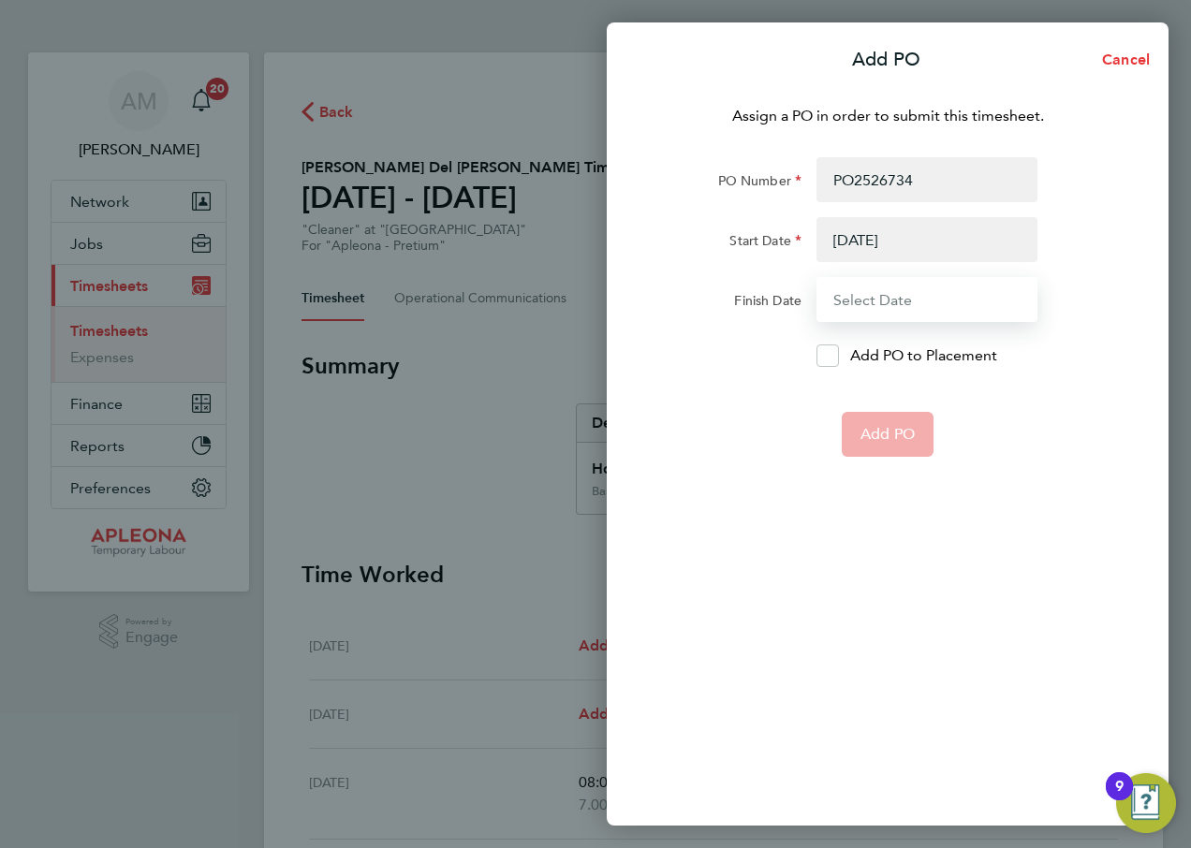
type input "19 Sep 25"
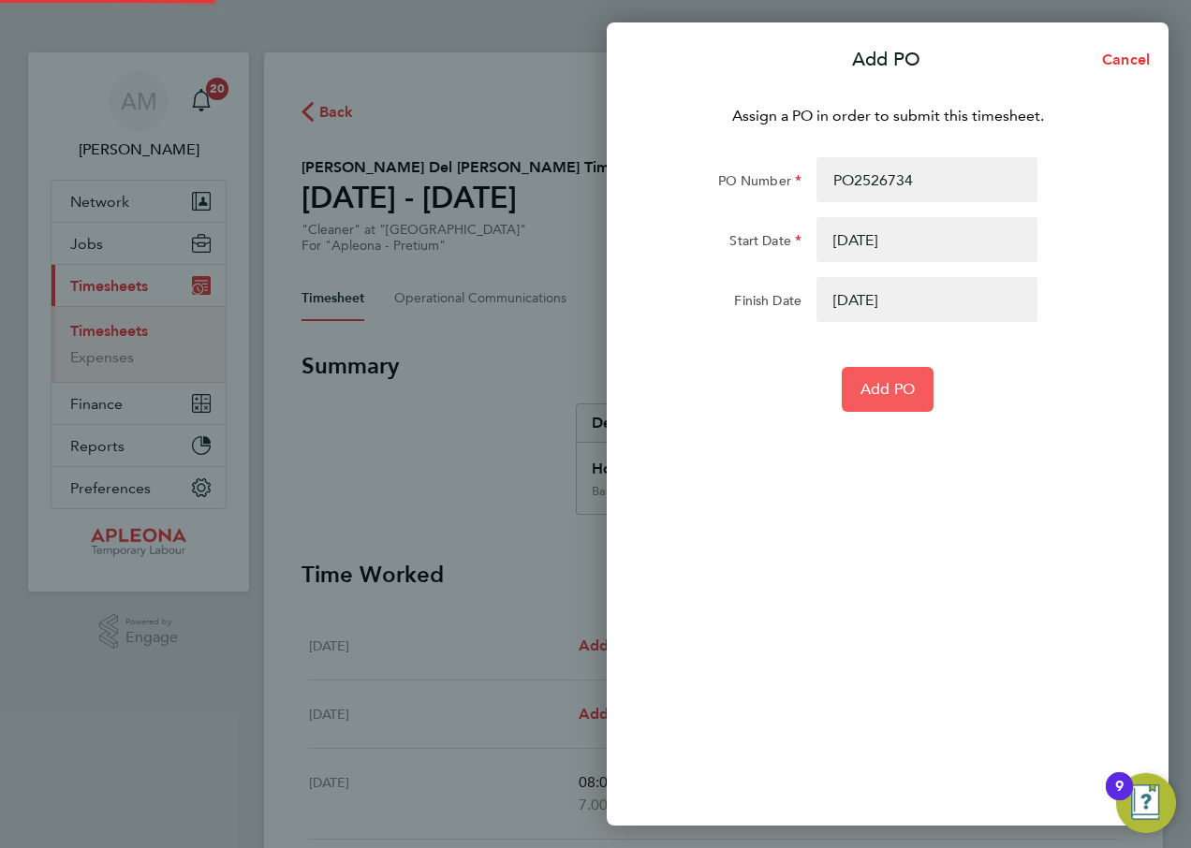
click at [892, 386] on span "Add PO" at bounding box center [888, 389] width 54 height 19
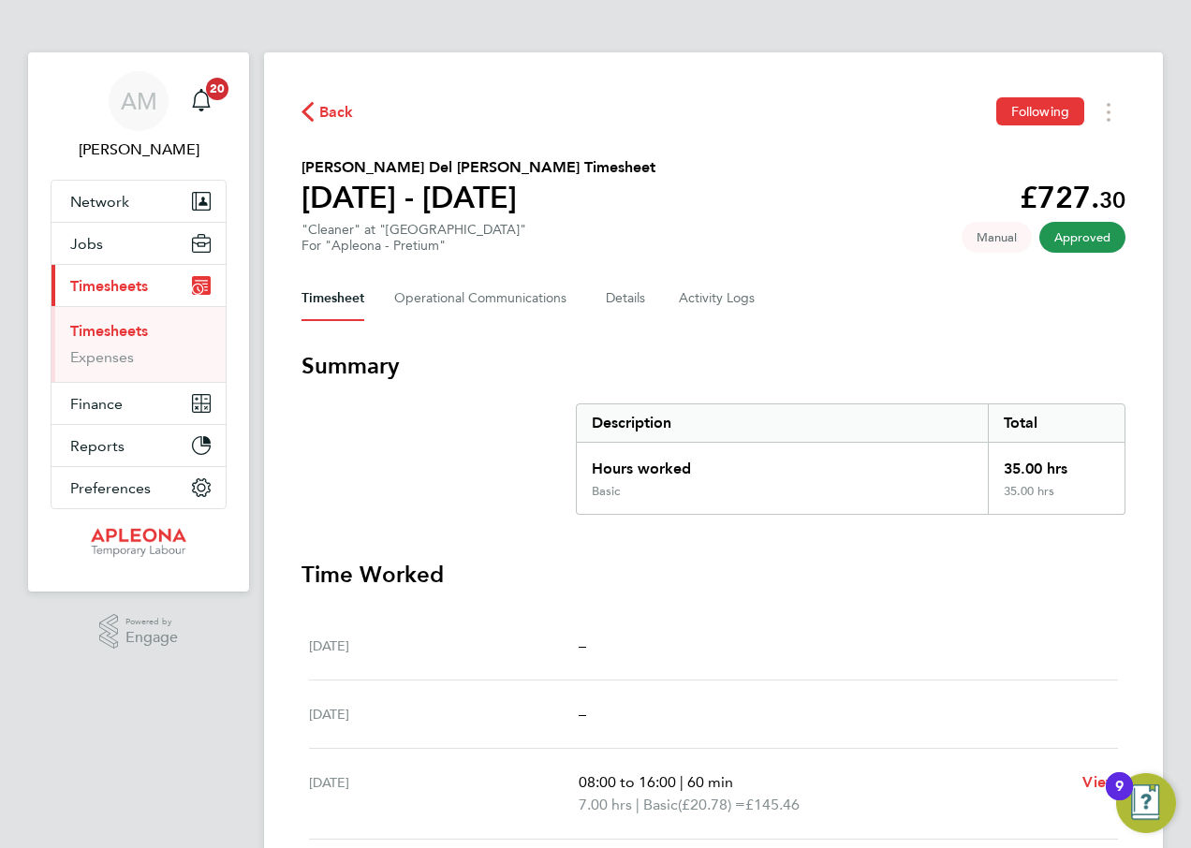
click at [327, 111] on span "Back" at bounding box center [336, 112] width 35 height 22
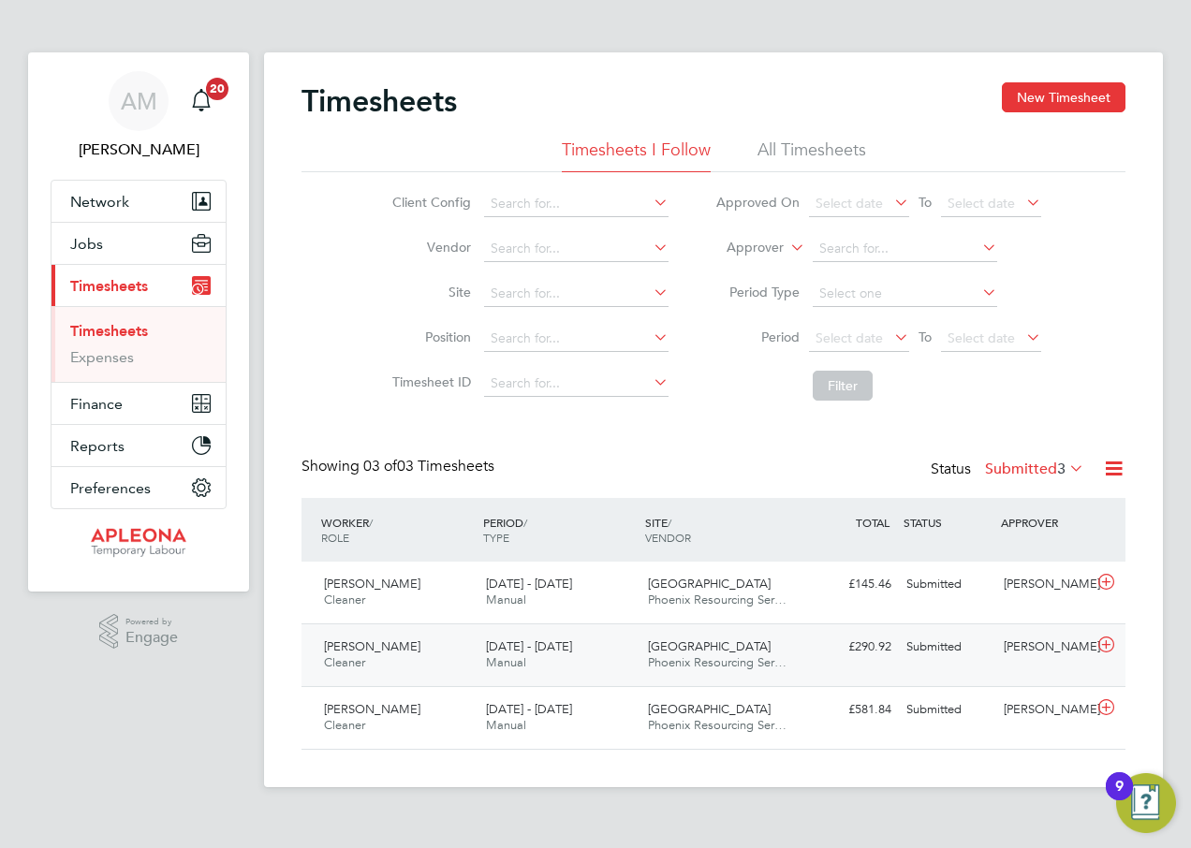
click at [927, 646] on div "Submitted" at bounding box center [947, 647] width 97 height 31
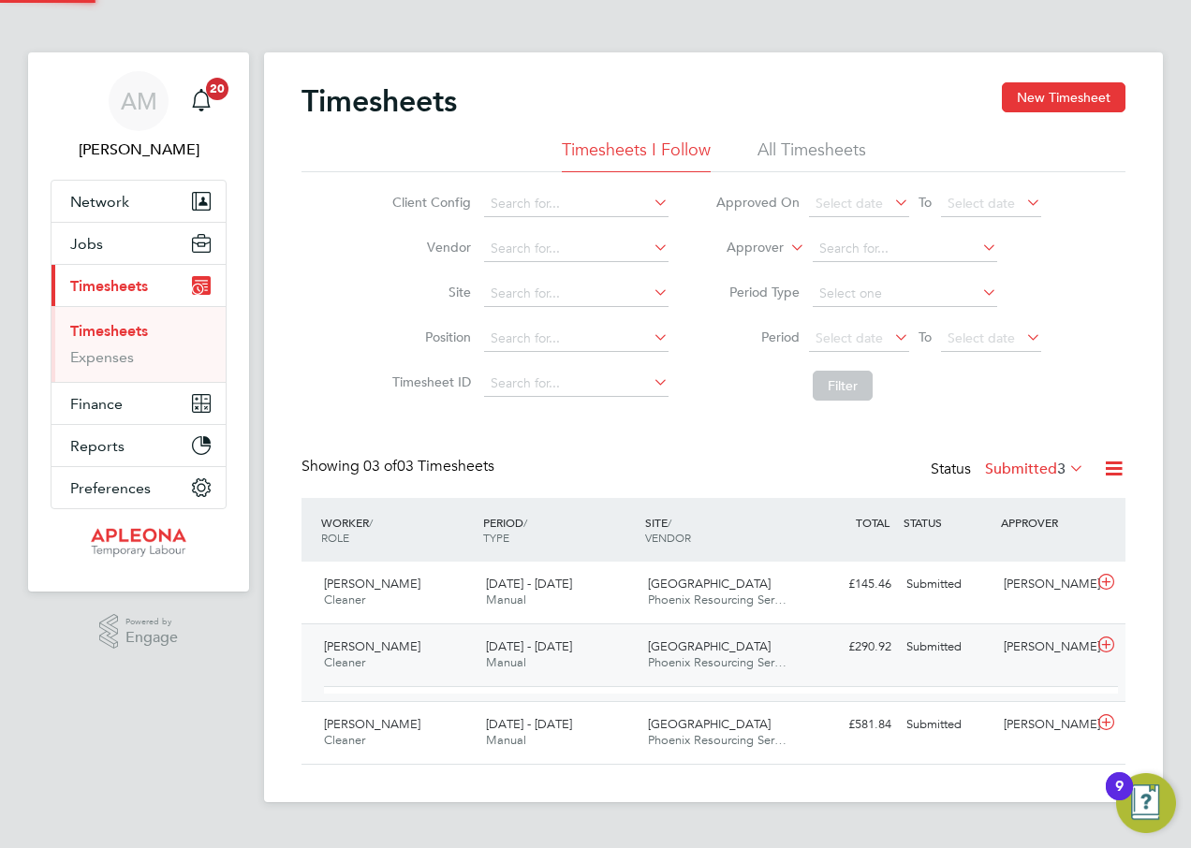
scroll to position [32, 183]
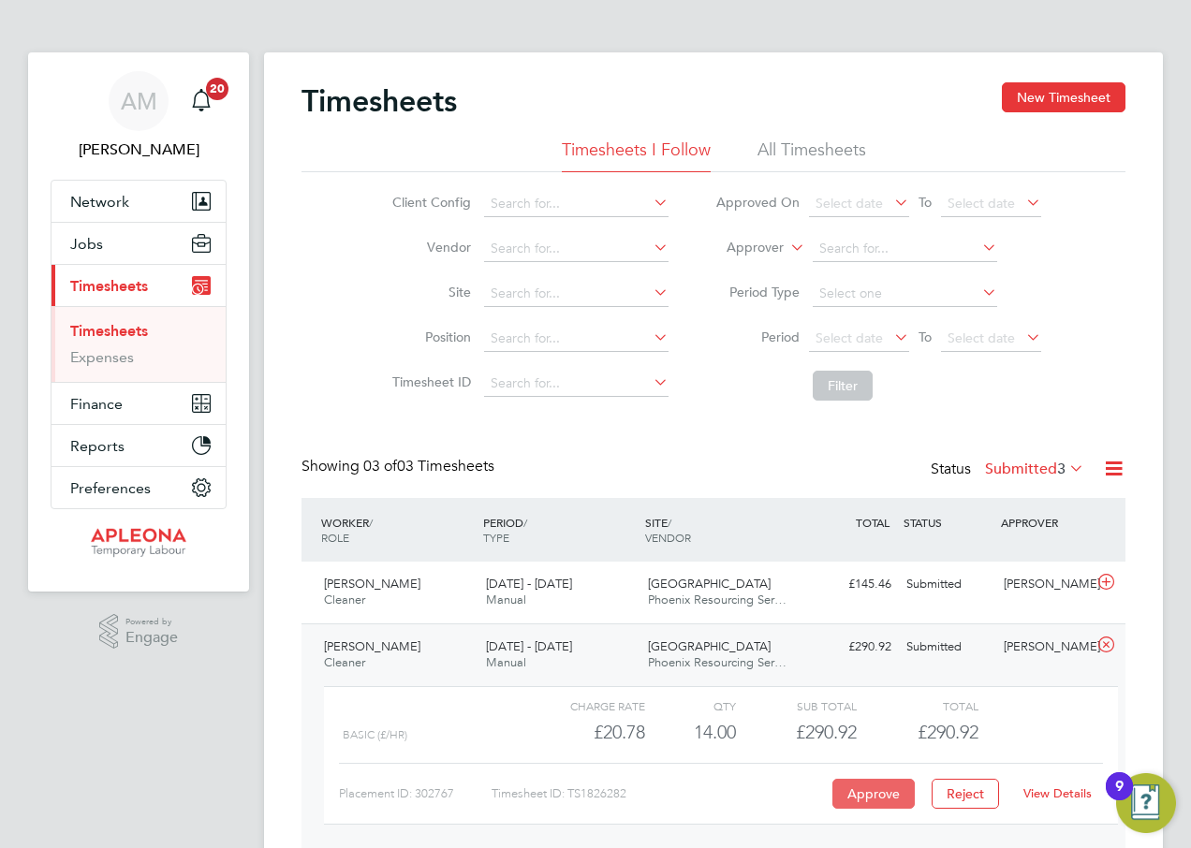
click at [857, 792] on button "Approve" at bounding box center [874, 794] width 82 height 30
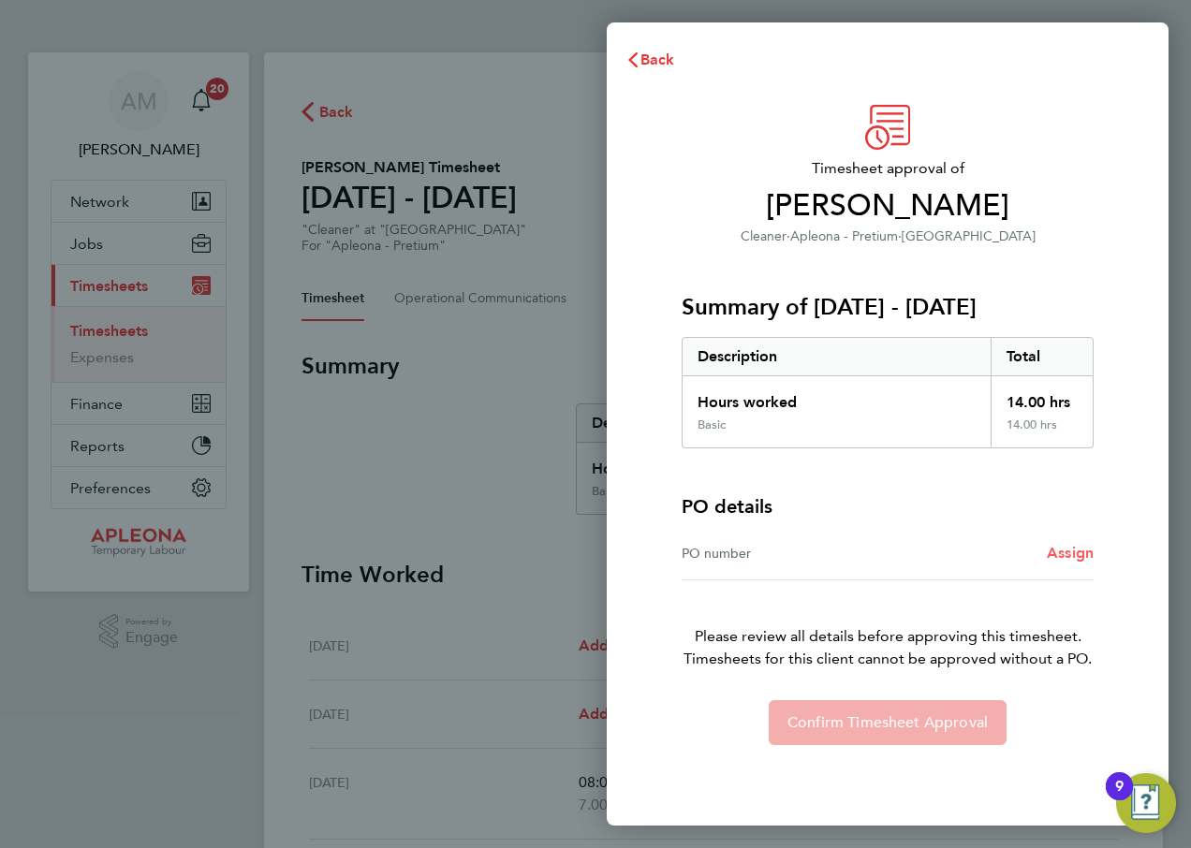
click at [1055, 552] on span "Assign" at bounding box center [1070, 553] width 47 height 18
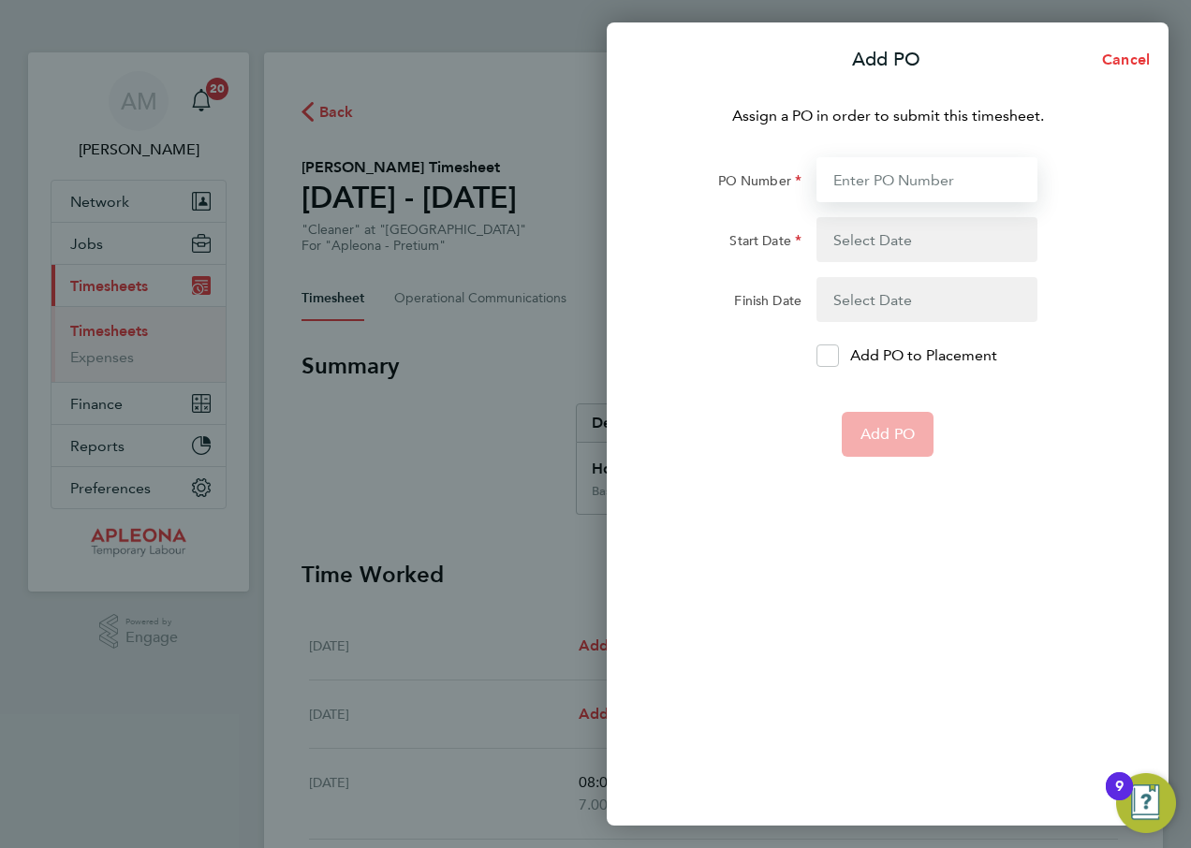
click at [868, 173] on input "PO Number" at bounding box center [927, 179] width 221 height 45
type input "PO2526734"
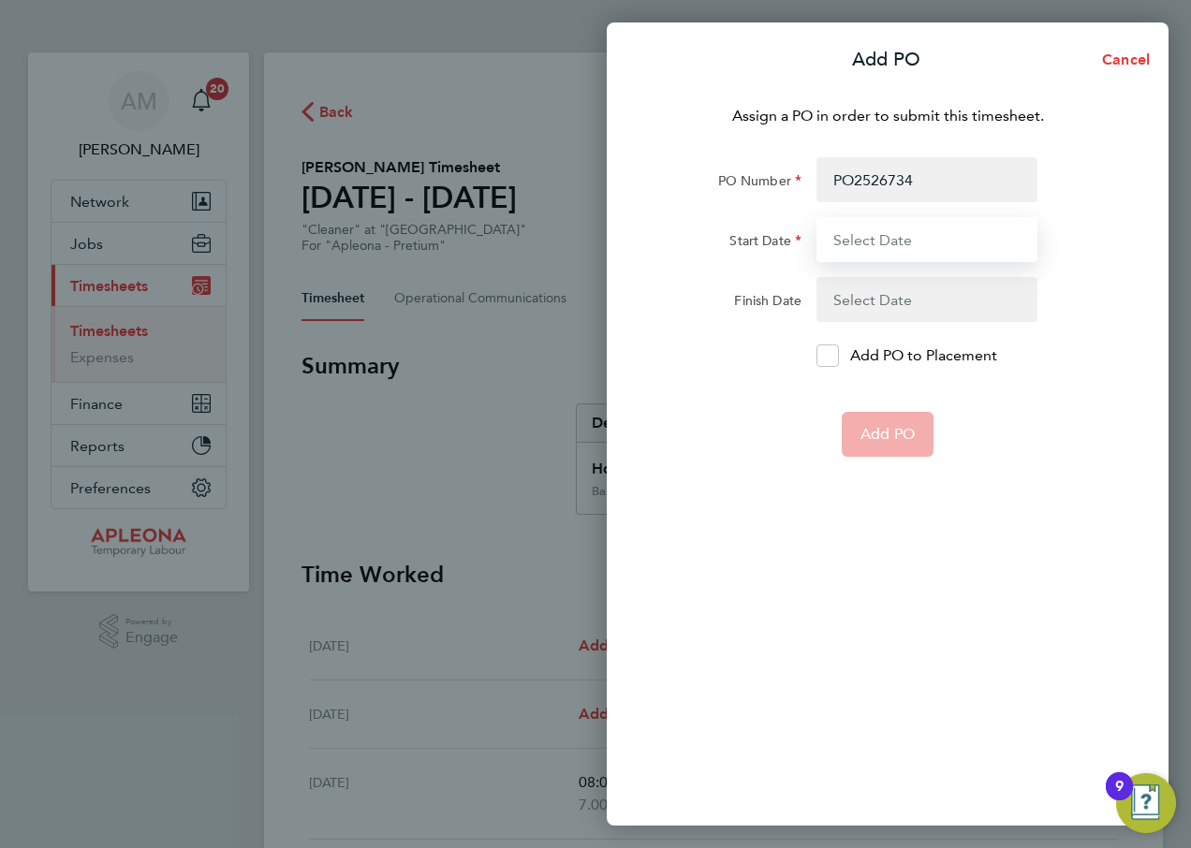
type input "[DATE]"
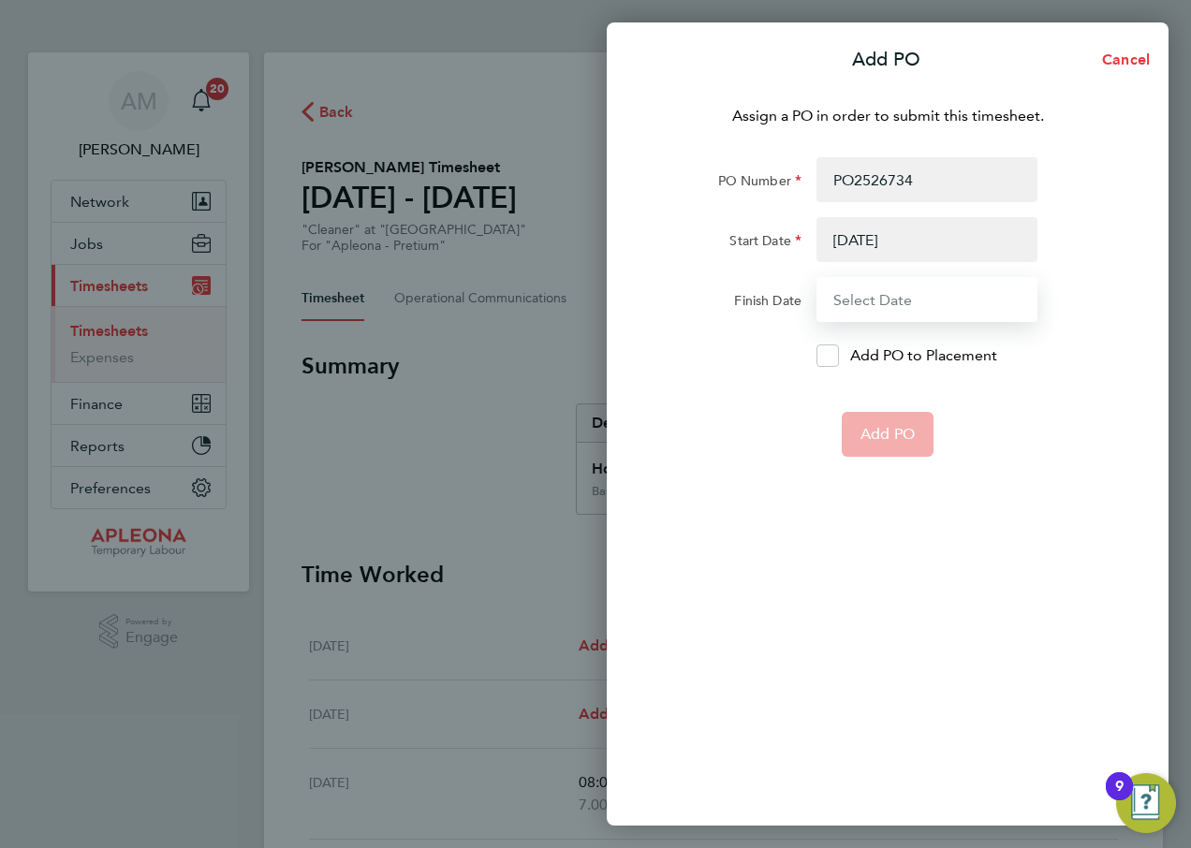
type input "[DATE]"
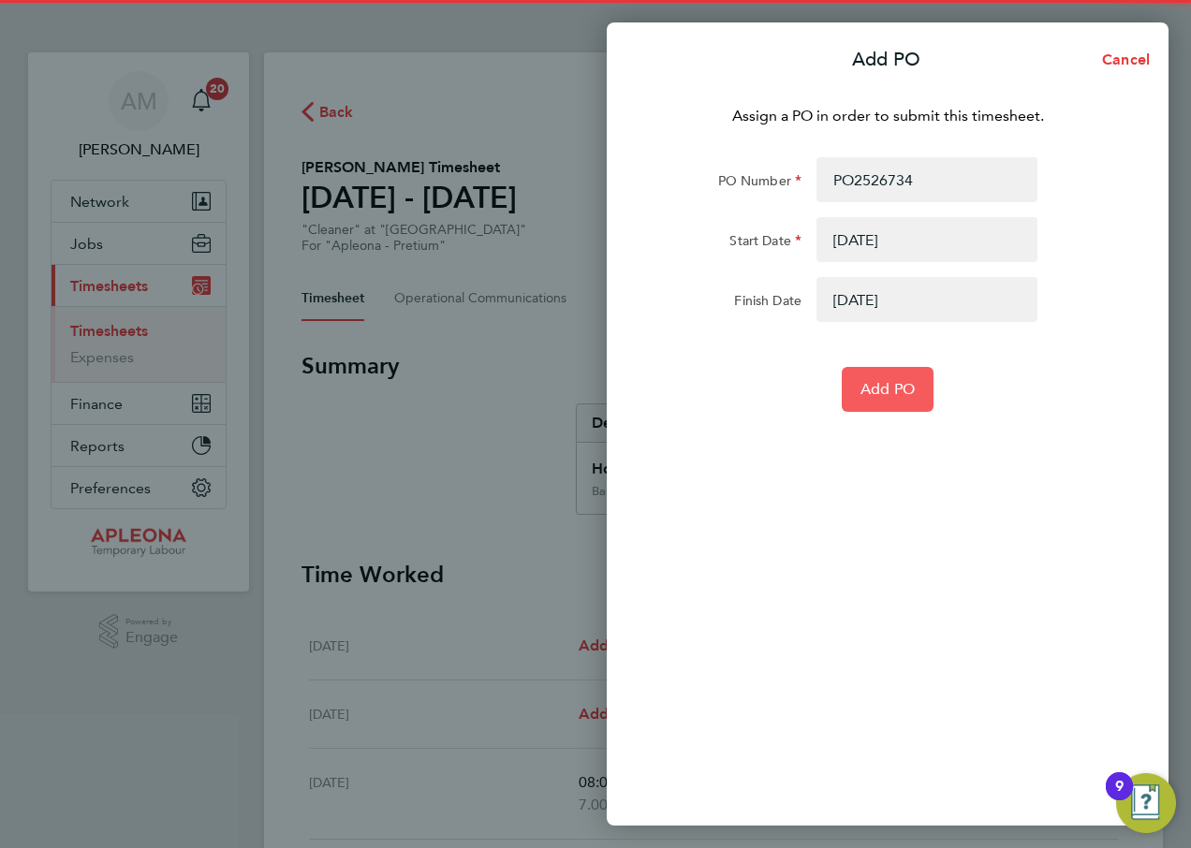
click at [878, 389] on span "Add PO" at bounding box center [888, 389] width 54 height 19
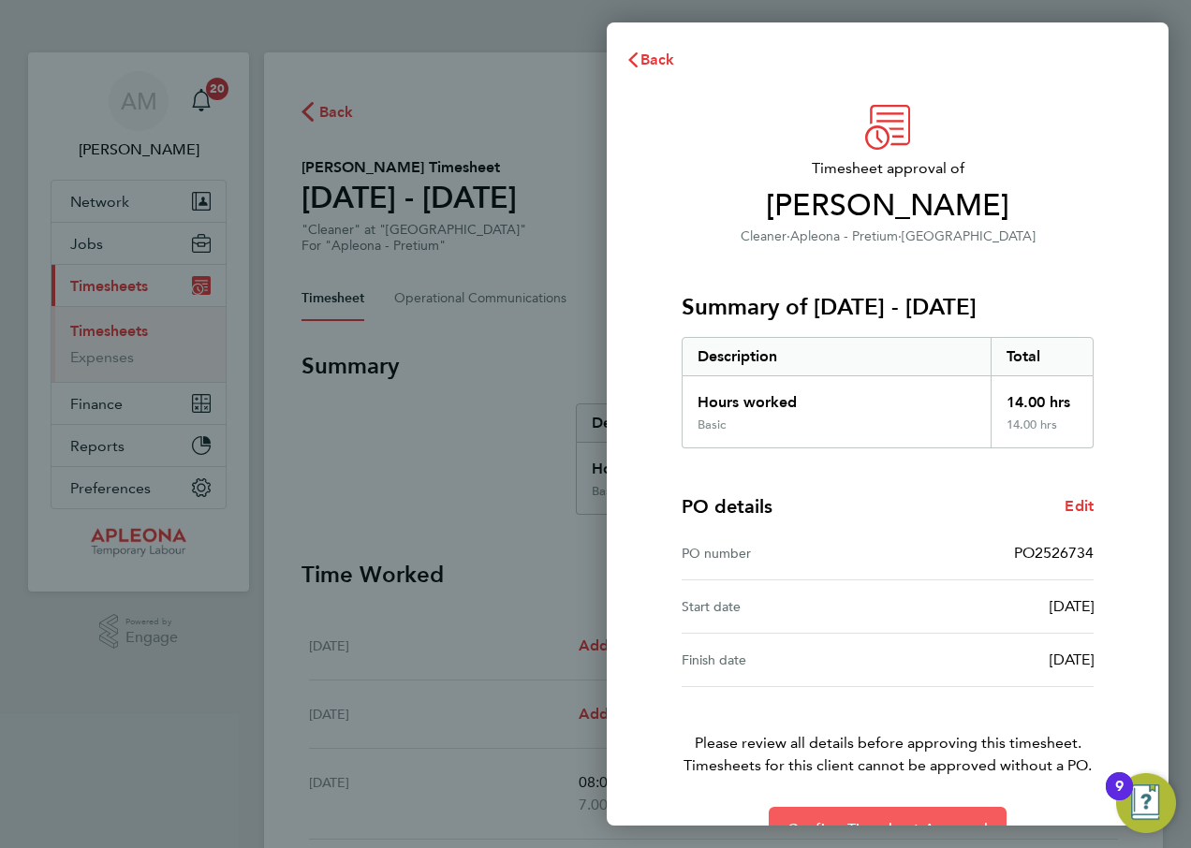
click at [890, 814] on button "Confirm Timesheet Approval" at bounding box center [888, 829] width 238 height 45
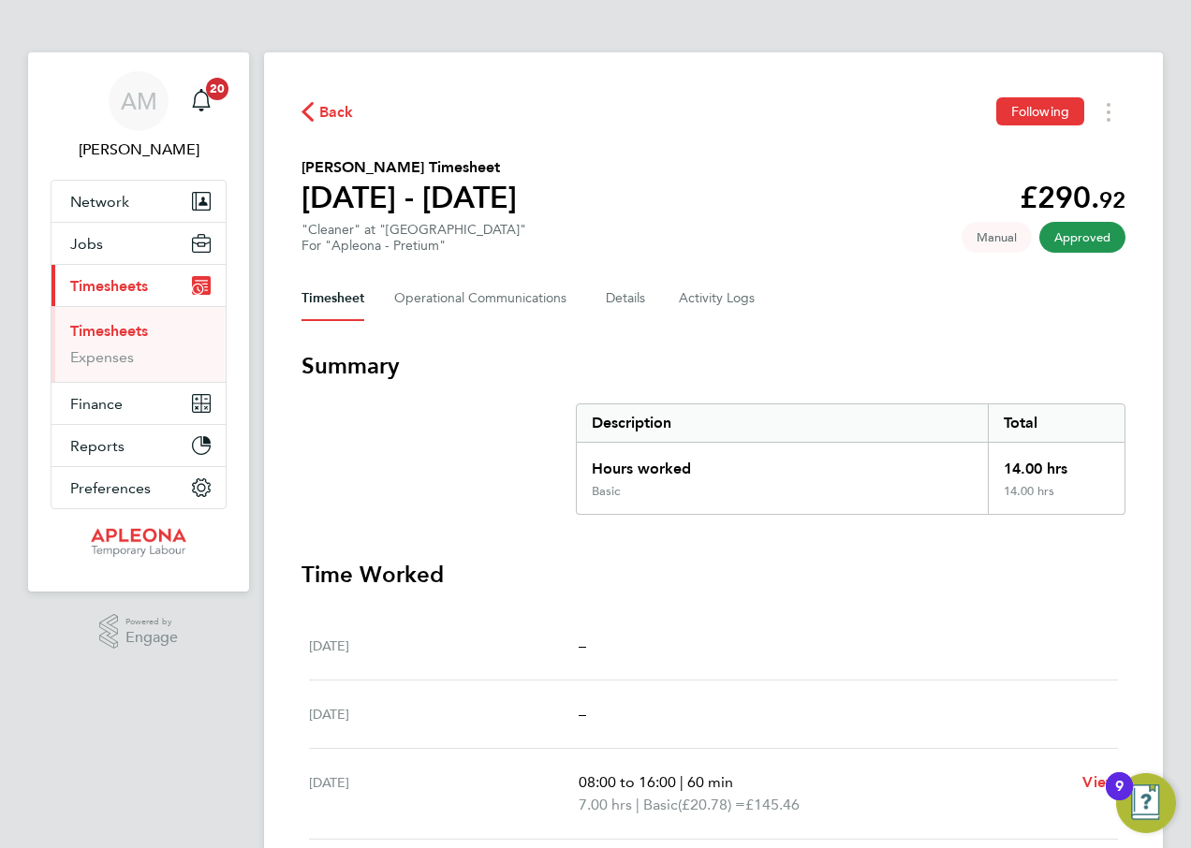
click at [331, 111] on span "Back" at bounding box center [336, 112] width 35 height 22
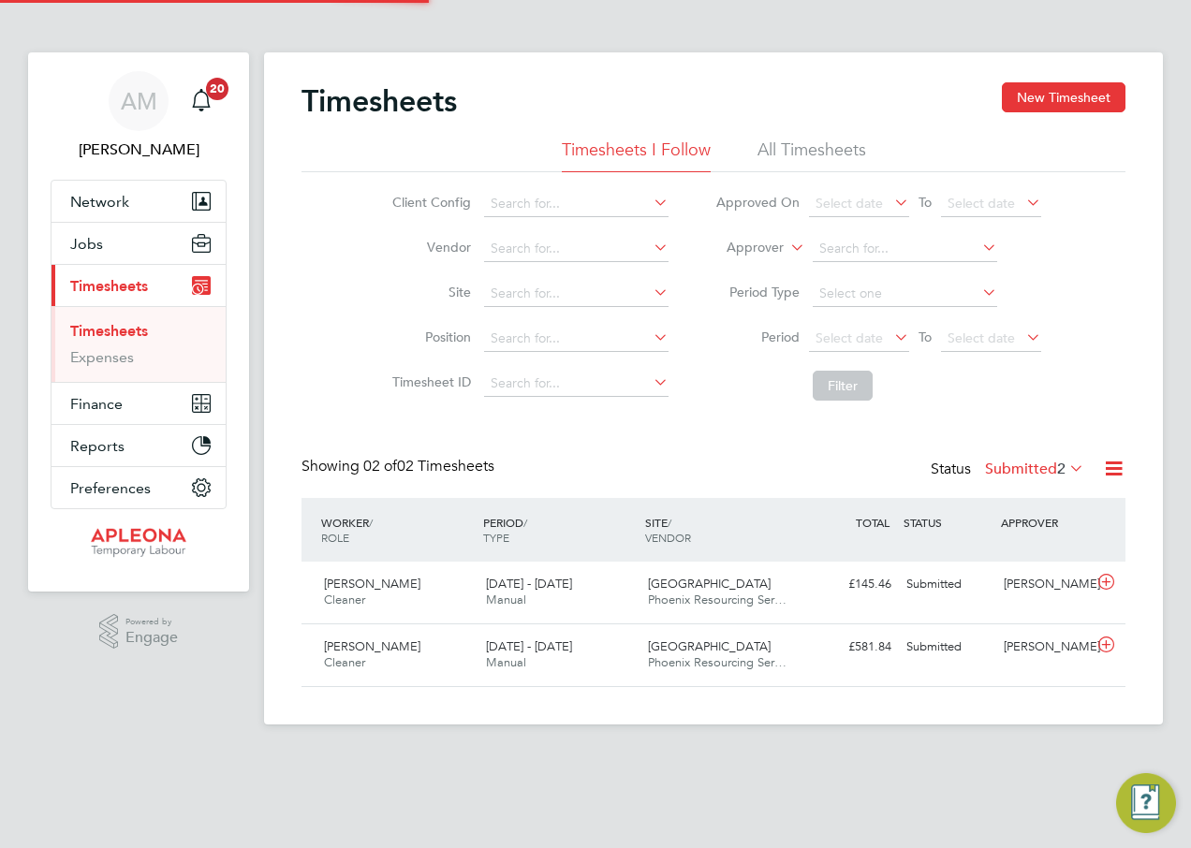
scroll to position [48, 163]
click at [928, 645] on div "Submitted" at bounding box center [947, 647] width 97 height 31
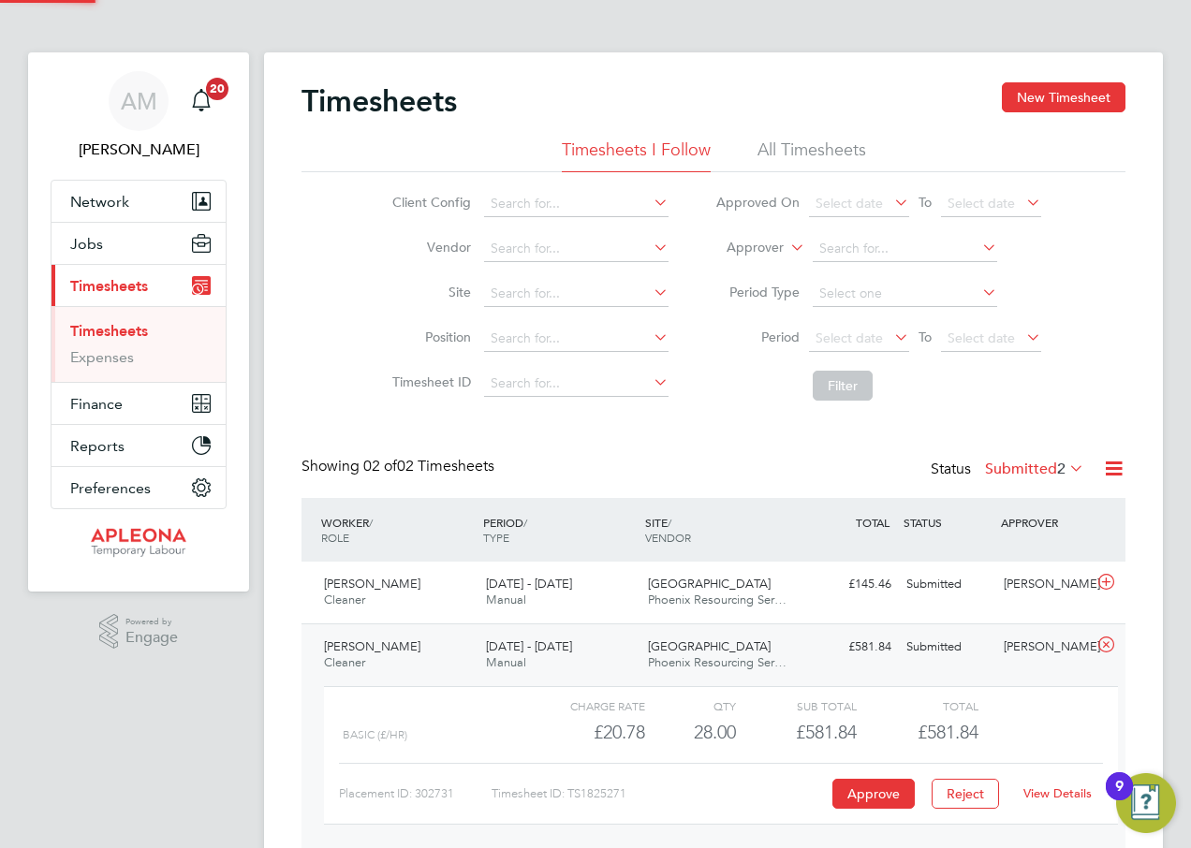
scroll to position [32, 183]
click at [872, 790] on button "Approve" at bounding box center [874, 794] width 82 height 30
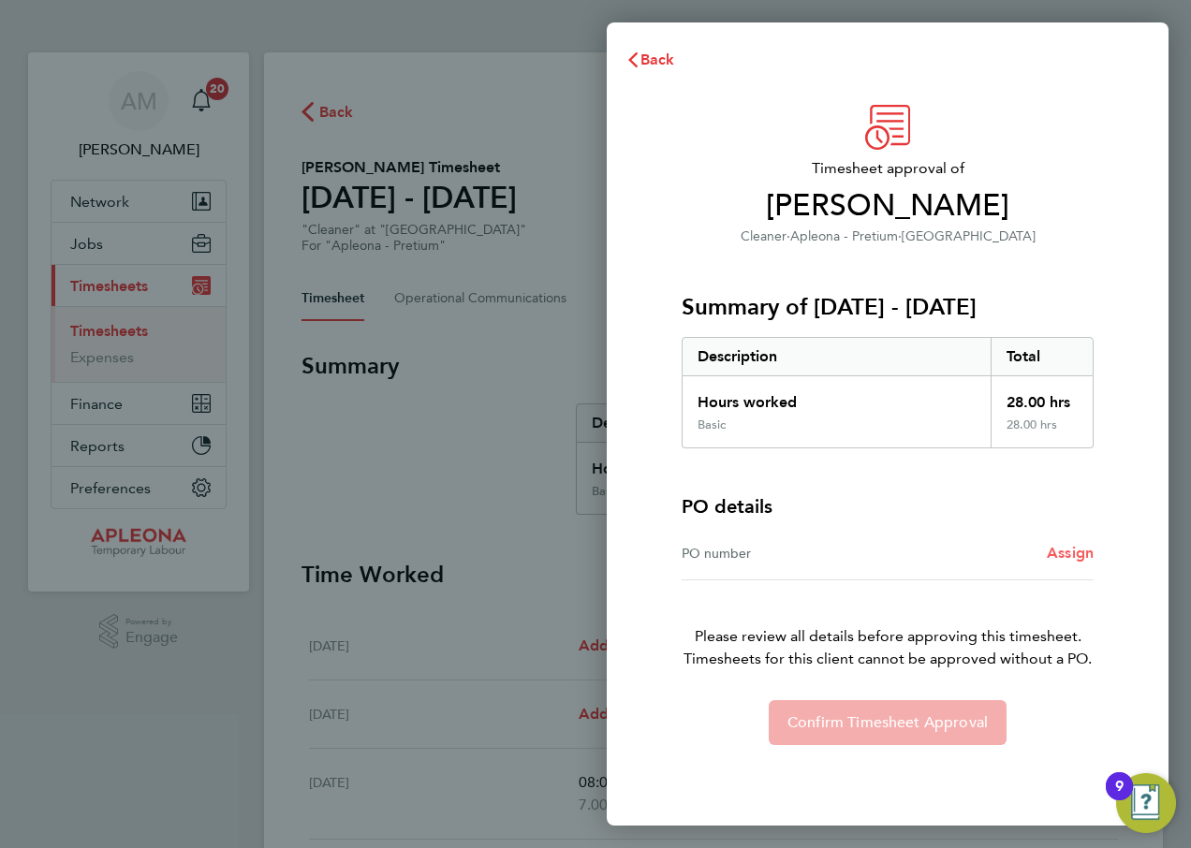
click at [1068, 555] on span "Assign" at bounding box center [1070, 553] width 47 height 18
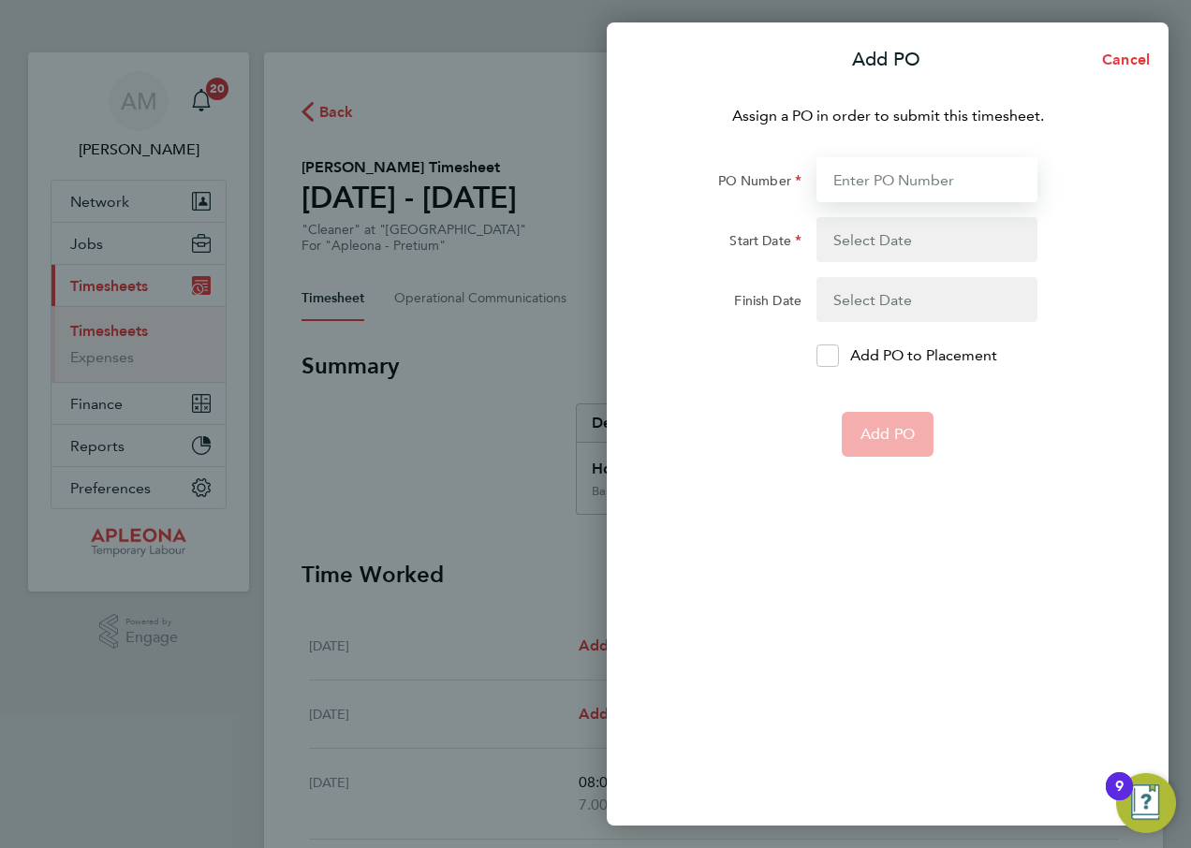
click at [877, 176] on input "PO Number" at bounding box center [927, 179] width 221 height 45
type input "PO2526734"
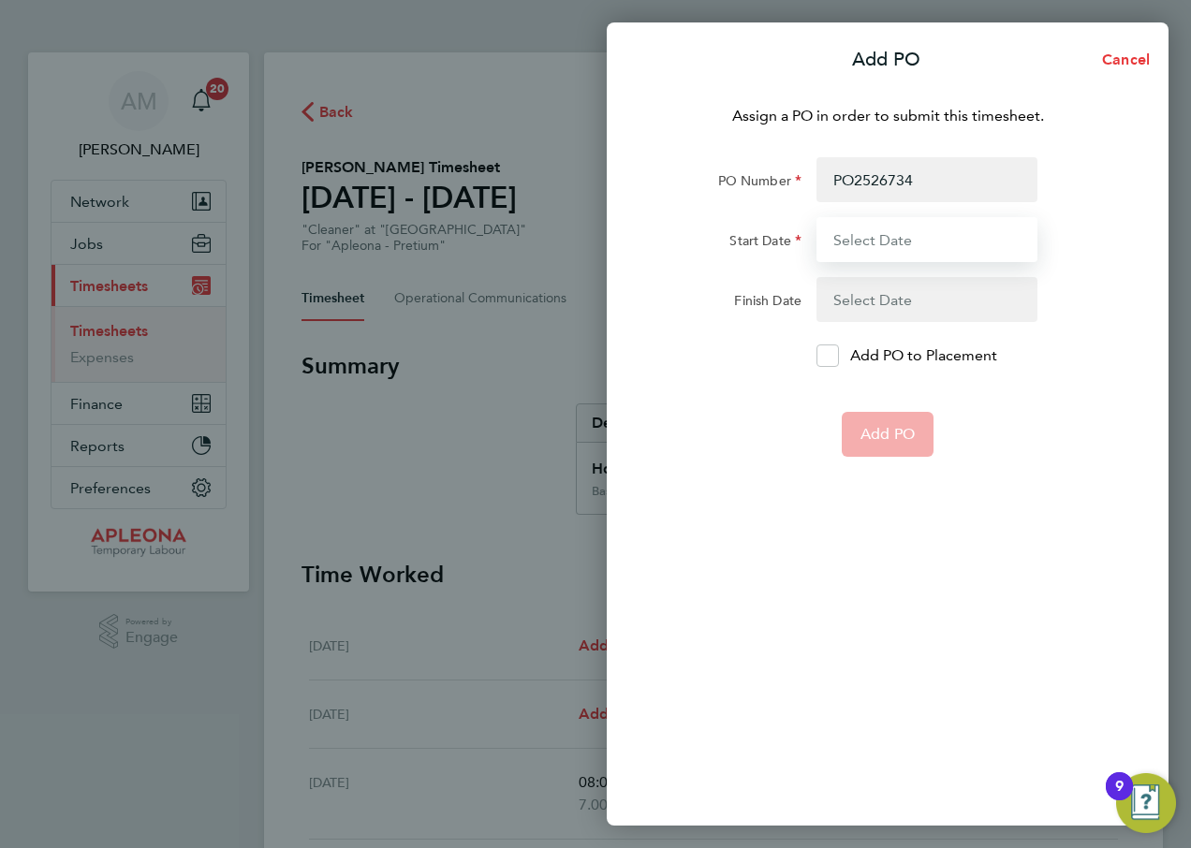
type input "[DATE]"
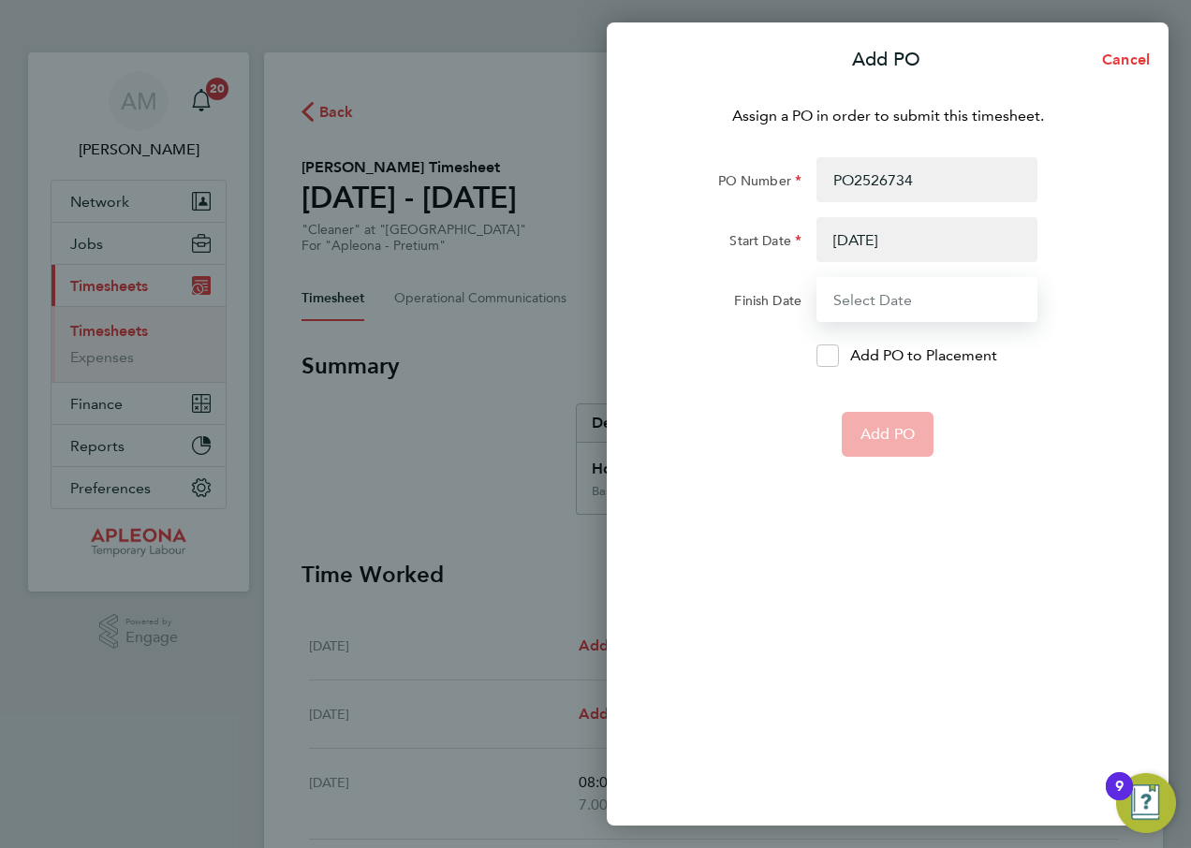
type input "[DATE]"
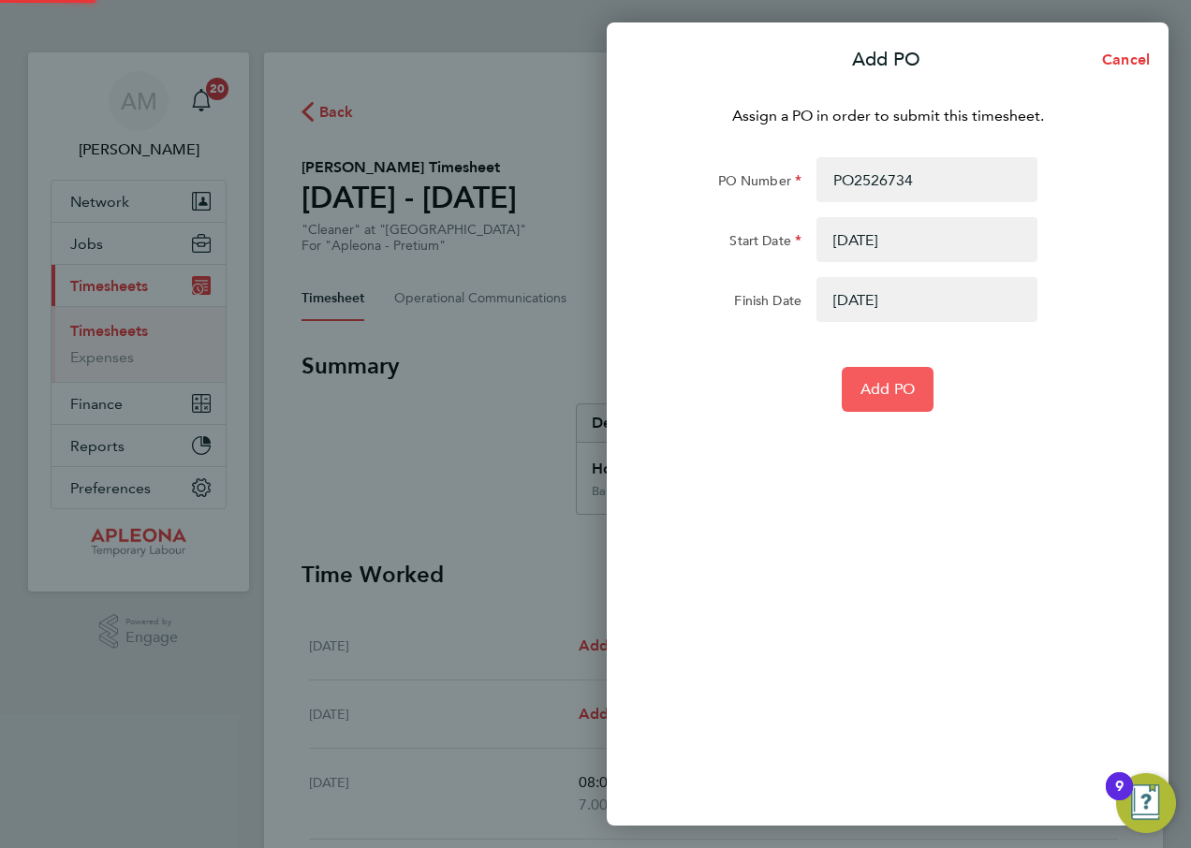
click at [864, 389] on span "Add PO" at bounding box center [888, 389] width 54 height 19
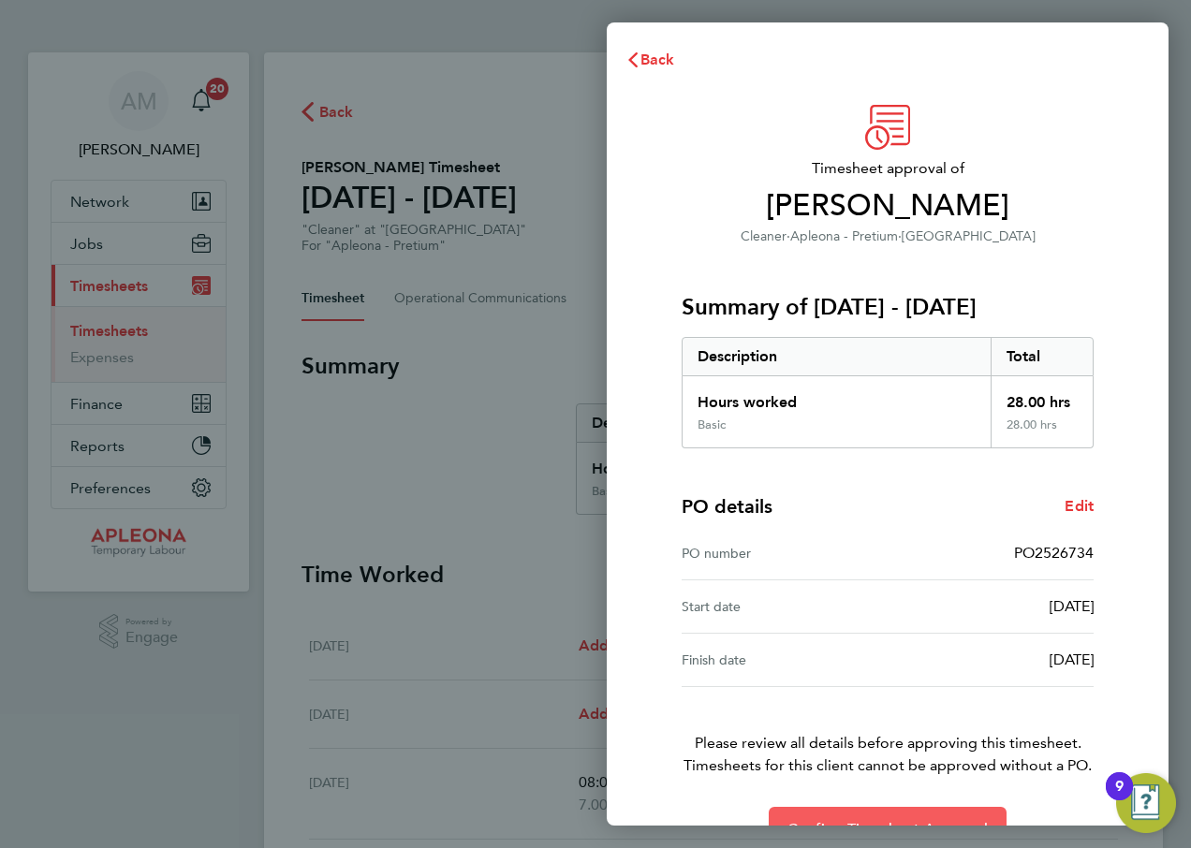
click at [913, 817] on button "Confirm Timesheet Approval" at bounding box center [888, 829] width 238 height 45
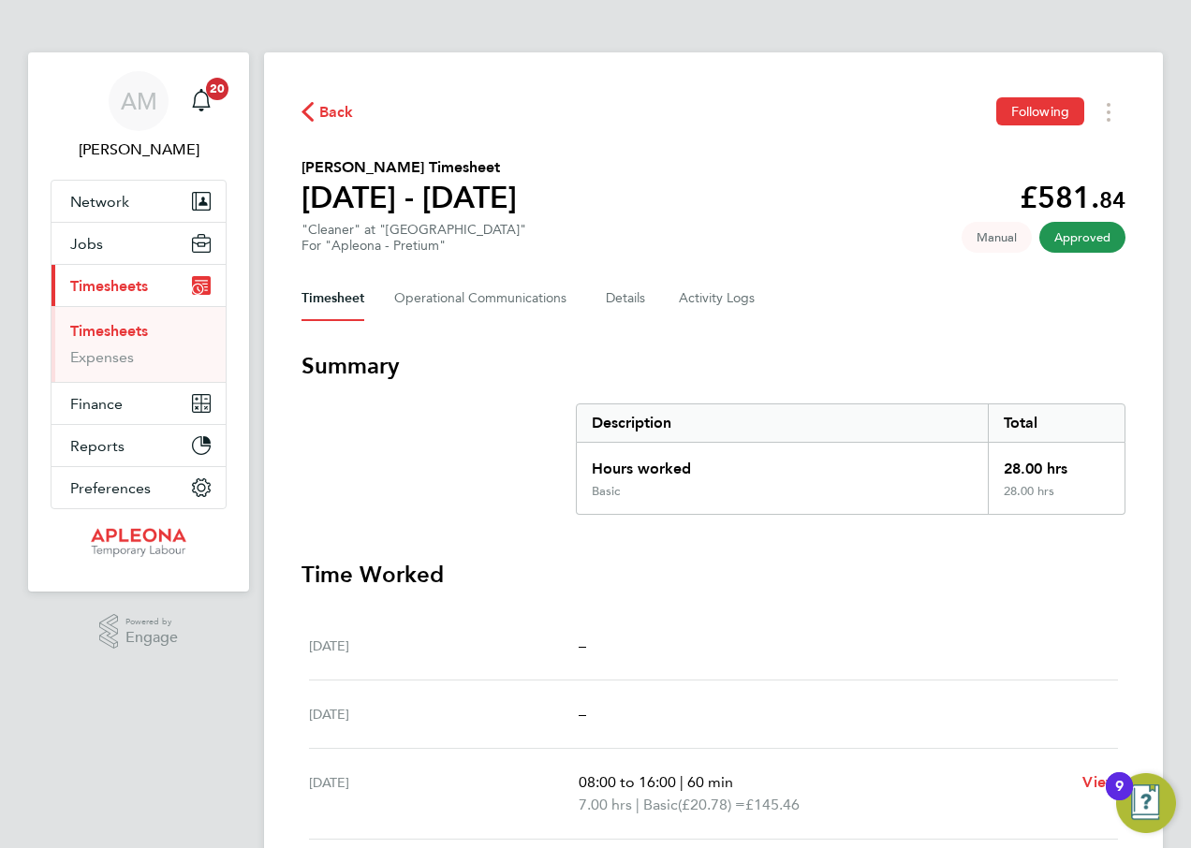
click at [332, 107] on span "Back" at bounding box center [336, 112] width 35 height 22
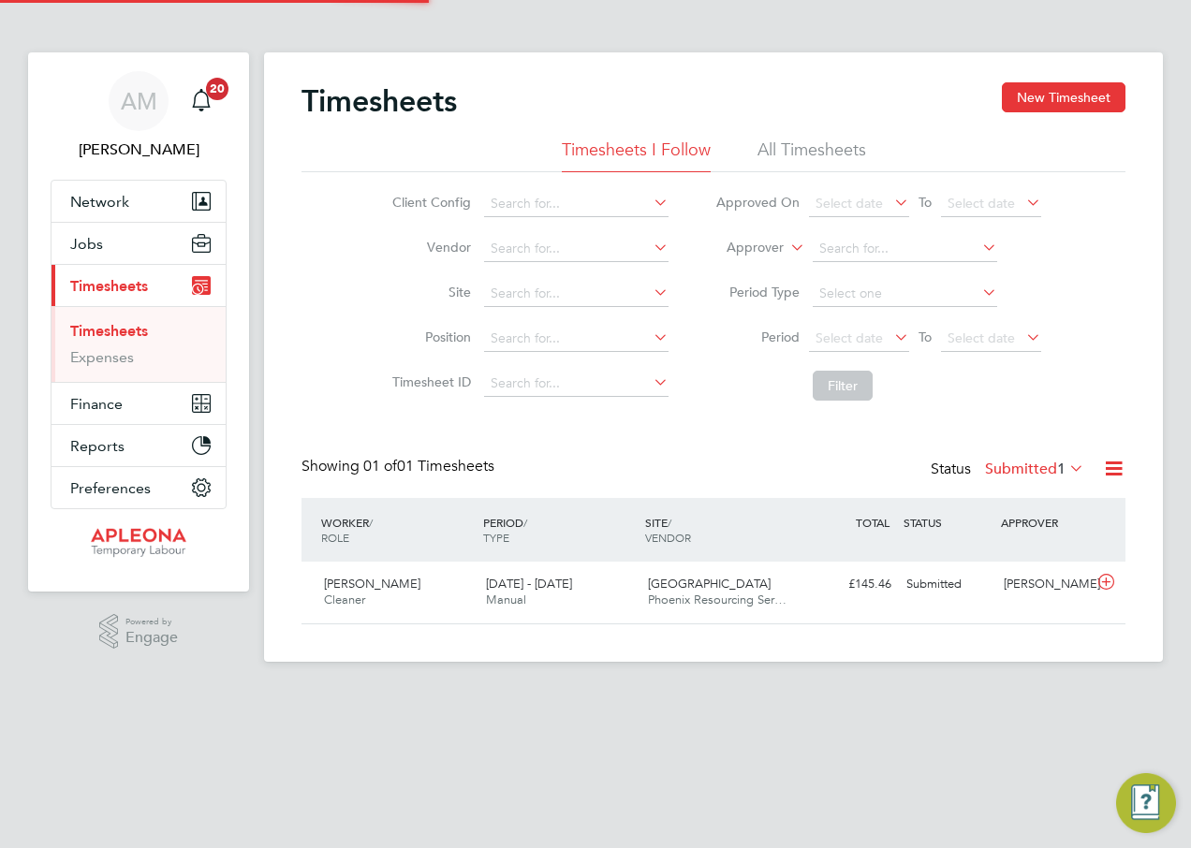
scroll to position [48, 163]
click at [923, 583] on div "Submitted" at bounding box center [947, 584] width 97 height 31
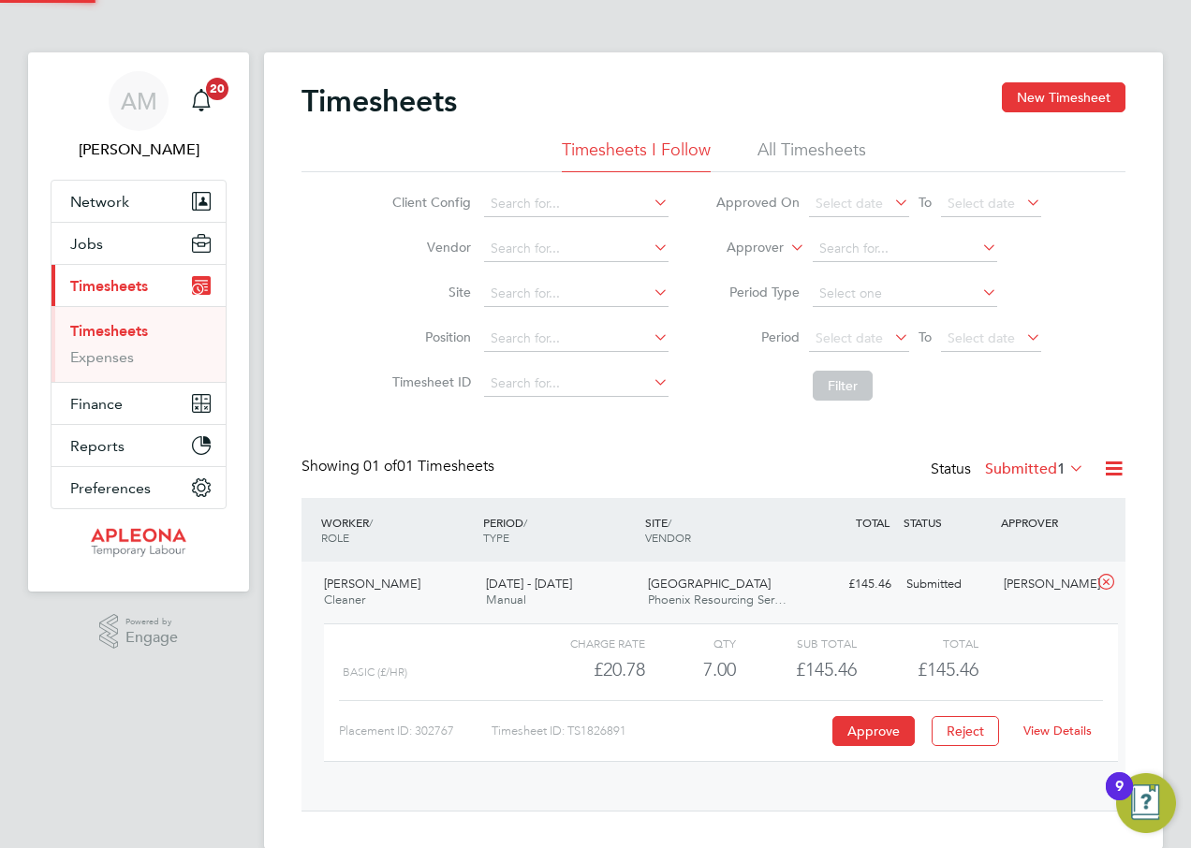
scroll to position [32, 183]
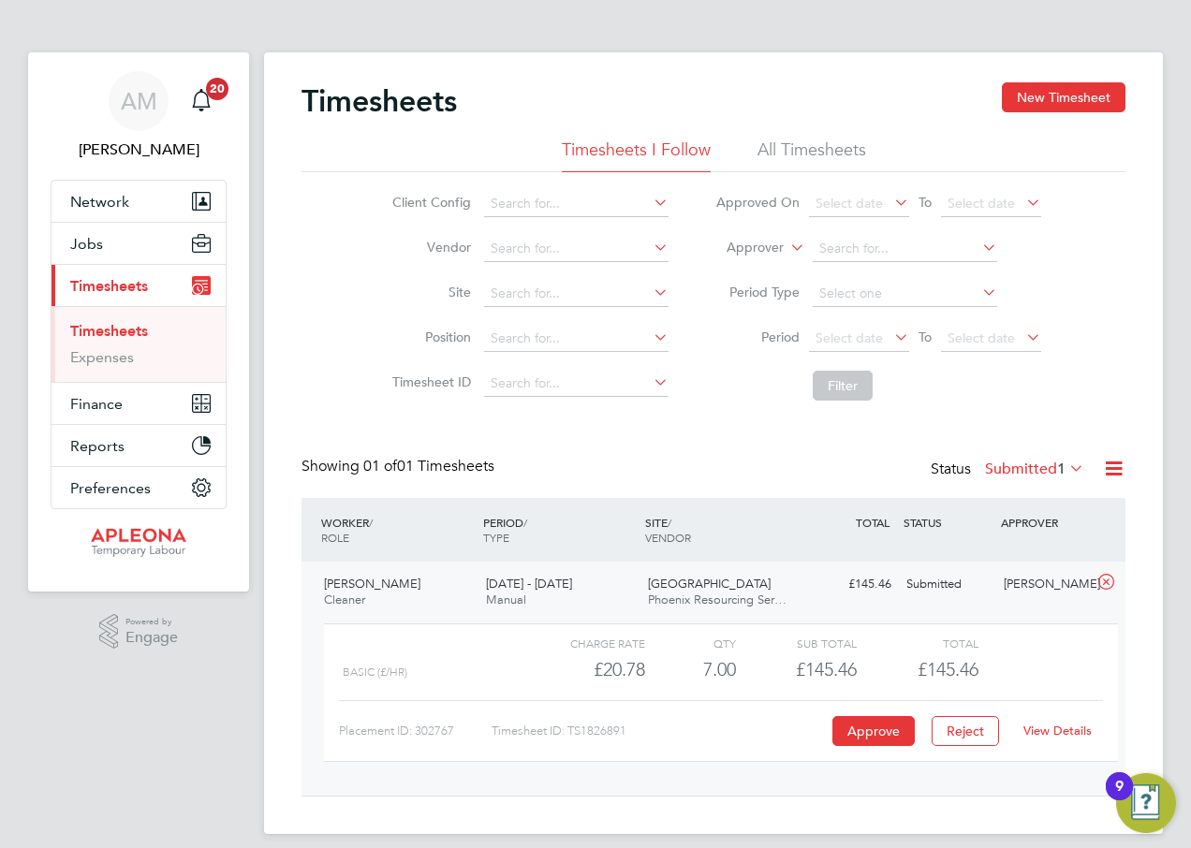
click at [1048, 731] on link "View Details" at bounding box center [1058, 731] width 68 height 16
